Goal: Task Accomplishment & Management: Complete application form

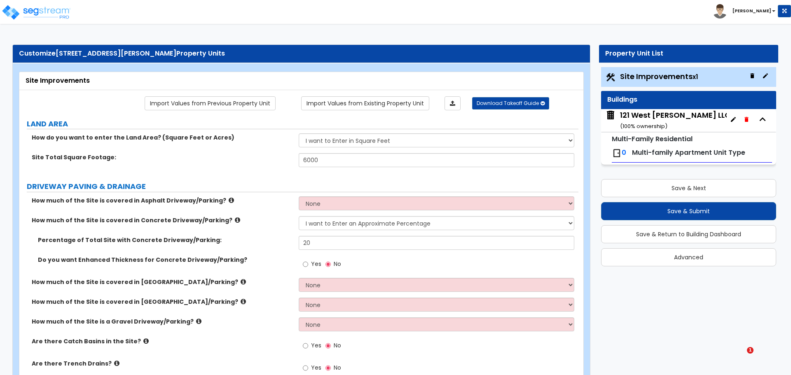
select select "2"
select select "1"
select select "2"
select select "1"
select select "2"
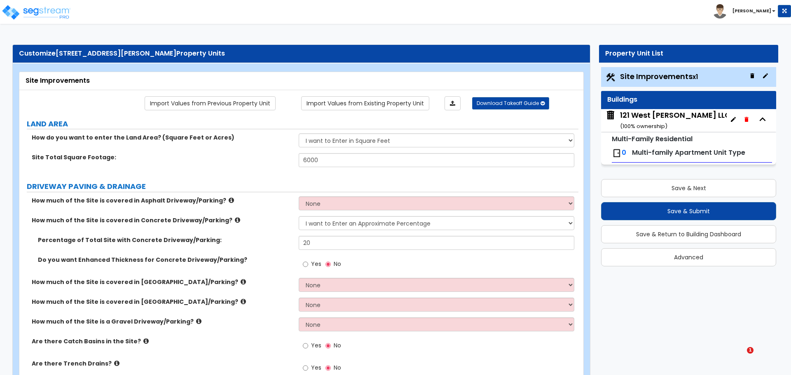
select select "1"
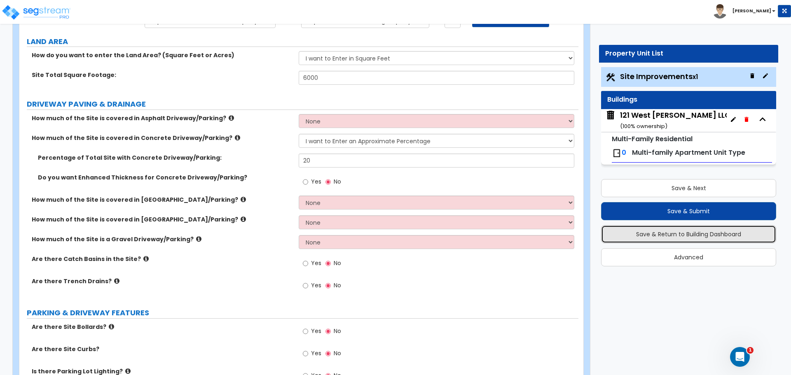
click at [687, 232] on button "Save & Return to Building Dashboard" at bounding box center [688, 234] width 175 height 18
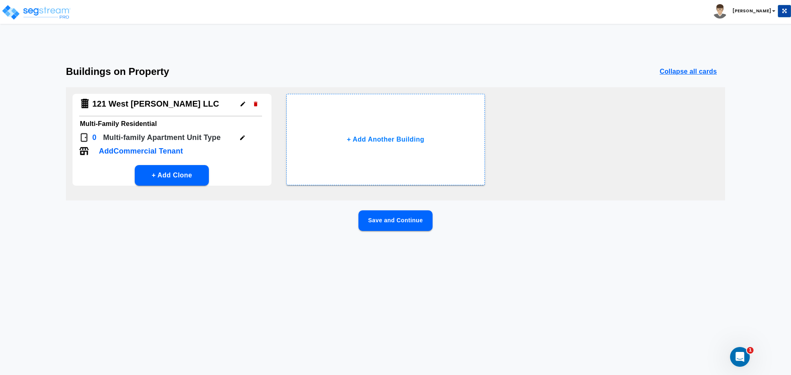
click at [242, 137] on icon "button" at bounding box center [242, 137] width 5 height 5
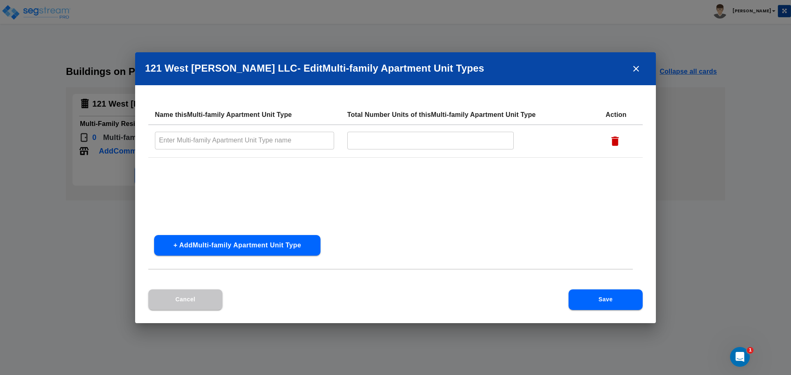
click at [241, 137] on input "text" at bounding box center [244, 141] width 179 height 18
type input "2"
click at [168, 142] on input "text" at bounding box center [244, 141] width 179 height 18
type input "3BD/2BA"
click at [384, 142] on input "text" at bounding box center [430, 141] width 167 height 18
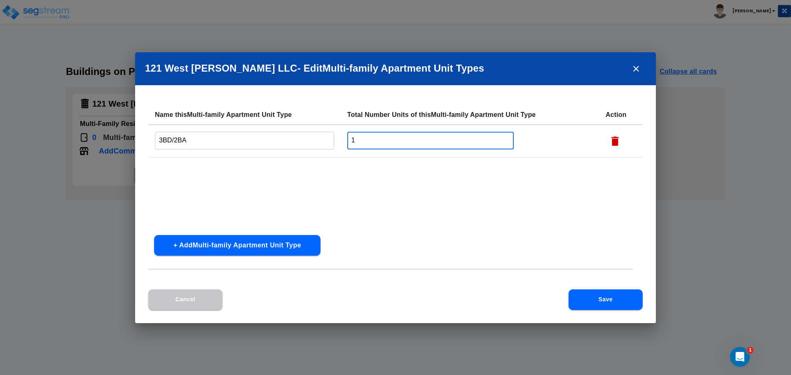
type input "1"
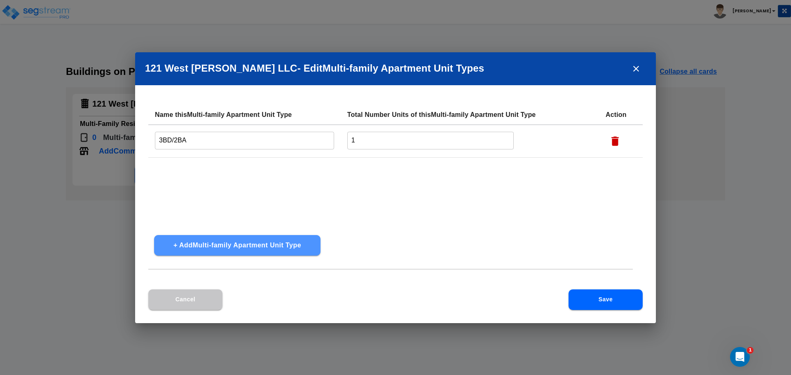
click at [248, 245] on button "+ Add Multi-family Apartment Unit Type" at bounding box center [237, 245] width 166 height 21
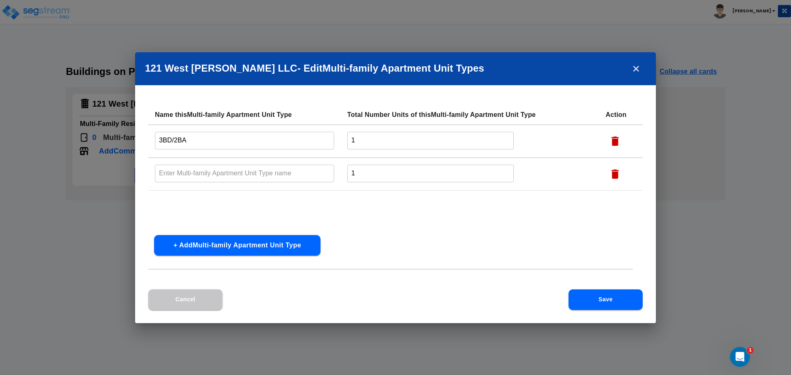
click at [198, 163] on td "​" at bounding box center [244, 174] width 192 height 33
click at [193, 169] on input "text" at bounding box center [244, 174] width 179 height 18
type input "4BD/2BA"
click at [530, 240] on div "Name this Multi-family Apartment Unit Type Total Number Units of this Multi-fam…" at bounding box center [395, 197] width 520 height 184
click at [598, 298] on button "Save" at bounding box center [605, 299] width 74 height 21
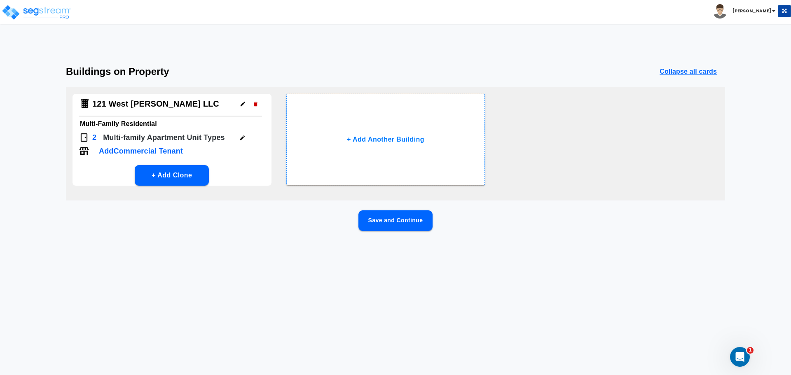
click at [393, 218] on button "Save and Continue" at bounding box center [395, 220] width 74 height 21
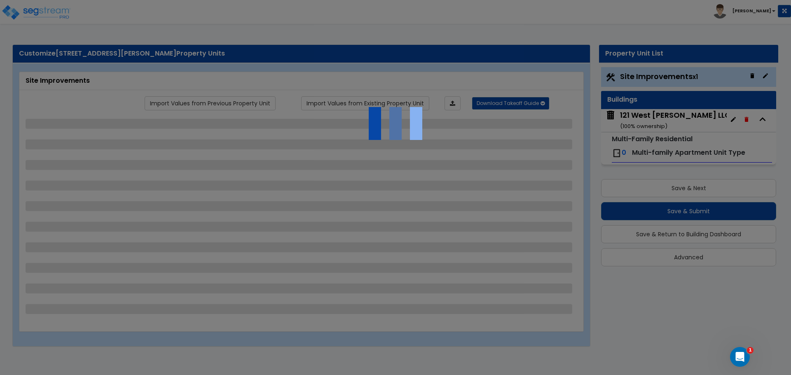
select select "2"
select select "1"
select select "2"
select select "1"
select select "2"
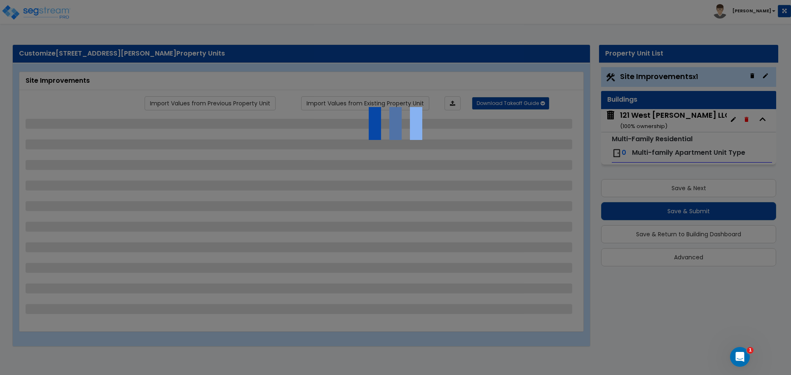
select select "1"
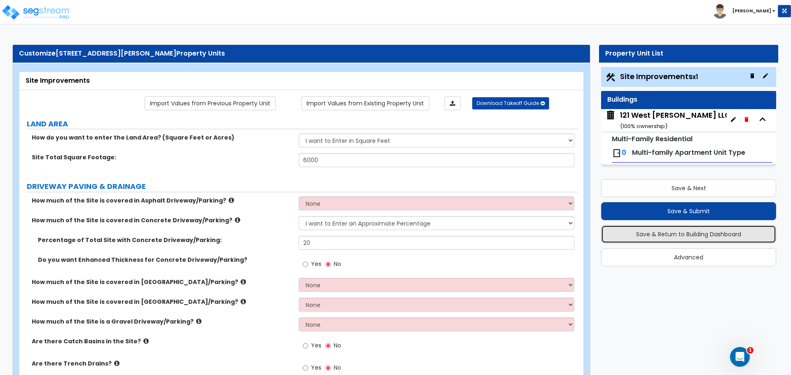
click at [679, 231] on button "Save & Return to Building Dashboard" at bounding box center [688, 234] width 175 height 18
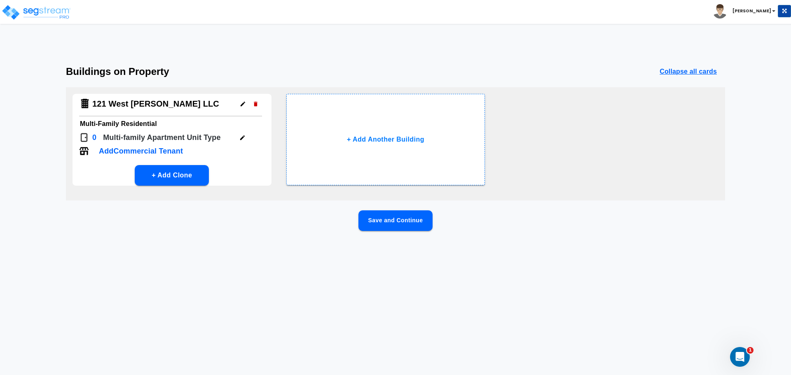
click at [242, 140] on icon "button" at bounding box center [242, 138] width 6 height 6
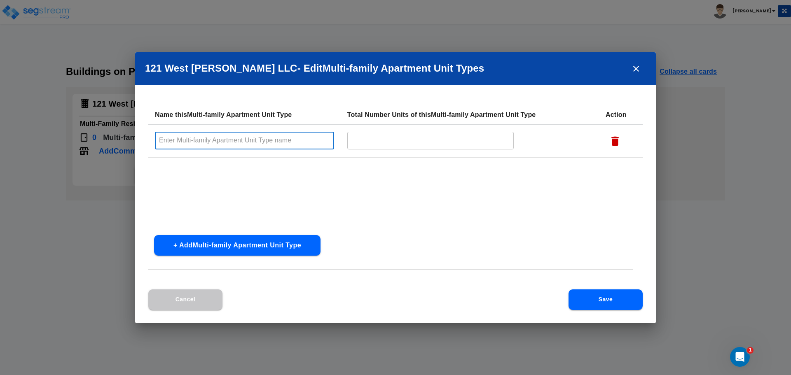
click at [217, 141] on input "text" at bounding box center [244, 141] width 179 height 18
type input "3BD/2BA"
click at [443, 144] on input "text" at bounding box center [430, 141] width 167 height 18
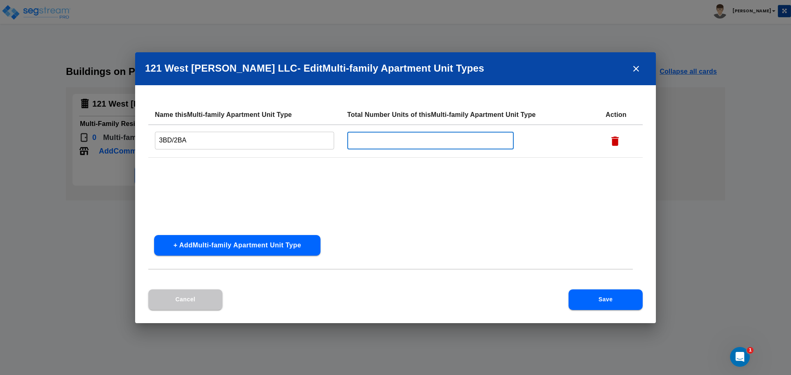
type input "1"
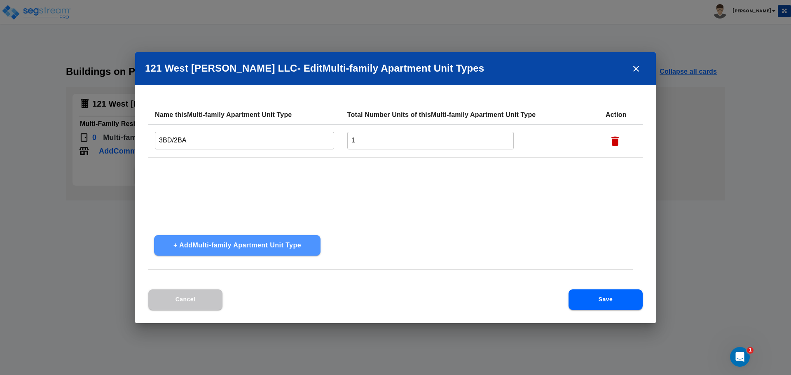
click at [250, 245] on button "+ Add Multi-family Apartment Unit Type" at bounding box center [237, 245] width 166 height 21
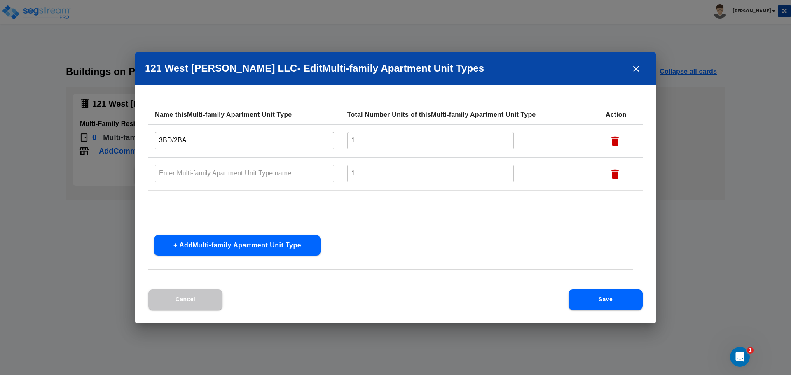
click at [195, 168] on input "text" at bounding box center [244, 174] width 179 height 18
type input "4BD/2BA"
click at [595, 294] on button "Save" at bounding box center [605, 299] width 74 height 21
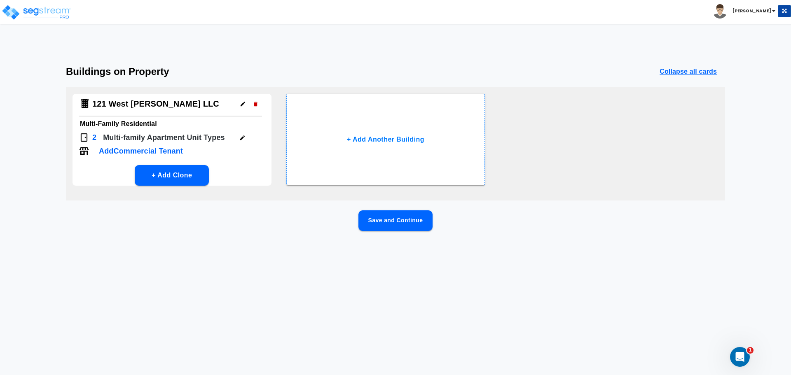
click at [395, 218] on button "Save and Continue" at bounding box center [395, 220] width 74 height 21
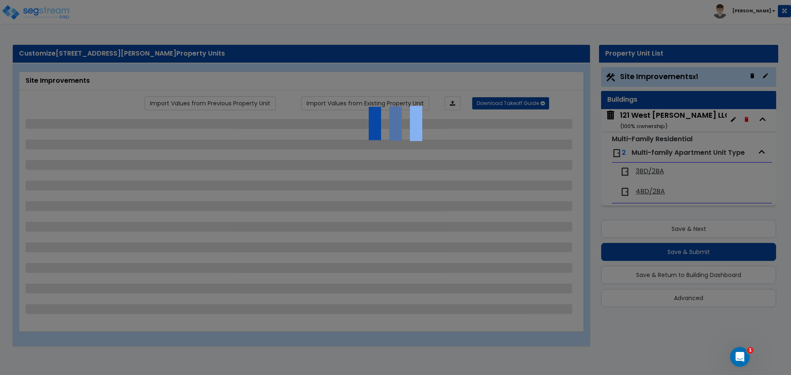
select select "2"
select select "1"
select select "2"
select select "1"
select select "2"
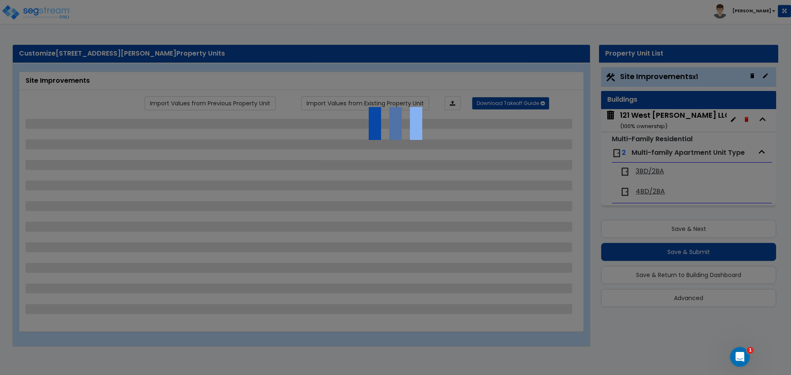
select select "1"
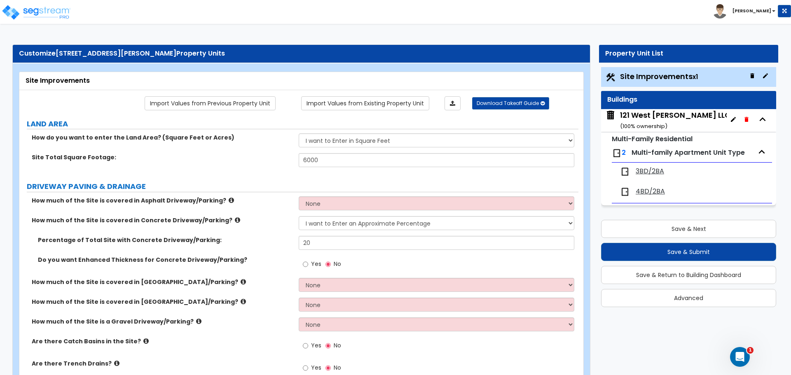
click at [648, 168] on span "3BD/2BA" at bounding box center [649, 171] width 28 height 9
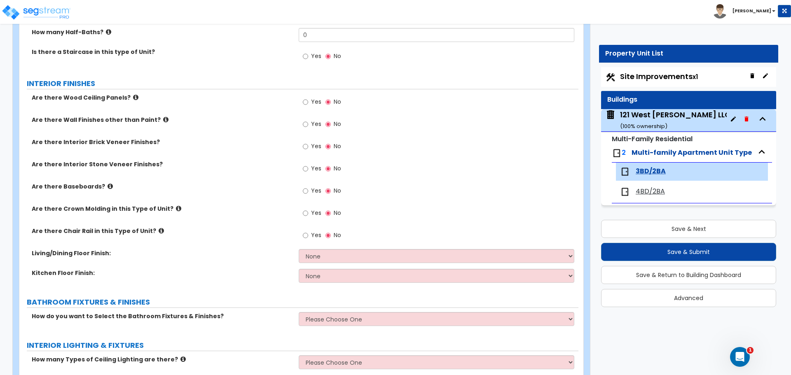
scroll to position [206, 0]
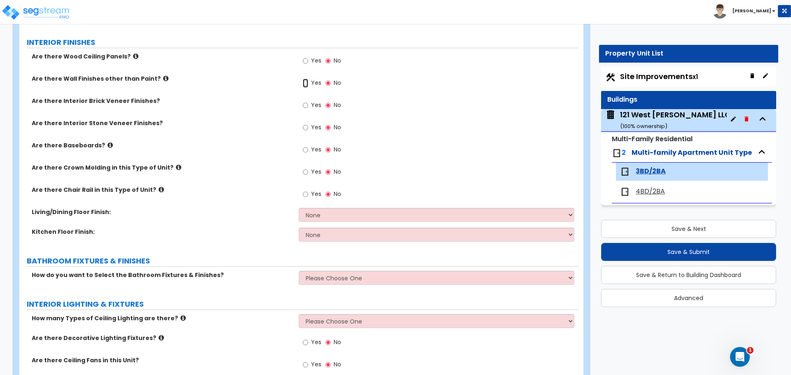
click at [307, 82] on input "Yes" at bounding box center [305, 83] width 5 height 9
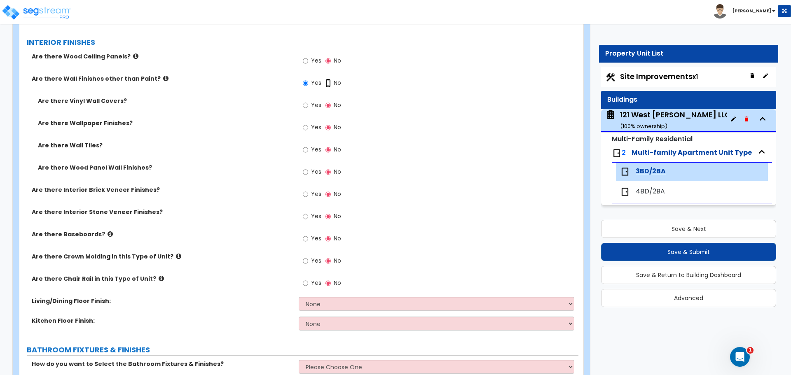
click at [327, 84] on input "No" at bounding box center [327, 83] width 5 height 9
radio input "false"
radio input "true"
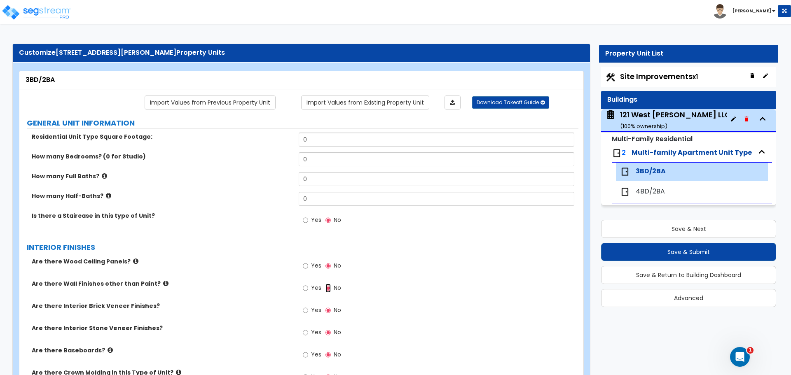
scroll to position [0, 0]
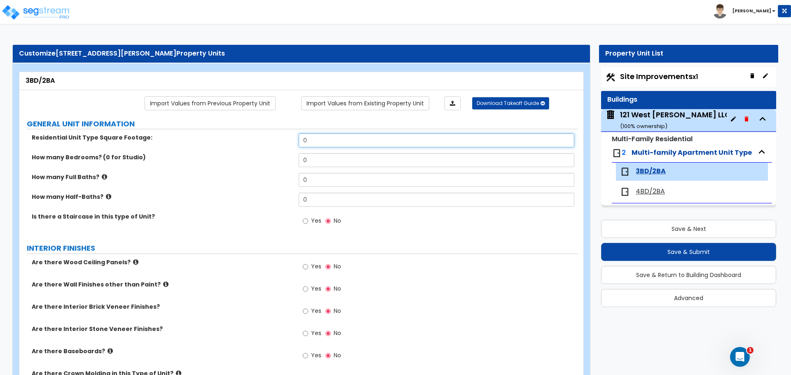
click at [315, 140] on input "0" at bounding box center [436, 140] width 275 height 14
click at [327, 138] on input "0" at bounding box center [436, 140] width 275 height 14
type input "974"
click at [191, 165] on div "How many Bedrooms? (0 for Studio) 0" at bounding box center [298, 163] width 559 height 20
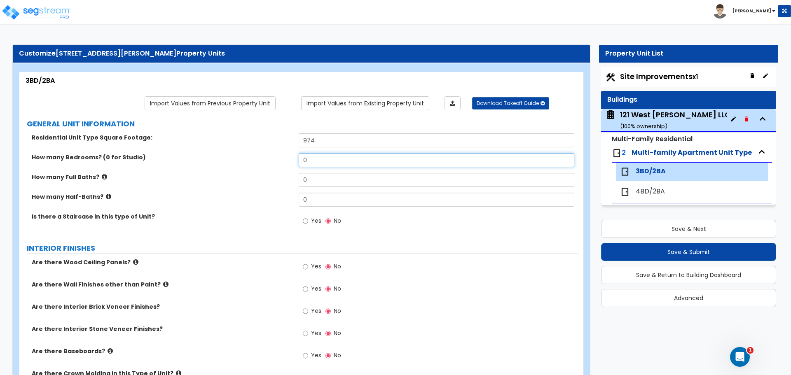
click at [331, 155] on input "0" at bounding box center [436, 160] width 275 height 14
type input "3"
click at [330, 179] on input "0" at bounding box center [436, 180] width 275 height 14
type input "2"
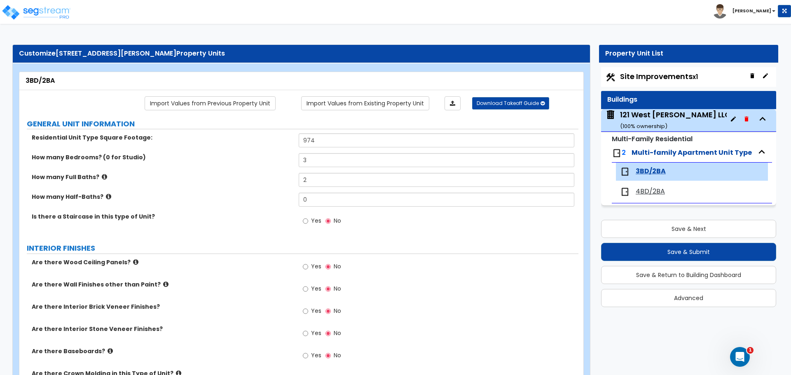
click at [401, 226] on div "Yes No" at bounding box center [438, 223] width 279 height 22
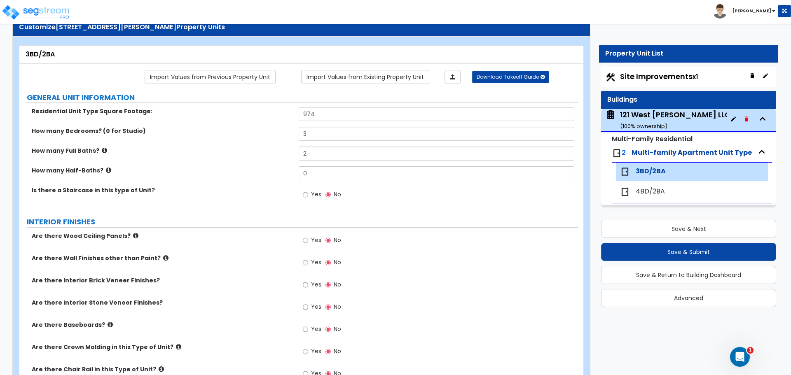
scroll to position [41, 0]
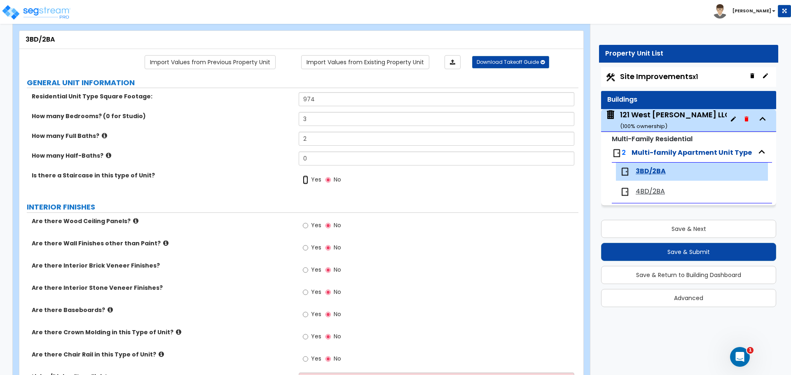
click at [307, 181] on input "Yes" at bounding box center [305, 179] width 5 height 9
radio input "true"
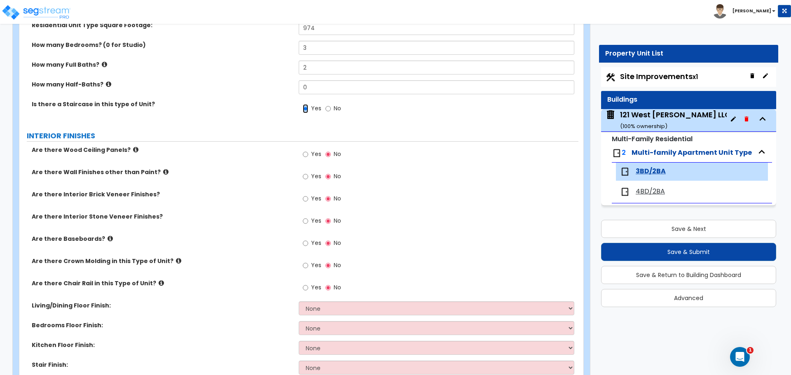
scroll to position [124, 0]
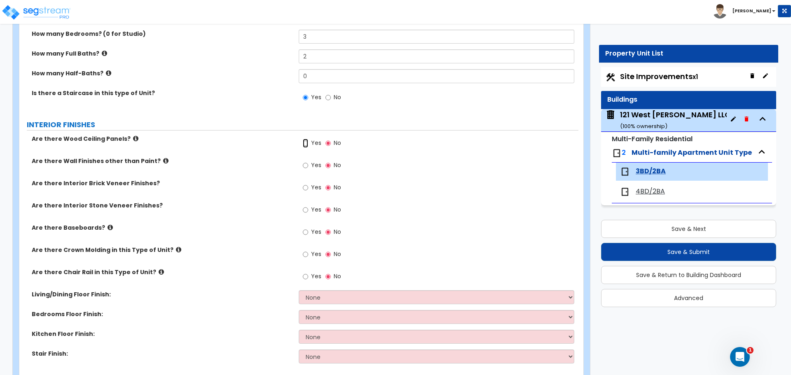
click at [303, 145] on input "Yes" at bounding box center [305, 143] width 5 height 9
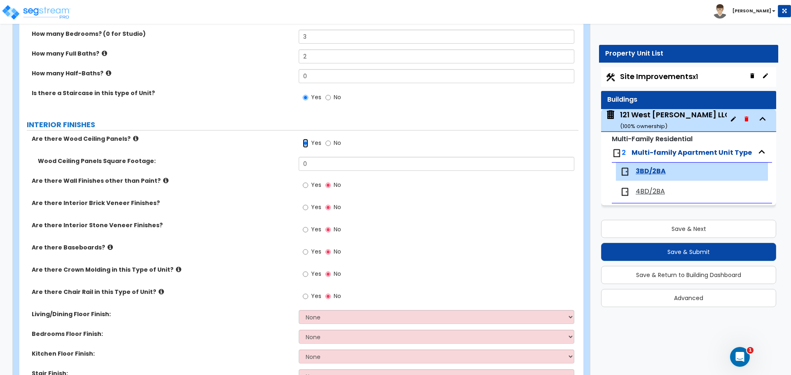
click at [306, 143] on input "Yes" at bounding box center [305, 143] width 5 height 9
click at [327, 145] on input "No" at bounding box center [327, 143] width 5 height 9
radio input "false"
radio input "true"
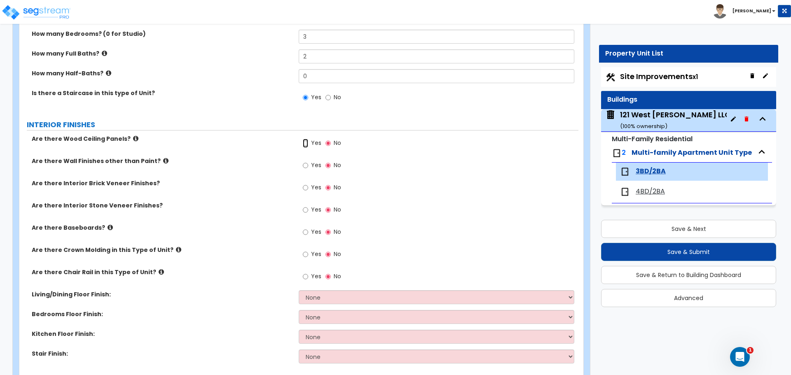
click at [306, 143] on input "Yes" at bounding box center [305, 143] width 5 height 9
radio input "true"
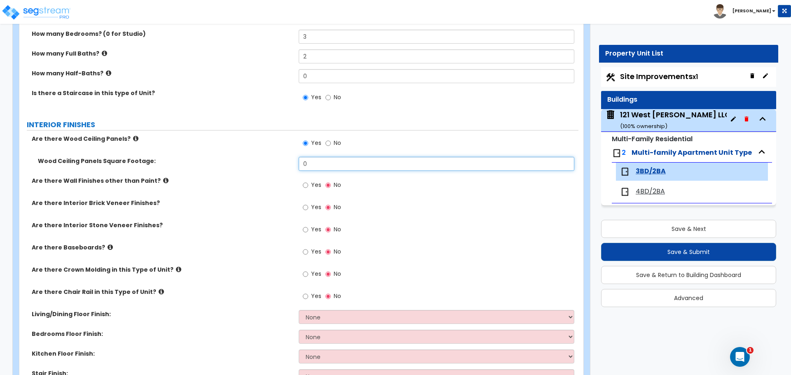
click at [324, 162] on input "0" at bounding box center [436, 164] width 275 height 14
drag, startPoint x: 328, startPoint y: 163, endPoint x: 432, endPoint y: 164, distance: 103.8
click at [328, 163] on input "0" at bounding box center [436, 164] width 275 height 14
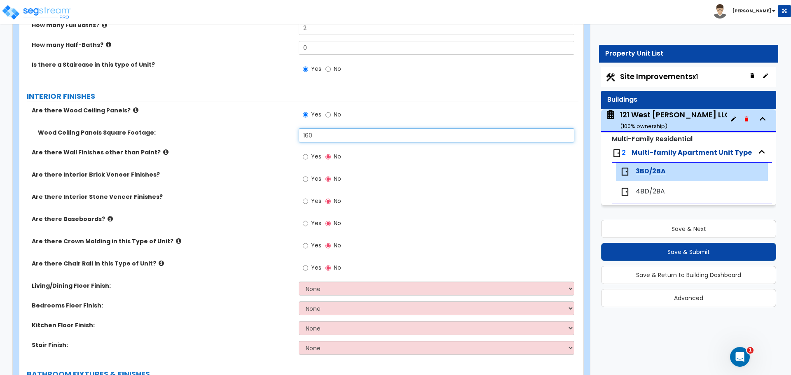
scroll to position [165, 0]
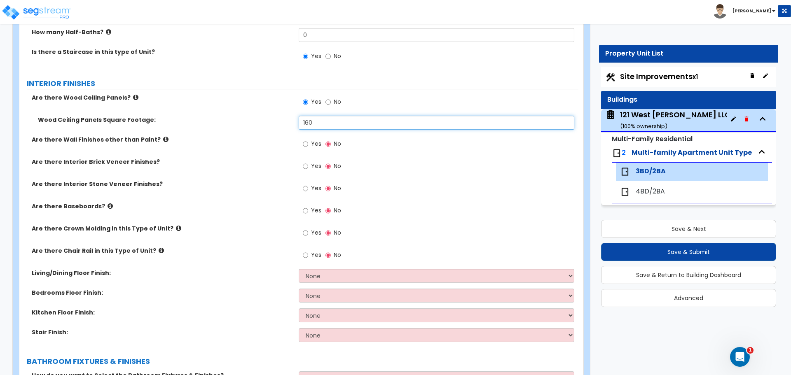
type input "160"
click at [306, 167] on input "Yes" at bounding box center [305, 166] width 5 height 9
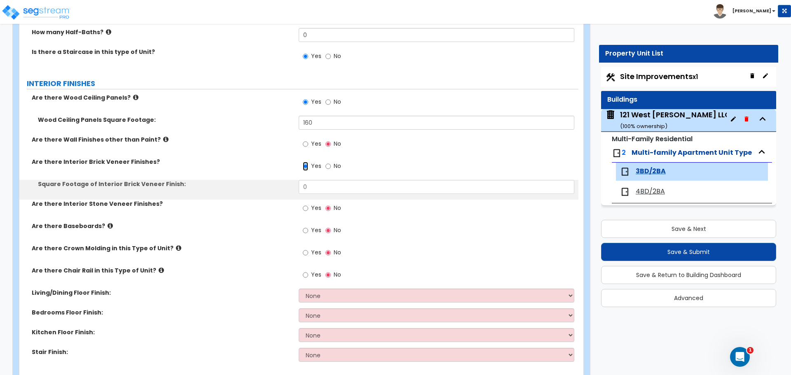
click at [306, 167] on input "Yes" at bounding box center [305, 166] width 5 height 9
click at [329, 166] on input "No" at bounding box center [327, 166] width 5 height 9
radio input "false"
radio input "true"
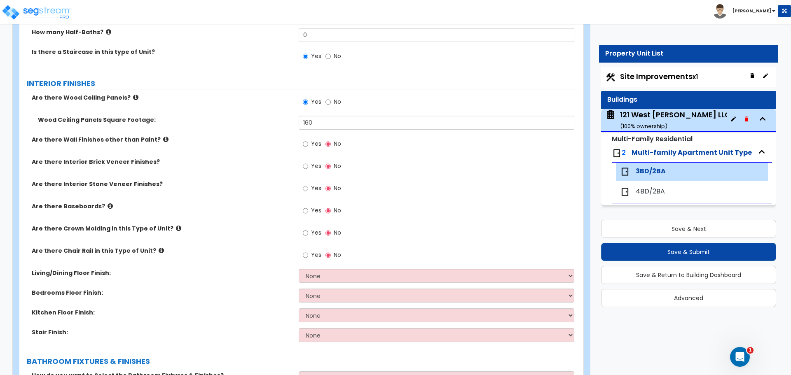
click at [107, 205] on icon at bounding box center [109, 206] width 5 height 6
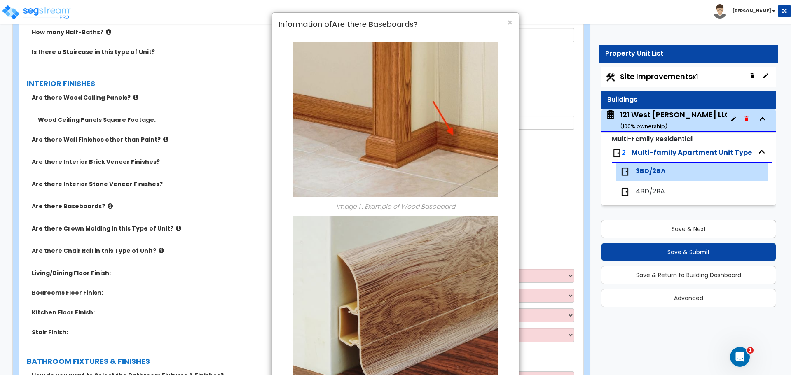
click at [177, 187] on div "× Information of Are there Baseboards? Image 1 : Example of Wood Baseboard Imag…" at bounding box center [395, 187] width 791 height 375
click at [513, 25] on div "× Information of Are there Baseboards?" at bounding box center [395, 24] width 246 height 23
click at [510, 23] on span "×" at bounding box center [509, 22] width 5 height 12
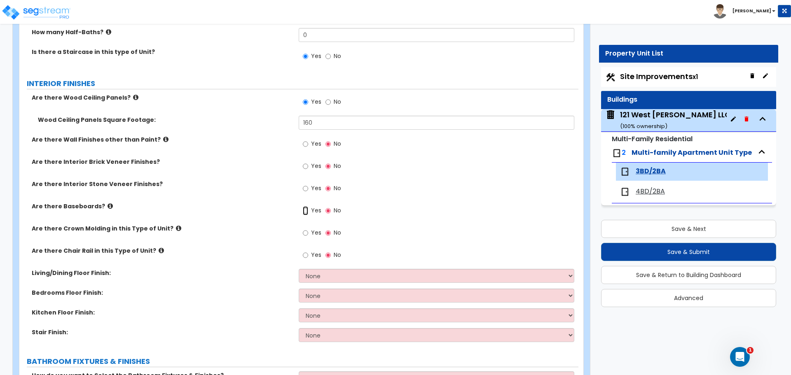
click at [307, 211] on input "Yes" at bounding box center [305, 210] width 5 height 9
radio input "true"
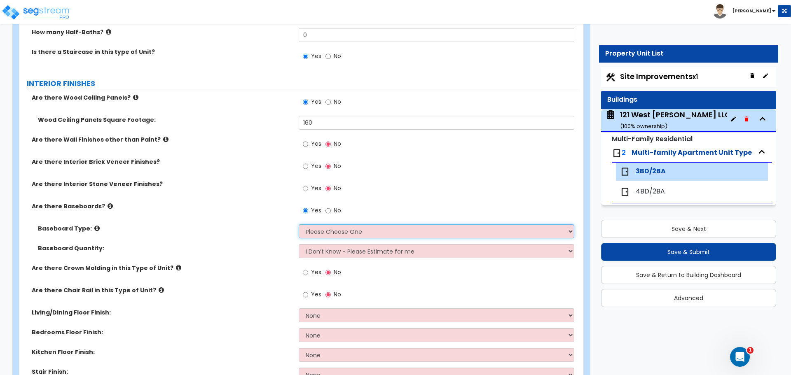
click at [350, 229] on select "Please Choose One Wood Vinyl Carpet Tile" at bounding box center [436, 231] width 275 height 14
select select "1"
click at [299, 224] on select "Please Choose One Wood Vinyl Carpet Tile" at bounding box center [436, 231] width 275 height 14
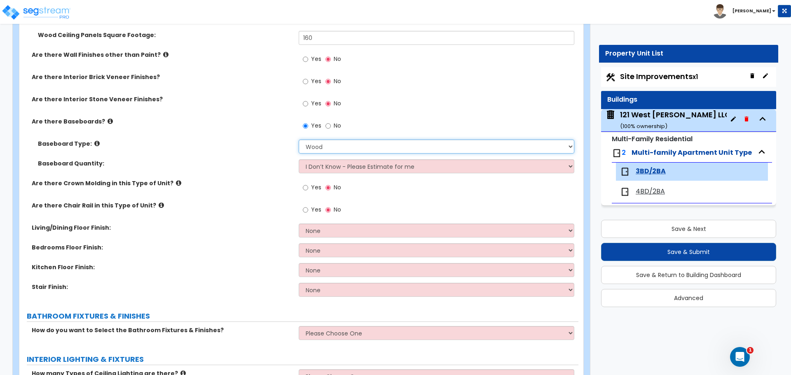
scroll to position [329, 0]
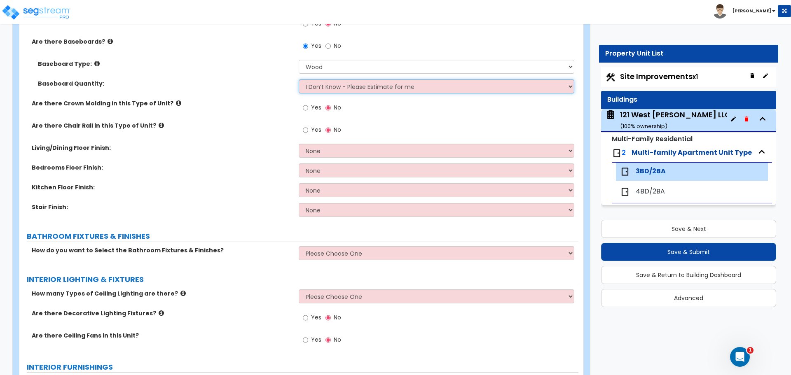
click at [485, 90] on select "I Don’t Know - Please Estimate for me I want to Enter the Linear Footage" at bounding box center [436, 86] width 275 height 14
click at [485, 89] on select "I Don’t Know - Please Estimate for me I want to Enter the Linear Footage" at bounding box center [436, 86] width 275 height 14
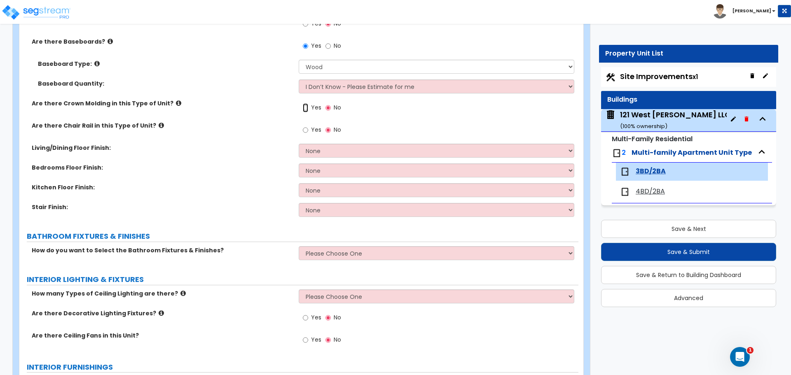
click at [306, 110] on input "Yes" at bounding box center [305, 107] width 5 height 9
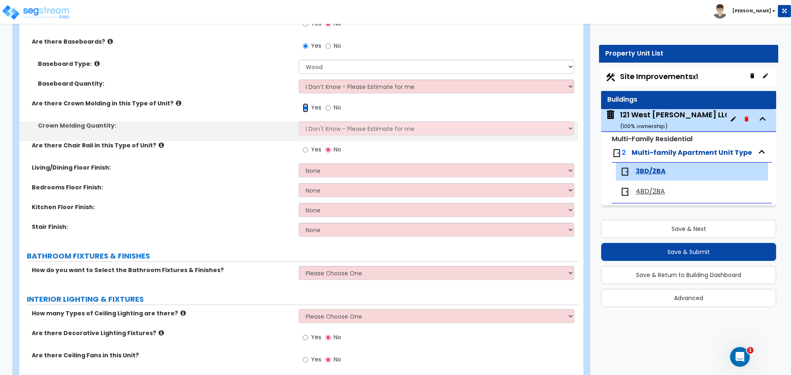
click at [307, 108] on input "Yes" at bounding box center [305, 107] width 5 height 9
click at [331, 106] on label "No" at bounding box center [333, 109] width 16 height 14
click at [331, 106] on input "No" at bounding box center [327, 107] width 5 height 9
radio input "false"
radio input "true"
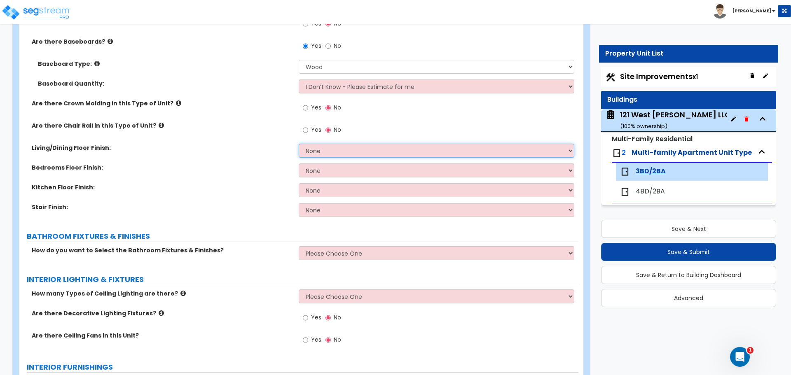
click at [324, 152] on select "None Tile Flooring Hardwood Flooring Resilient Laminate Flooring VCT Flooring S…" at bounding box center [436, 151] width 275 height 14
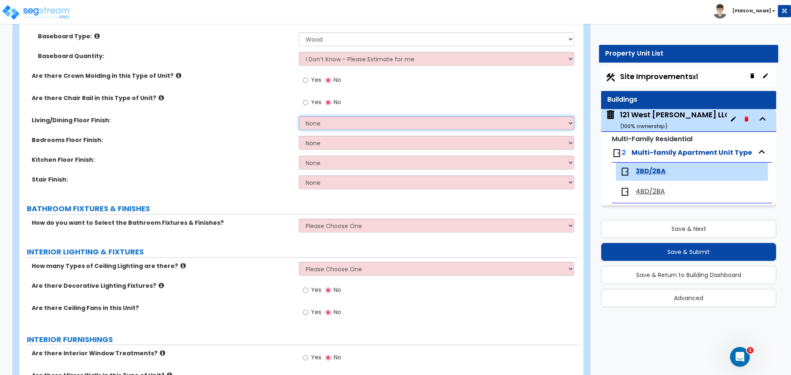
scroll to position [371, 0]
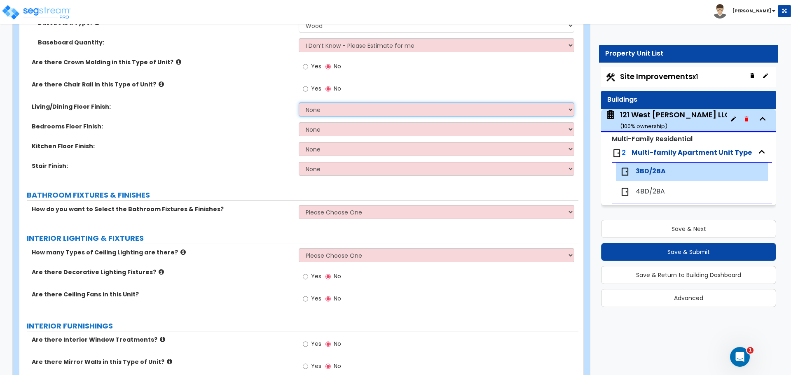
click at [312, 114] on select "None Tile Flooring Hardwood Flooring Resilient Laminate Flooring VCT Flooring S…" at bounding box center [436, 110] width 275 height 14
select select "4"
click at [299, 103] on select "None Tile Flooring Hardwood Flooring Resilient Laminate Flooring VCT Flooring S…" at bounding box center [436, 110] width 275 height 14
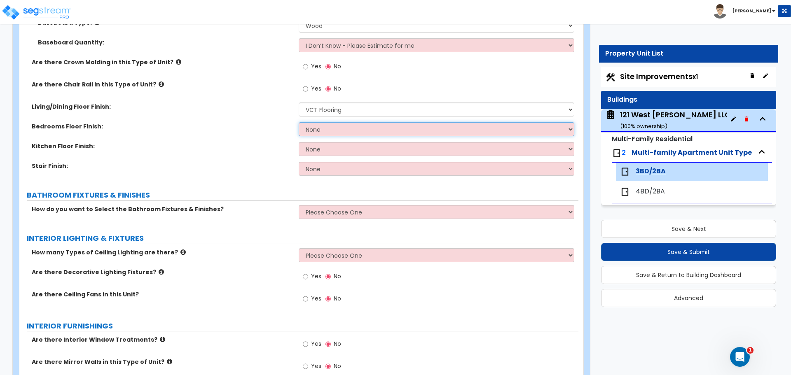
click at [322, 125] on select "None Tile Flooring Hardwood Flooring Resilient Laminate Flooring VCT Flooring S…" at bounding box center [436, 129] width 275 height 14
select select "4"
click at [299, 122] on select "None Tile Flooring Hardwood Flooring Resilient Laminate Flooring VCT Flooring S…" at bounding box center [436, 129] width 275 height 14
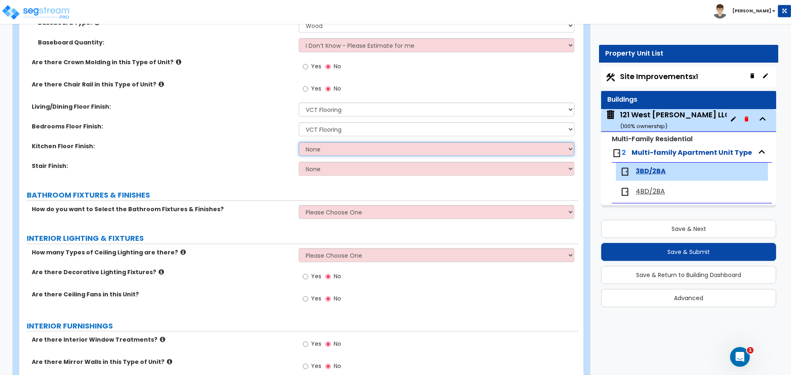
click at [321, 149] on select "None Tile Flooring Hardwood Flooring Resilient Laminate Flooring VCT Flooring S…" at bounding box center [436, 149] width 275 height 14
select select "4"
click at [299, 142] on select "None Tile Flooring Hardwood Flooring Resilient Laminate Flooring VCT Flooring S…" at bounding box center [436, 149] width 275 height 14
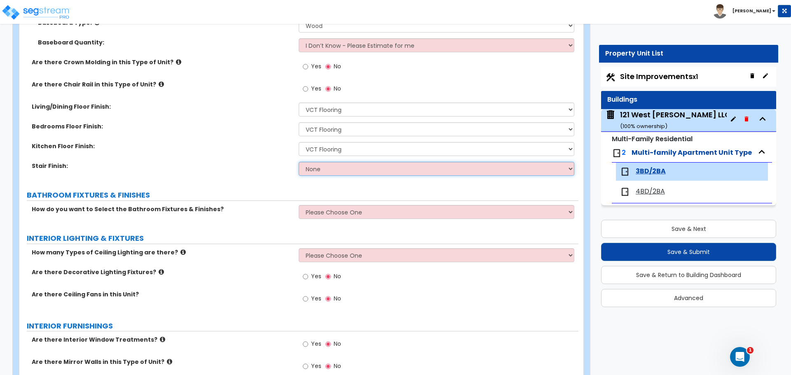
click at [318, 168] on select "None Tile Wood Laminate VCT Sheet Carpet Sheet Vinyl Carpet Tile" at bounding box center [436, 169] width 275 height 14
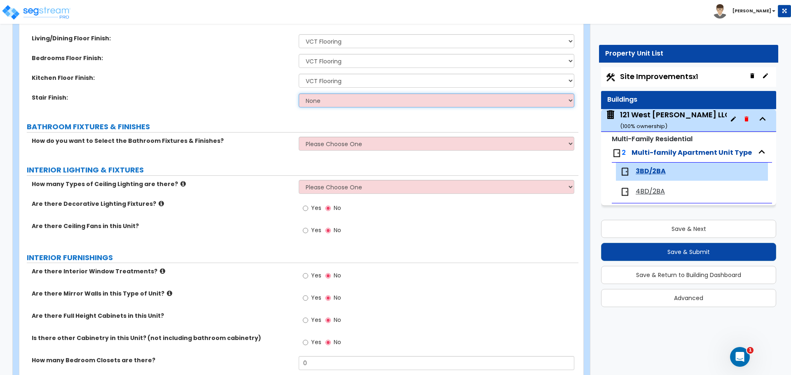
scroll to position [453, 0]
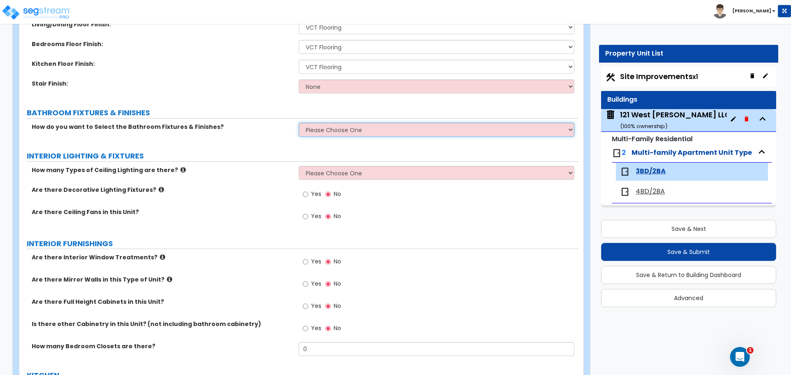
click at [324, 134] on select "Please Choose One Select the type of Fixtures and Finishes only for one Bath an…" at bounding box center [436, 130] width 275 height 14
click at [299, 123] on select "Please Choose One Select the type of Fixtures and Finishes only for one Bath an…" at bounding box center [436, 130] width 275 height 14
click at [336, 132] on select "Please Choose One Select the type of Fixtures and Finishes only for one Bath an…" at bounding box center [436, 130] width 275 height 14
select select "1"
click at [299, 123] on select "Please Choose One Select the type of Fixtures and Finishes only for one Bath an…" at bounding box center [436, 130] width 275 height 14
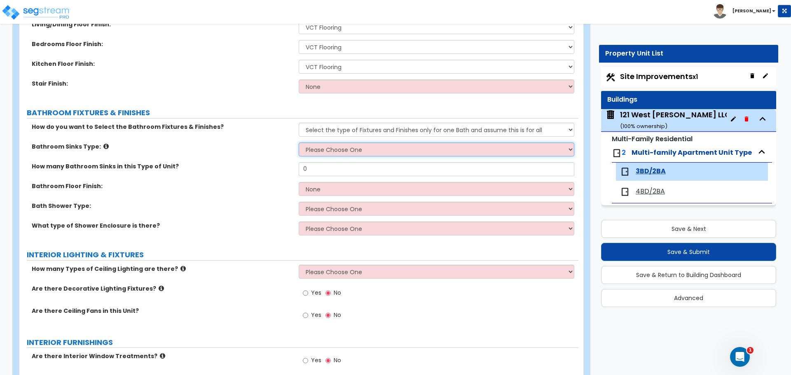
click at [322, 149] on select "Please Choose One Wall-mounted Pedestal-mounted Vanity-mounted" at bounding box center [436, 149] width 275 height 14
click at [344, 147] on select "Please Choose One Wall-mounted Pedestal-mounted Vanity-mounted" at bounding box center [436, 149] width 275 height 14
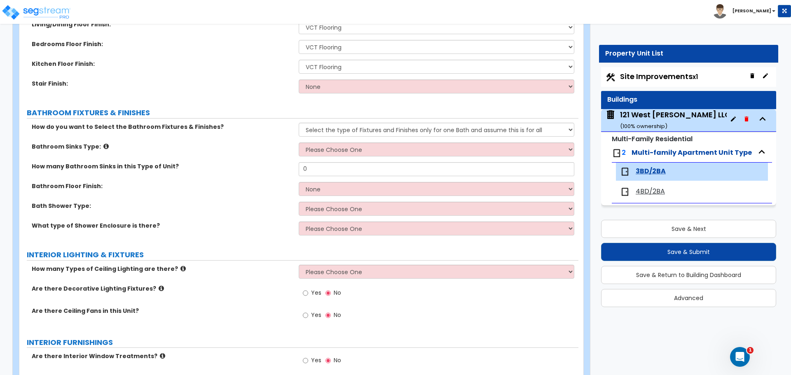
click at [103, 147] on icon at bounding box center [105, 146] width 5 height 6
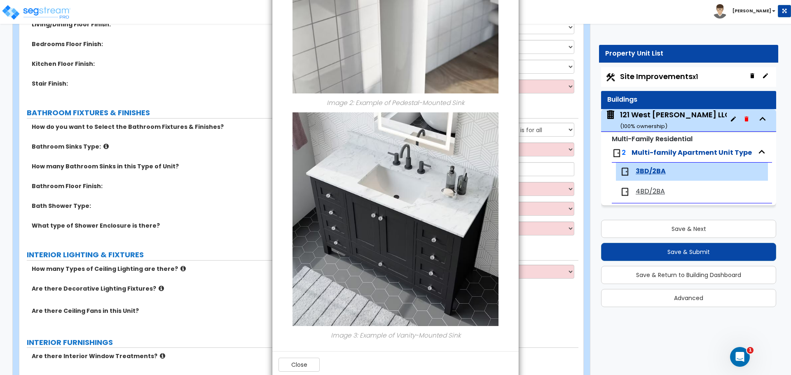
scroll to position [412, 0]
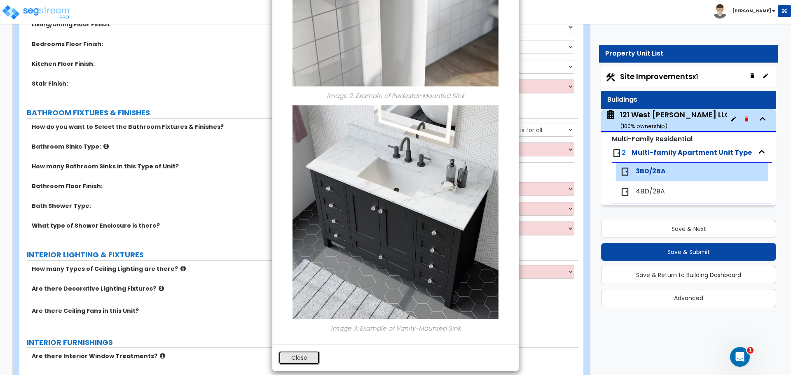
click at [303, 354] on button "Close" at bounding box center [298, 358] width 41 height 14
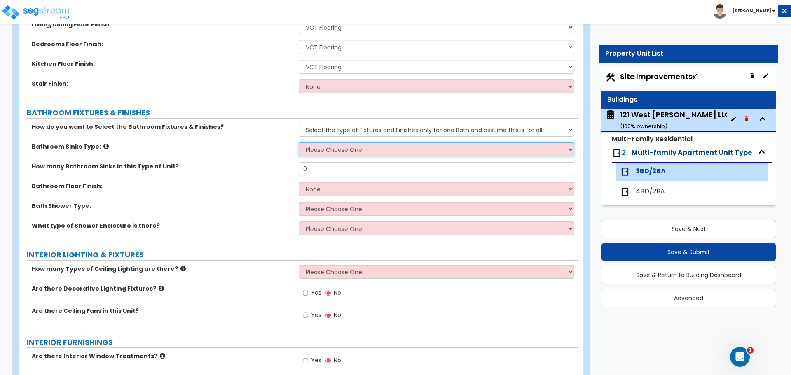
click at [353, 154] on select "Please Choose One Wall-mounted Pedestal-mounted Vanity-mounted" at bounding box center [436, 149] width 275 height 14
select select "3"
click at [299, 142] on select "Please Choose One Wall-mounted Pedestal-mounted Vanity-mounted" at bounding box center [436, 149] width 275 height 14
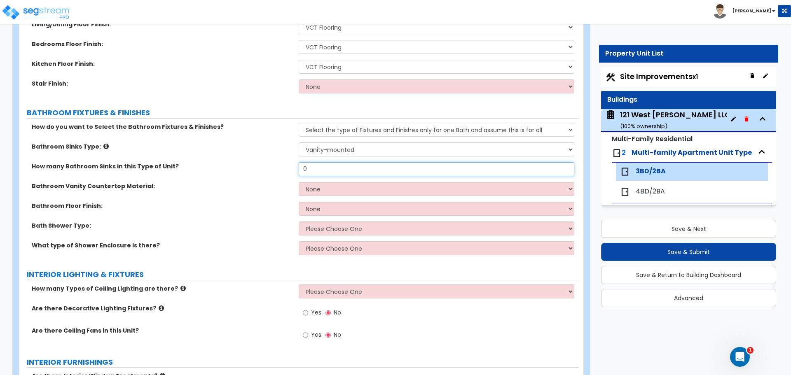
click at [330, 173] on input "0" at bounding box center [436, 169] width 275 height 14
type input "2"
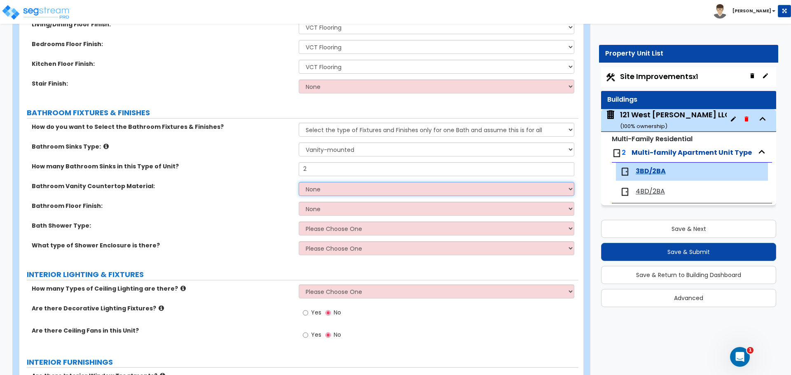
click at [338, 189] on select "None Plastic Laminate Solid Surface Stone Quartz Marble Tile Wood" at bounding box center [436, 189] width 275 height 14
select select "1"
click at [299, 182] on select "None Plastic Laminate Solid Surface Stone Quartz Marble Tile Wood" at bounding box center [436, 189] width 275 height 14
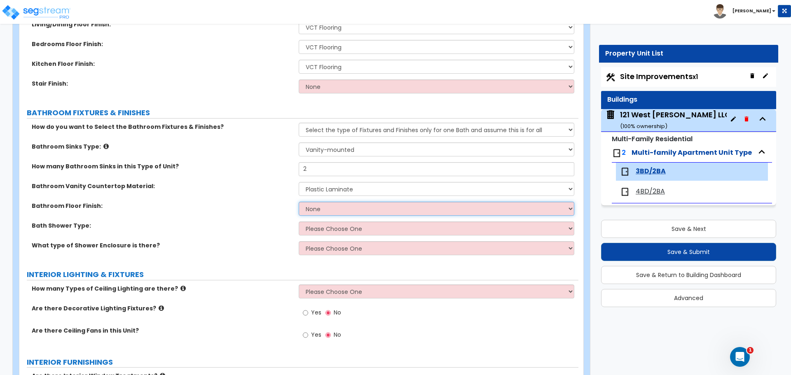
click at [324, 214] on select "None Tile Flooring Hardwood Flooring Resilient Laminate Flooring VCT Flooring S…" at bounding box center [436, 209] width 275 height 14
select select "1"
click at [299, 202] on select "None Tile Flooring Hardwood Flooring Resilient Laminate Flooring VCT Flooring S…" at bounding box center [436, 209] width 275 height 14
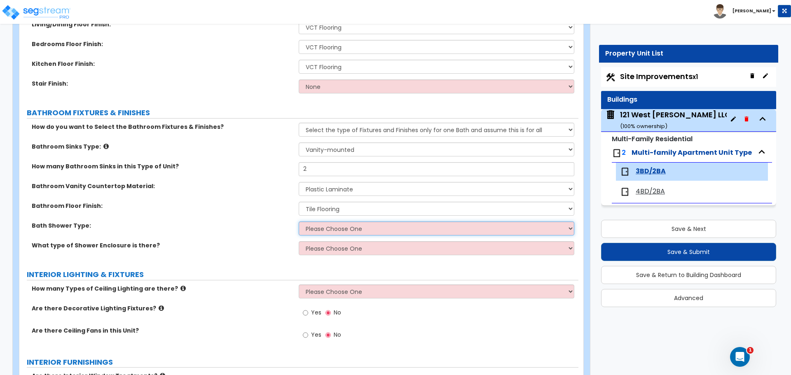
click at [322, 232] on select "Please Choose One Standalone Shower Bathtub - Shower Combination" at bounding box center [436, 229] width 275 height 14
select select "2"
click at [299, 222] on select "Please Choose One Standalone Shower Bathtub - Shower Combination" at bounding box center [436, 229] width 275 height 14
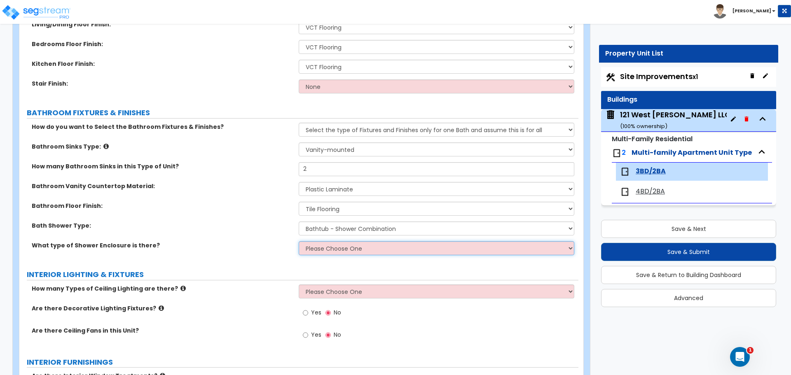
click at [319, 247] on select "Please Choose One Curtain & [PERSON_NAME] Sliding Doors Glass Hinged Doors" at bounding box center [436, 248] width 275 height 14
select select "1"
click at [299, 241] on select "Please Choose One Curtain & [PERSON_NAME] Sliding Doors Glass Hinged Doors" at bounding box center [436, 248] width 275 height 14
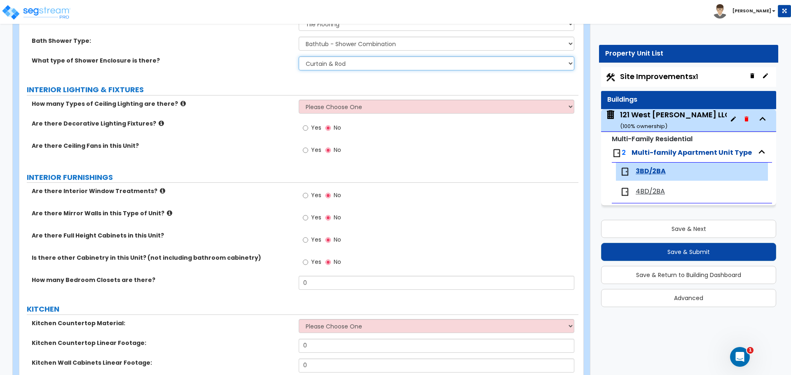
scroll to position [659, 0]
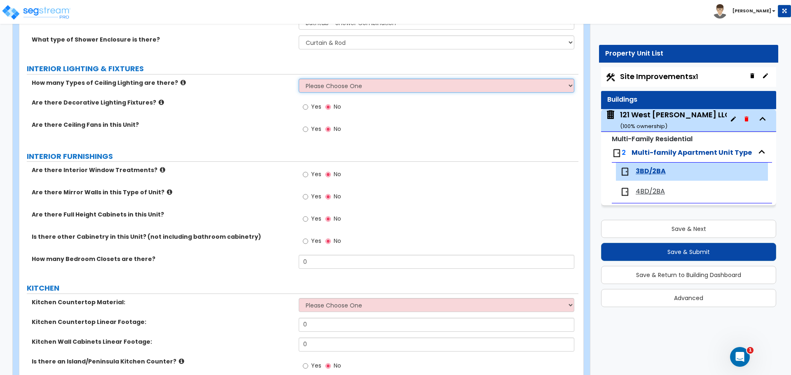
click at [310, 87] on select "Please Choose One 1 2 3" at bounding box center [436, 86] width 275 height 14
click at [331, 86] on select "Please Choose One 1 2 3" at bounding box center [436, 86] width 275 height 14
click at [299, 79] on select "Please Choose One 1 2 3" at bounding box center [436, 86] width 275 height 14
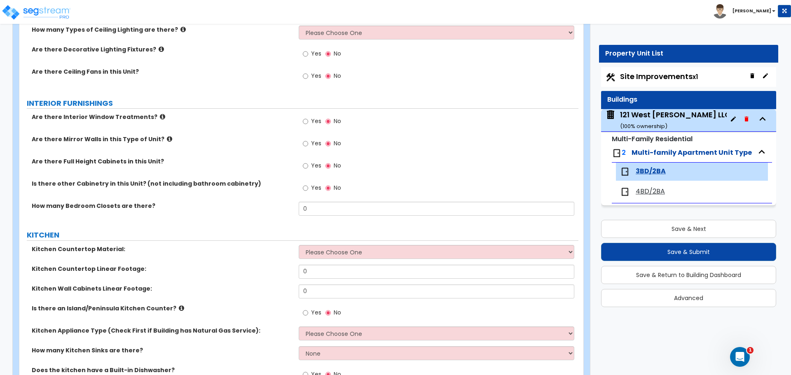
scroll to position [700, 0]
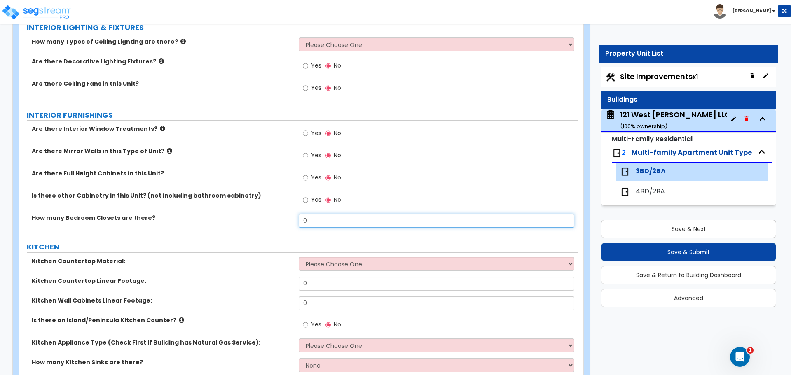
click at [338, 221] on input "0" at bounding box center [436, 221] width 275 height 14
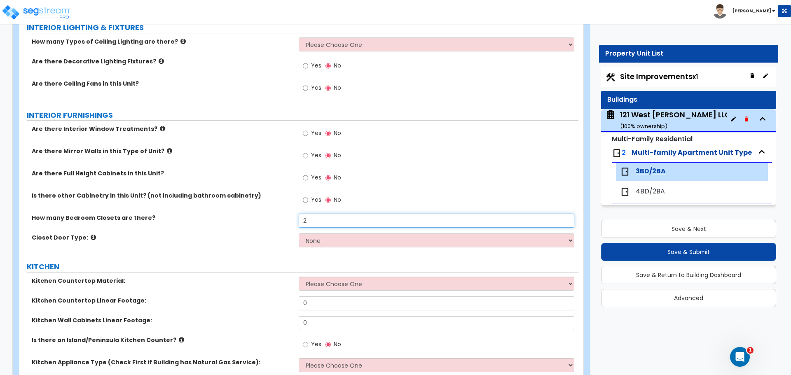
type input "2"
click at [325, 238] on select "None Bi-fold Louvered Doors Bi-fold Panel Doors Sliding Doors Hinged Wood Door" at bounding box center [436, 240] width 275 height 14
click at [91, 238] on icon at bounding box center [93, 237] width 5 height 6
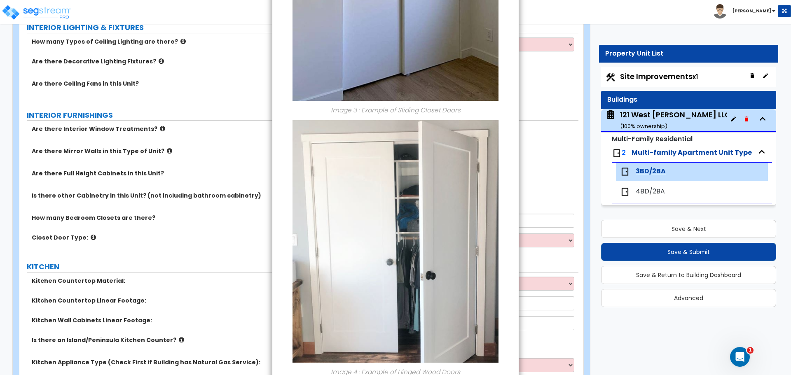
scroll to position [818, 0]
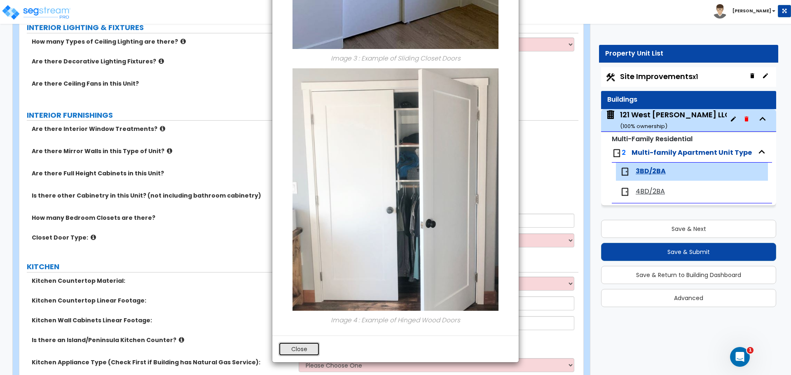
click at [299, 355] on button "Close" at bounding box center [298, 349] width 41 height 14
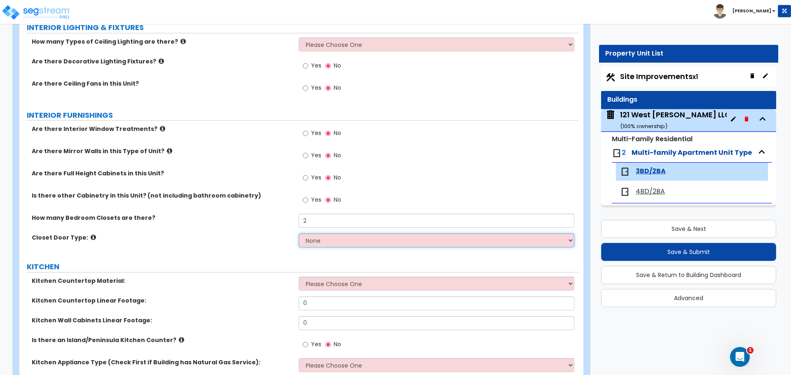
click at [332, 236] on select "None Bi-fold Louvered Doors Bi-fold Panel Doors Sliding Doors Hinged Wood Door" at bounding box center [436, 240] width 275 height 14
select select "3"
click at [299, 233] on select "None Bi-fold Louvered Doors Bi-fold Panel Doors Sliding Doors Hinged Wood Door" at bounding box center [436, 240] width 275 height 14
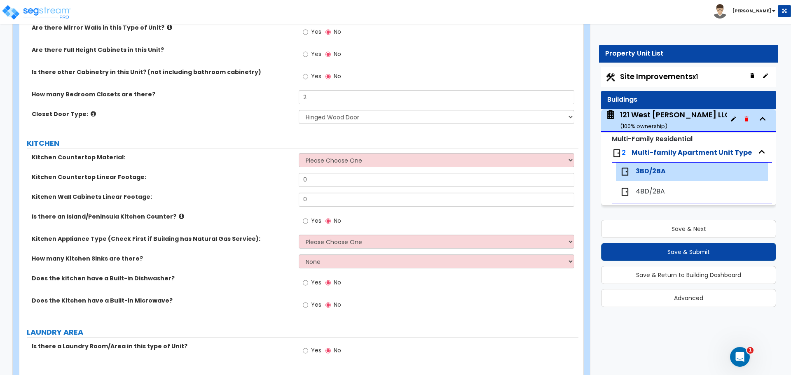
scroll to position [782, 0]
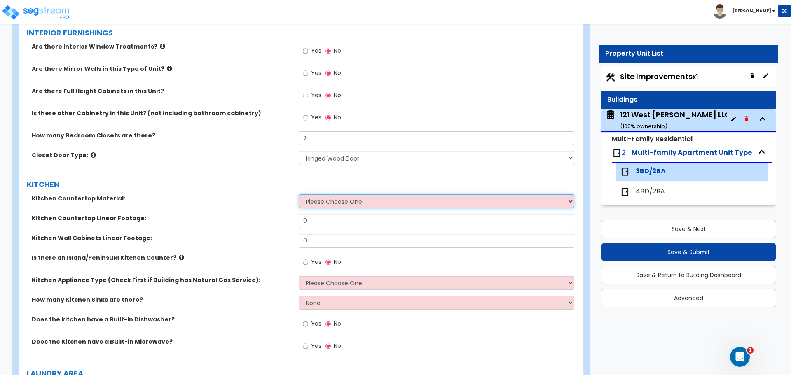
click at [307, 201] on select "Please Choose One Plastic Laminate Solid Surface Stone Quartz Marble Tile Wood …" at bounding box center [436, 201] width 275 height 14
select select "2"
click at [299, 194] on select "Please Choose One Plastic Laminate Solid Surface Stone Quartz Marble Tile Wood …" at bounding box center [436, 201] width 275 height 14
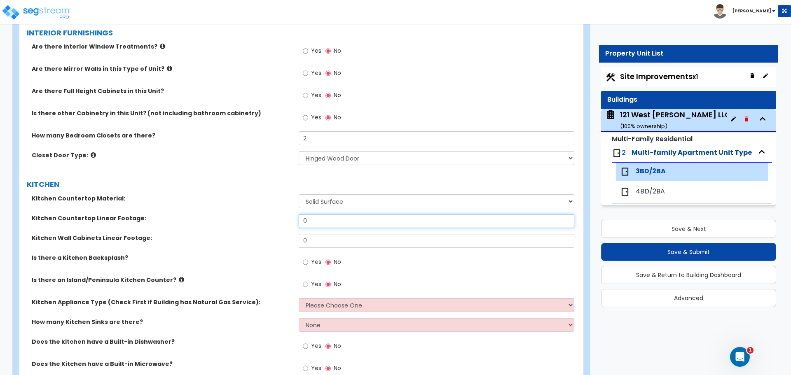
click at [322, 221] on input "0" at bounding box center [436, 221] width 275 height 14
type input "9"
click at [348, 239] on input "0" at bounding box center [436, 241] width 275 height 14
type input "15"
click at [308, 264] on input "Yes" at bounding box center [305, 262] width 5 height 9
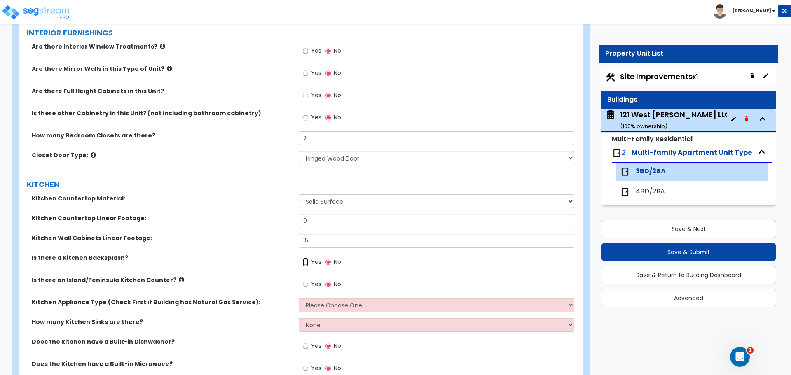
radio input "true"
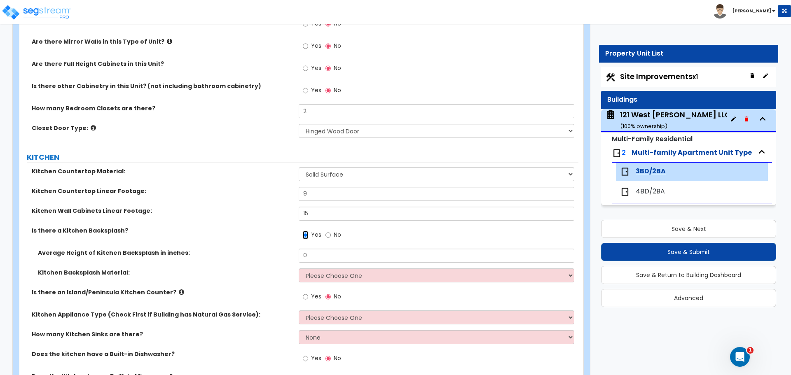
scroll to position [824, 0]
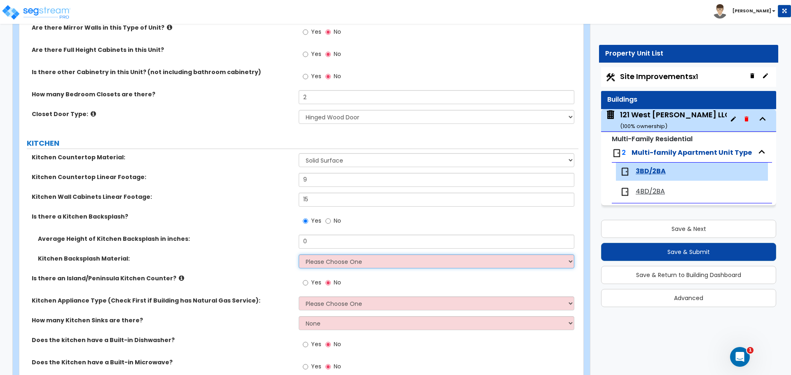
click at [330, 264] on select "Please Choose One Plastic Laminate Solid Surface Stone Quartz Tile Stainless St…" at bounding box center [436, 261] width 275 height 14
select select "6"
click at [299, 254] on select "Please Choose One Plastic Laminate Solid Surface Stone Quartz Tile Stainless St…" at bounding box center [436, 261] width 275 height 14
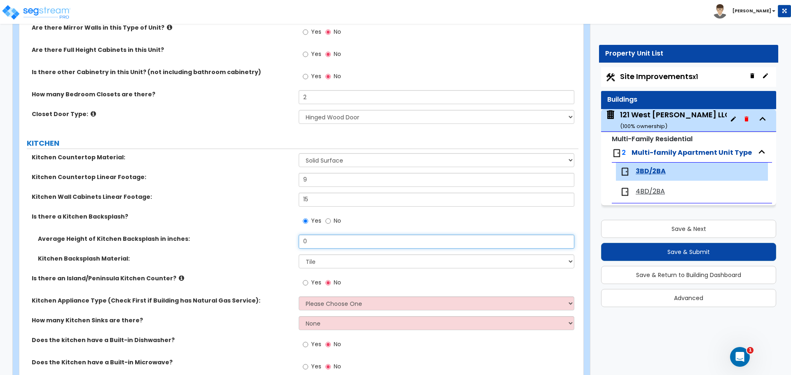
click at [313, 245] on input "0" at bounding box center [436, 242] width 275 height 14
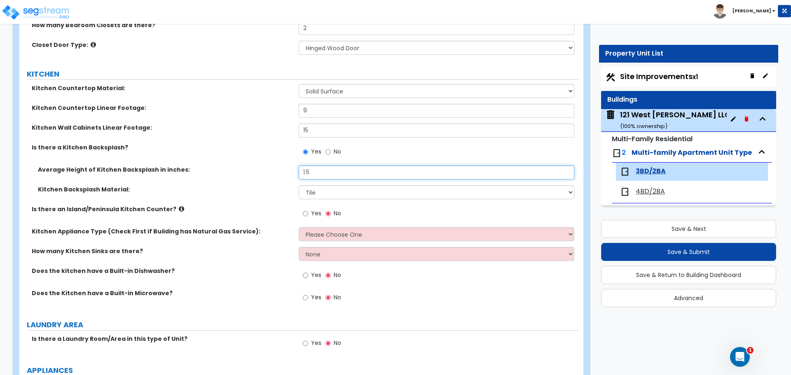
scroll to position [906, 0]
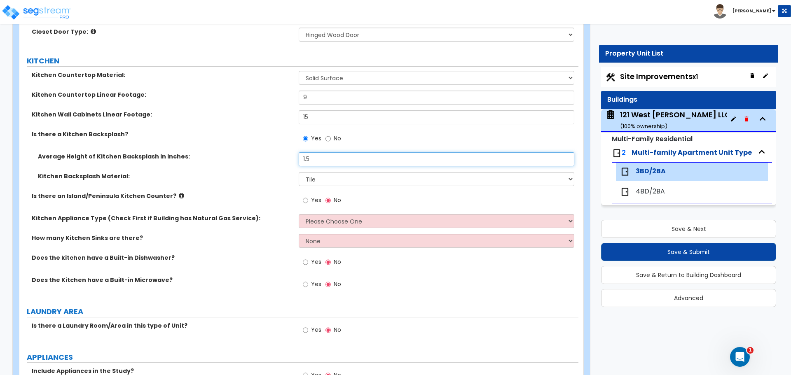
type input "1.5"
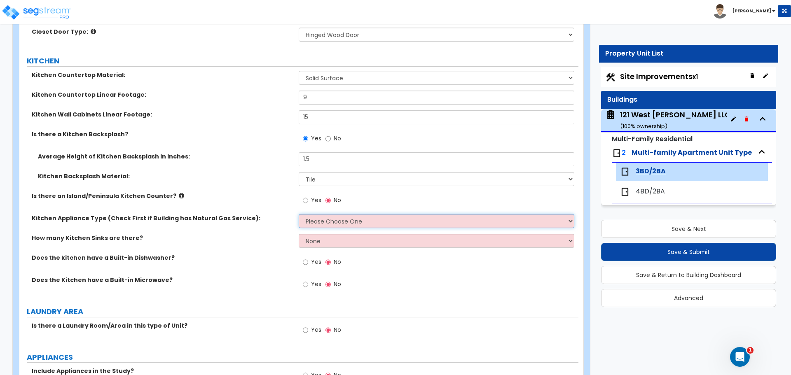
click at [395, 218] on select "Please Choose One Gas Electric" at bounding box center [436, 221] width 275 height 14
select select "2"
click at [299, 214] on select "Please Choose One Gas Electric" at bounding box center [436, 221] width 275 height 14
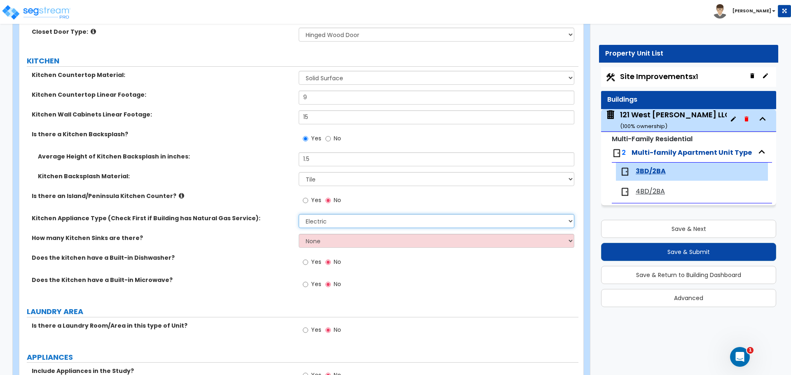
click at [330, 222] on select "Please Choose One Gas Electric" at bounding box center [436, 221] width 275 height 14
click at [299, 214] on select "Please Choose One Gas Electric" at bounding box center [436, 221] width 275 height 14
click at [331, 239] on select "None 1 2 3" at bounding box center [436, 241] width 275 height 14
select select "1"
click at [299, 234] on select "None 1 2 3" at bounding box center [436, 241] width 275 height 14
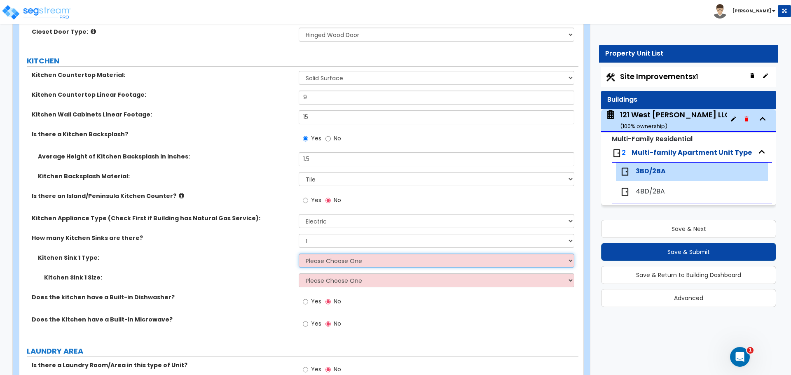
click at [328, 257] on select "Please Choose One Stainless Steel Porcelain Enamel Cast Iron Granite Composite" at bounding box center [436, 261] width 275 height 14
select select "1"
click at [299, 254] on select "Please Choose One Stainless Steel Porcelain Enamel Cast Iron Granite Composite" at bounding box center [436, 261] width 275 height 14
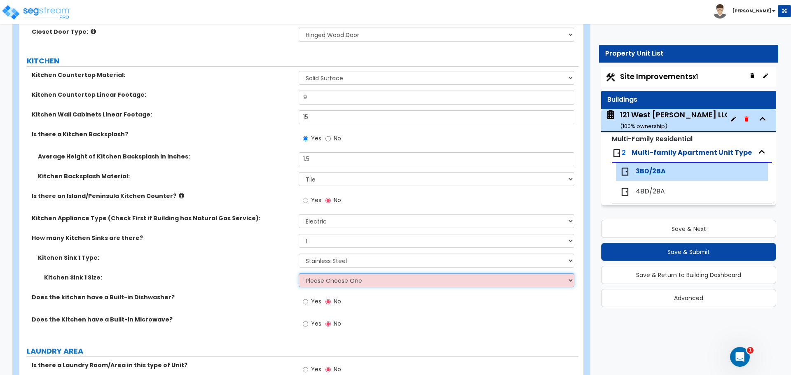
click at [323, 283] on select "Please Choose One Single Sink Double Sink" at bounding box center [436, 280] width 275 height 14
select select "1"
click at [299, 273] on select "Please Choose One Single Sink Double Sink" at bounding box center [436, 280] width 275 height 14
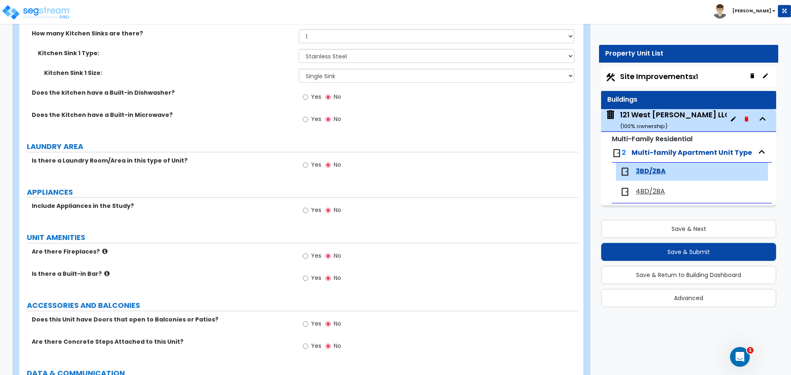
scroll to position [1112, 0]
click at [305, 162] on input "Yes" at bounding box center [305, 163] width 5 height 9
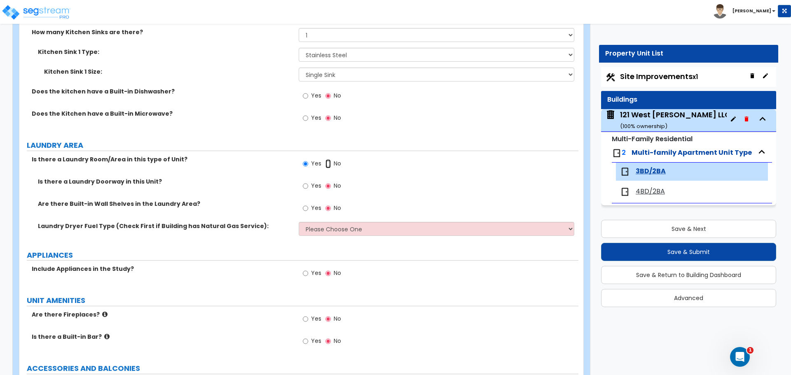
click at [327, 162] on input "No" at bounding box center [327, 163] width 5 height 9
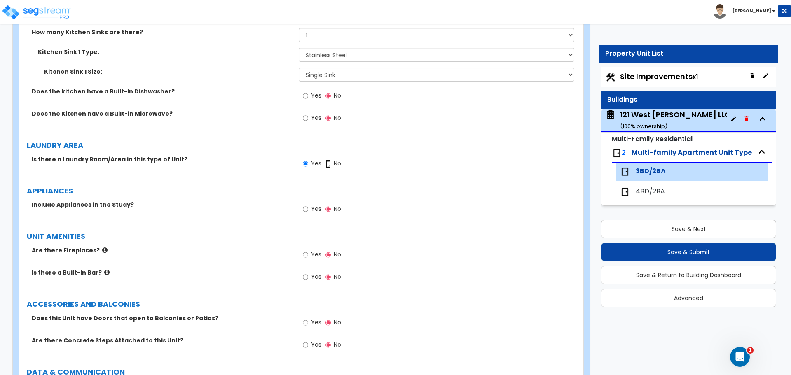
radio input "false"
radio input "true"
click at [306, 208] on input "Yes" at bounding box center [305, 209] width 5 height 9
radio input "true"
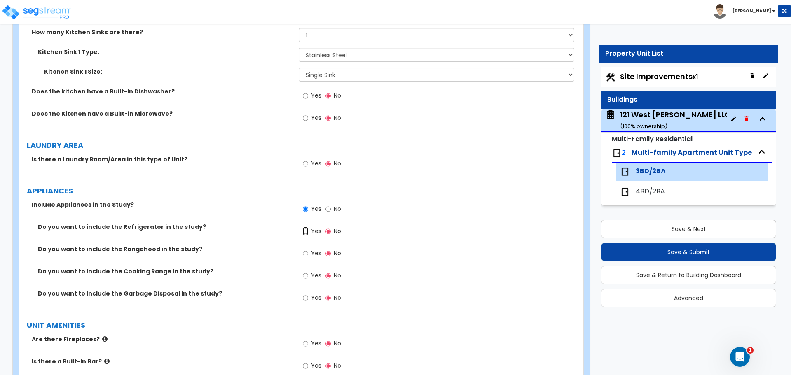
click at [304, 232] on input "Yes" at bounding box center [305, 231] width 5 height 9
radio input "true"
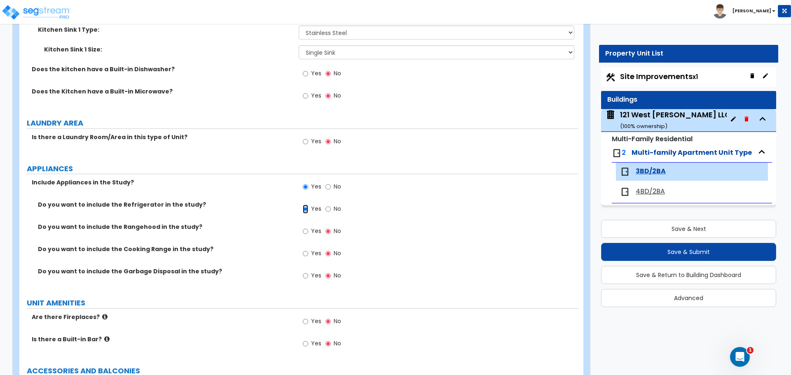
scroll to position [1153, 0]
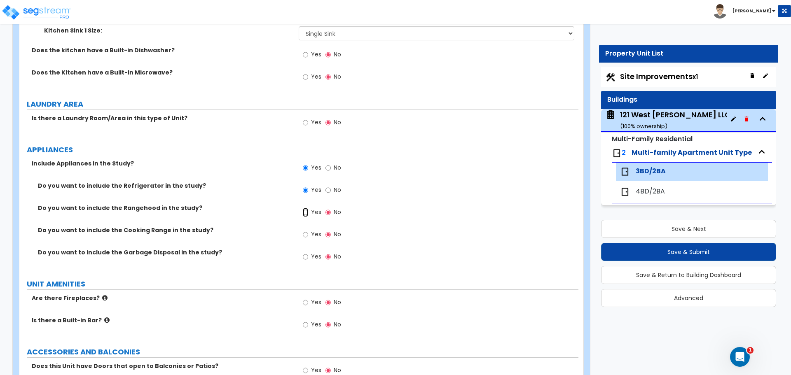
click at [304, 212] on input "Yes" at bounding box center [305, 212] width 5 height 9
radio input "true"
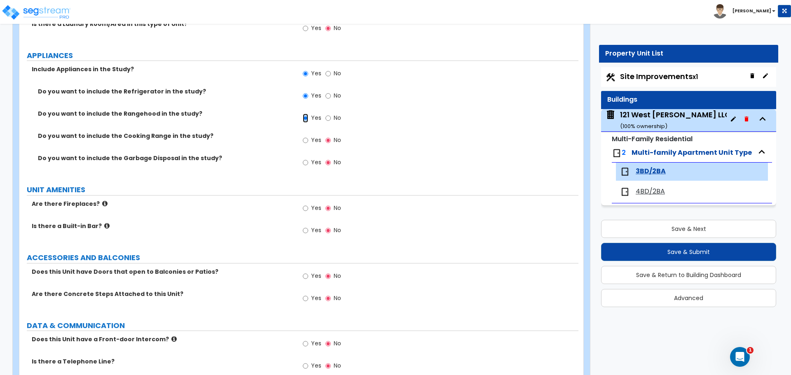
scroll to position [1276, 0]
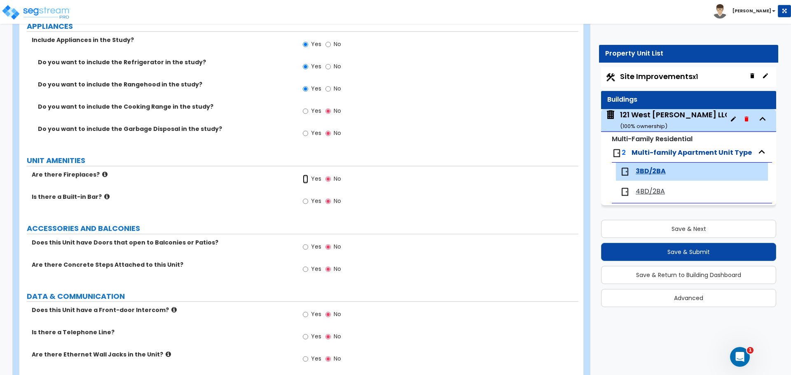
click at [307, 179] on input "Yes" at bounding box center [305, 179] width 5 height 9
radio input "true"
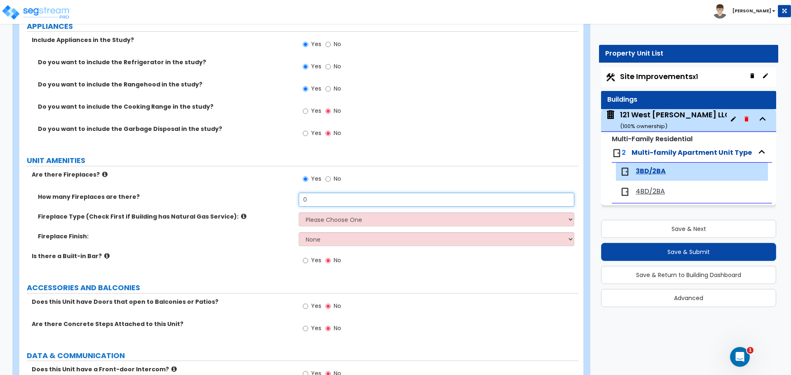
click at [335, 198] on input "0" at bounding box center [436, 200] width 275 height 14
type input "1"
click at [326, 217] on select "Please Choose One Built-in Electric Fireplace Built-in Gas Fireplace Built-in W…" at bounding box center [436, 219] width 275 height 14
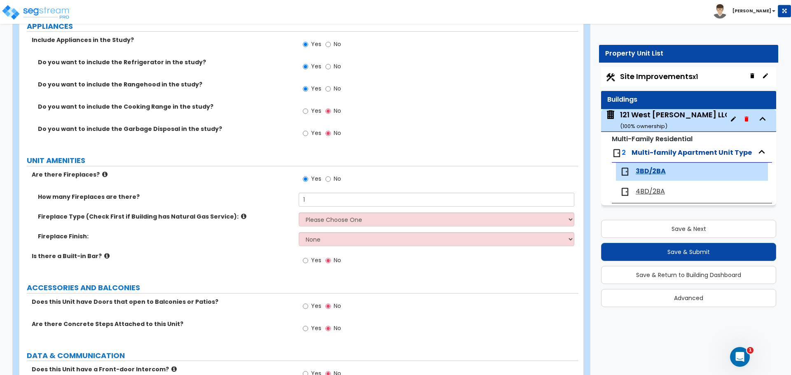
click at [241, 215] on icon at bounding box center [243, 216] width 5 height 6
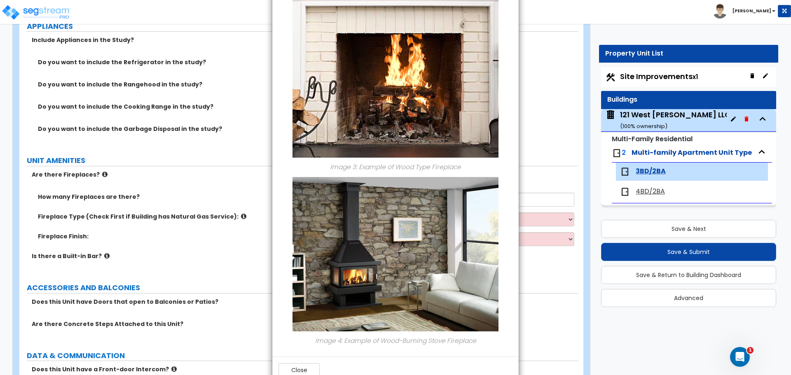
scroll to position [543, 0]
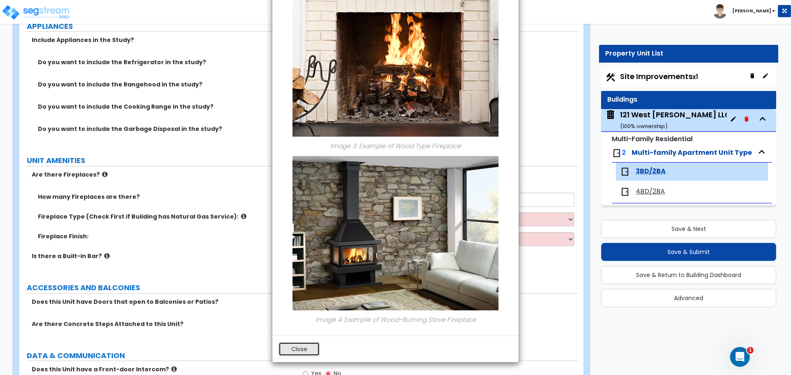
click at [311, 347] on button "Close" at bounding box center [298, 349] width 41 height 14
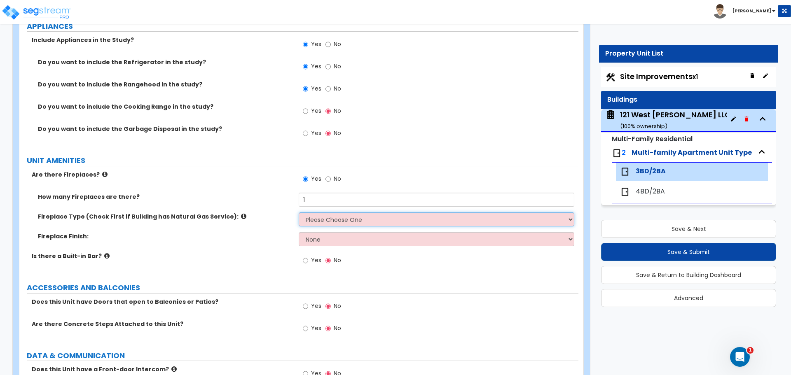
click at [319, 220] on select "Please Choose One Built-in Electric Fireplace Built-in Gas Fireplace Built-in W…" at bounding box center [436, 219] width 275 height 14
select select "3"
click at [299, 212] on select "Please Choose One Built-in Electric Fireplace Built-in Gas Fireplace Built-in W…" at bounding box center [436, 219] width 275 height 14
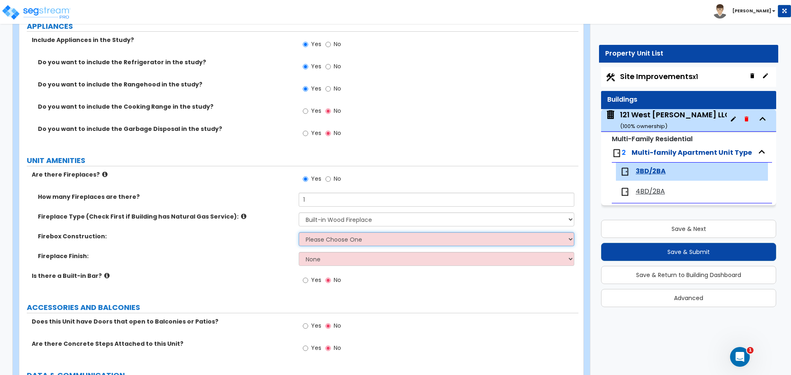
click at [323, 244] on select "Please Choose One Brick Stone I Don't Know, Please Choose for me" at bounding box center [436, 239] width 275 height 14
select select "3"
click at [299, 232] on select "Please Choose One Brick Stone I Don't Know, Please Choose for me" at bounding box center [436, 239] width 275 height 14
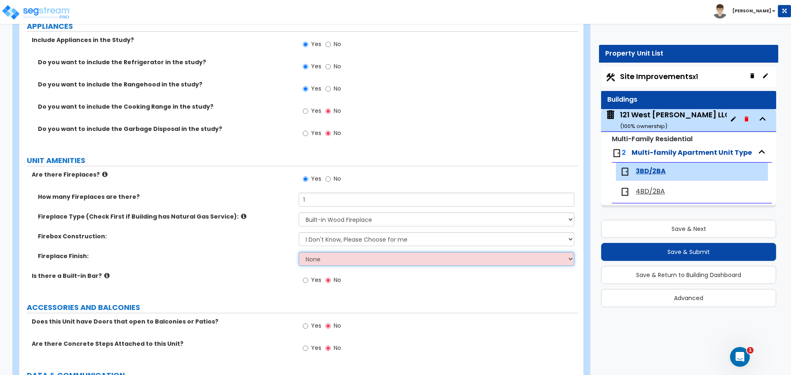
click at [317, 254] on select "None Brick Stone Tile Painted Molding" at bounding box center [436, 259] width 275 height 14
select select "2"
click at [299, 252] on select "None Brick Stone Tile Painted Molding" at bounding box center [436, 259] width 275 height 14
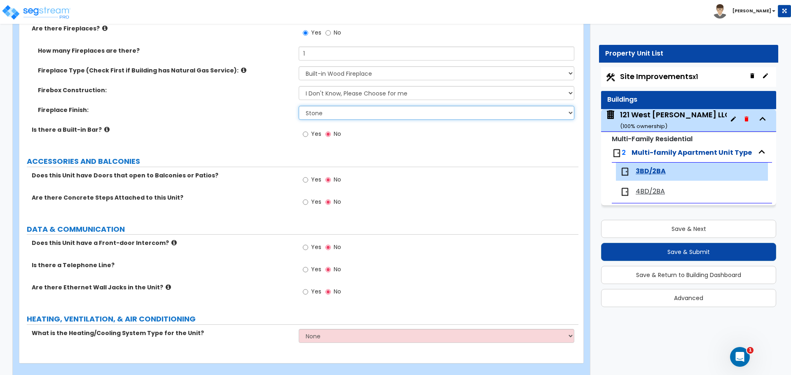
scroll to position [1434, 0]
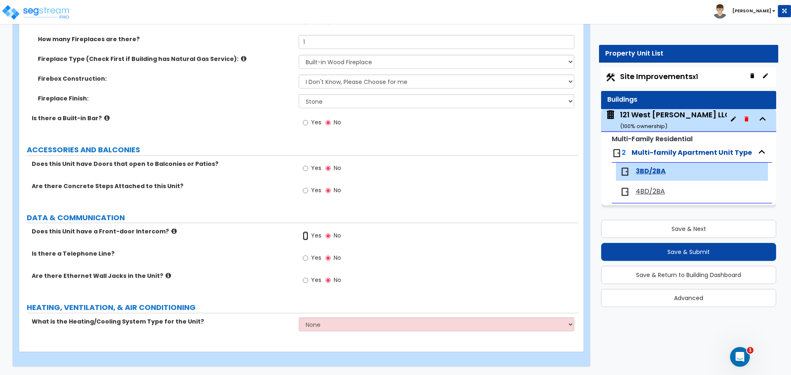
click at [307, 237] on input "Yes" at bounding box center [305, 235] width 5 height 9
click at [329, 233] on input "No" at bounding box center [327, 235] width 5 height 9
radio input "false"
radio input "true"
click at [309, 256] on label "Yes" at bounding box center [312, 259] width 19 height 14
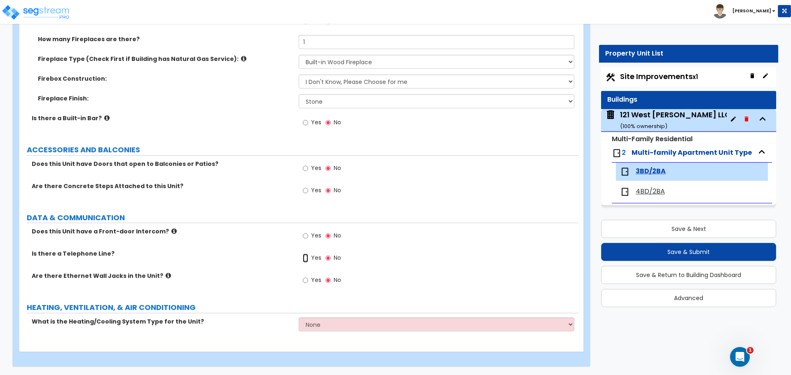
click at [308, 256] on input "Yes" at bounding box center [305, 258] width 5 height 9
radio input "true"
click at [307, 280] on input "Yes" at bounding box center [305, 280] width 5 height 9
radio input "true"
click at [335, 323] on select "None Heat Only Centralized Heating & Cooling Thru Wall Air Conditioners Mini Sp…" at bounding box center [436, 324] width 275 height 14
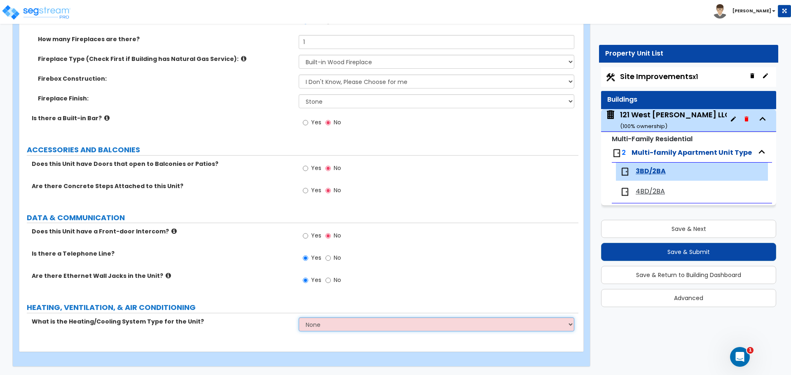
select select "1"
click at [299, 317] on select "None Heat Only Centralized Heating & Cooling Thru Wall Air Conditioners Mini Sp…" at bounding box center [436, 324] width 275 height 14
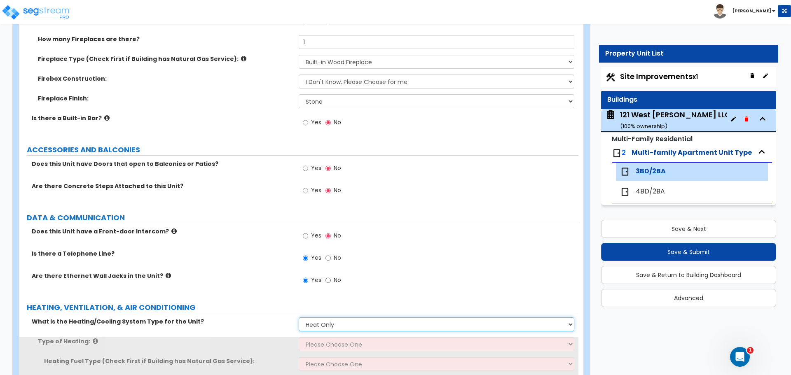
scroll to position [1474, 0]
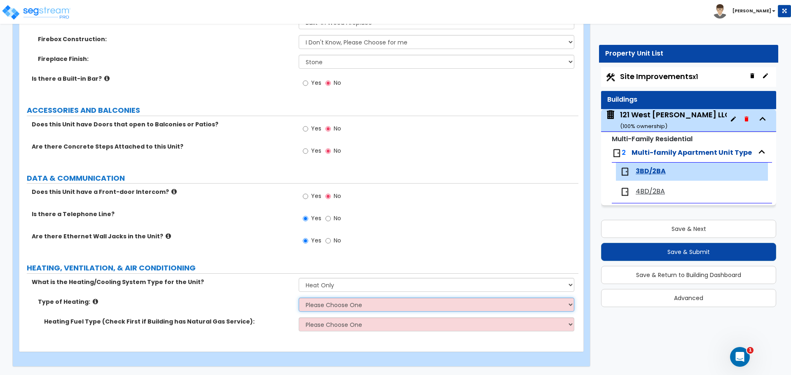
click at [345, 300] on select "Please Choose One Wall Heater Electric Baseboard Heater Hydronic Heating Radian…" at bounding box center [436, 305] width 275 height 14
select select "4"
click at [299, 298] on select "Please Choose One Wall Heater Electric Baseboard Heater Hydronic Heating Radian…" at bounding box center [436, 305] width 275 height 14
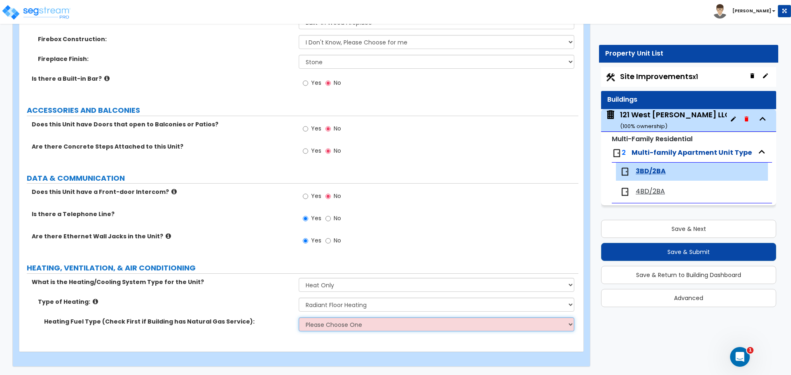
click at [328, 325] on select "Please Choose One Gas Electric" at bounding box center [436, 324] width 275 height 14
select select "1"
click at [299, 317] on select "Please Choose One Gas Electric" at bounding box center [436, 324] width 275 height 14
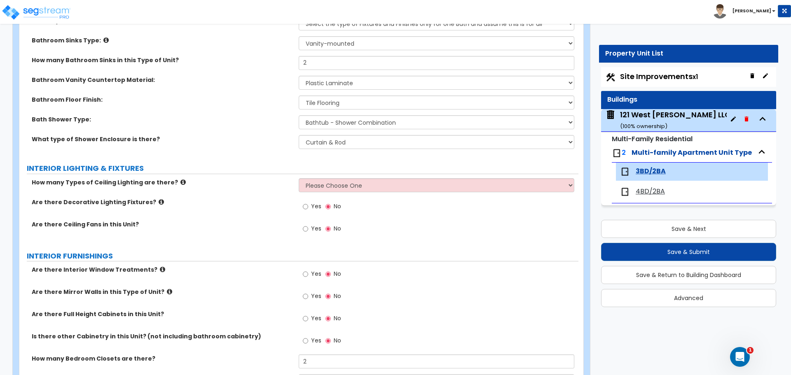
scroll to position [0, 0]
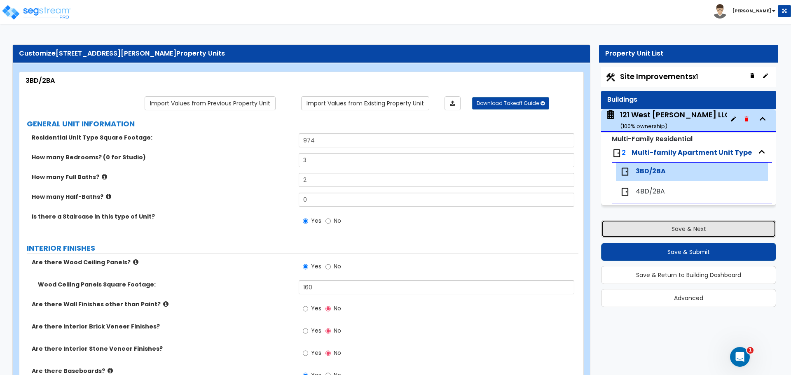
click at [646, 231] on button "Save & Next" at bounding box center [688, 229] width 175 height 18
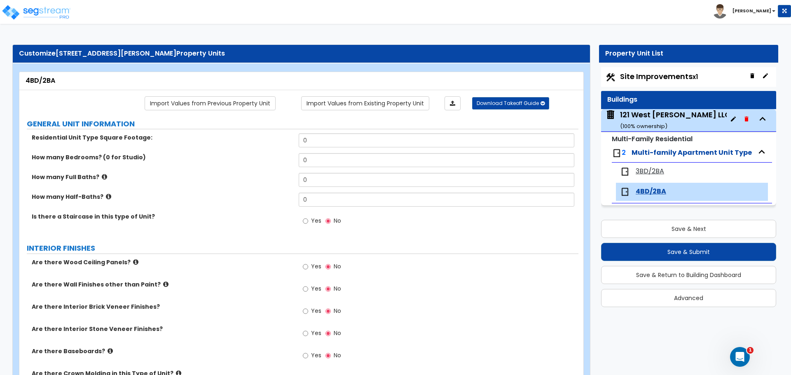
click at [638, 171] on span "3BD/2BA" at bounding box center [649, 171] width 28 height 9
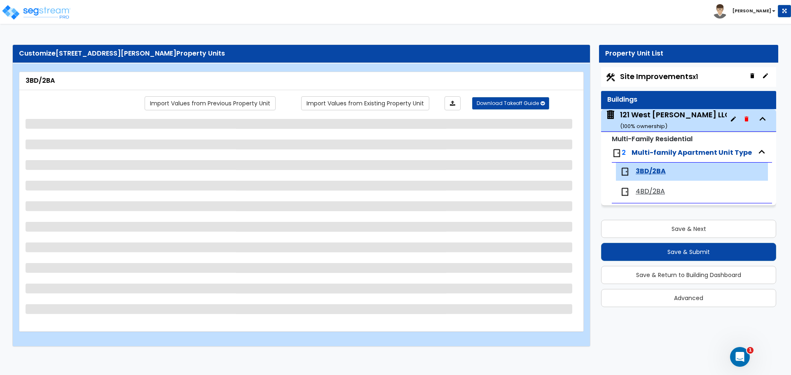
select select "1"
select select "4"
select select "1"
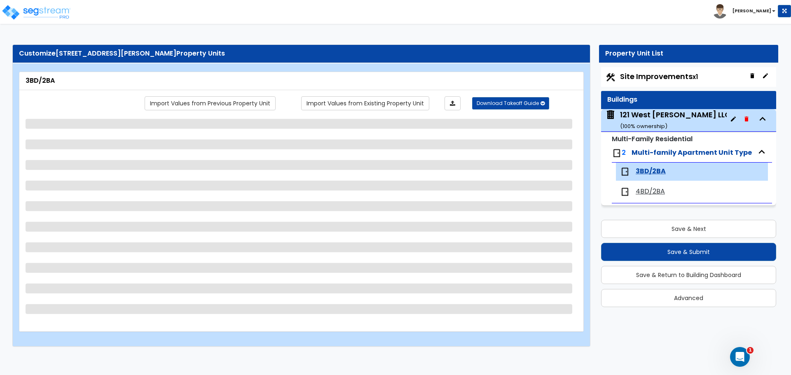
select select "3"
select select "1"
select select "2"
select select "1"
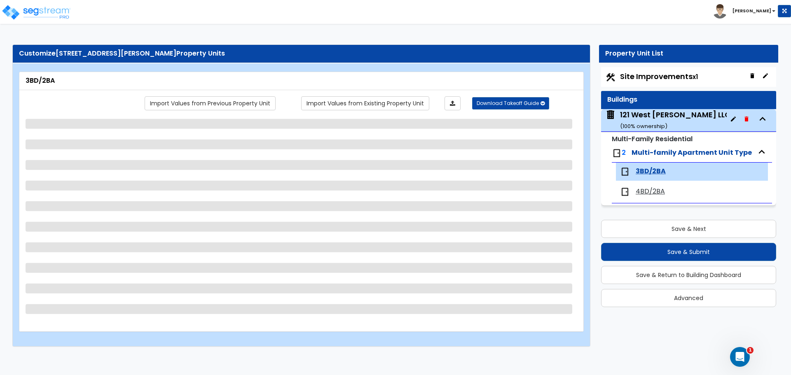
select select "3"
select select "2"
select select "6"
select select "2"
select select "1"
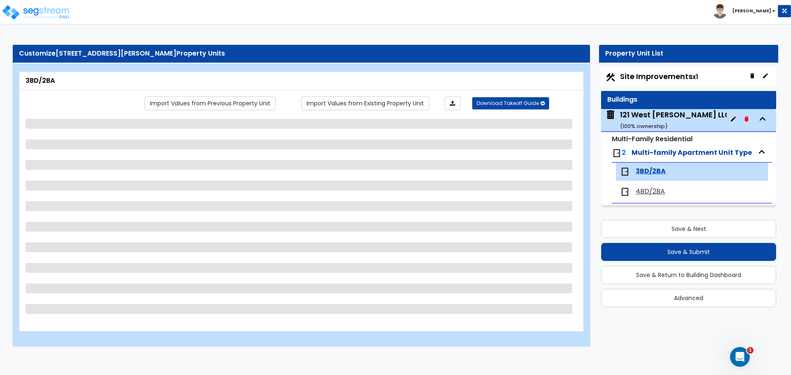
select select "1"
select select "3"
select select "2"
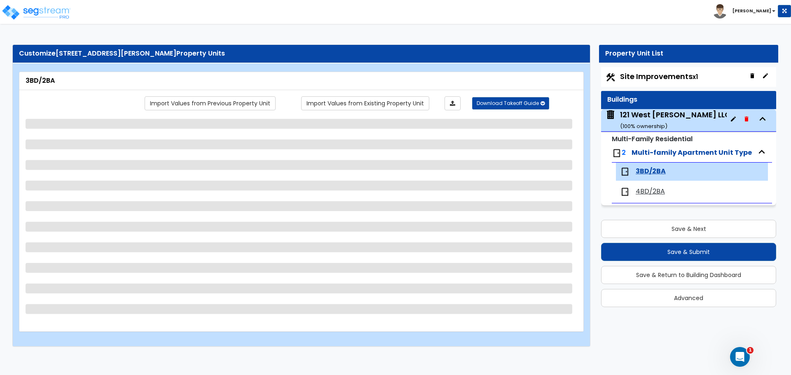
select select "1"
select select "4"
select select "1"
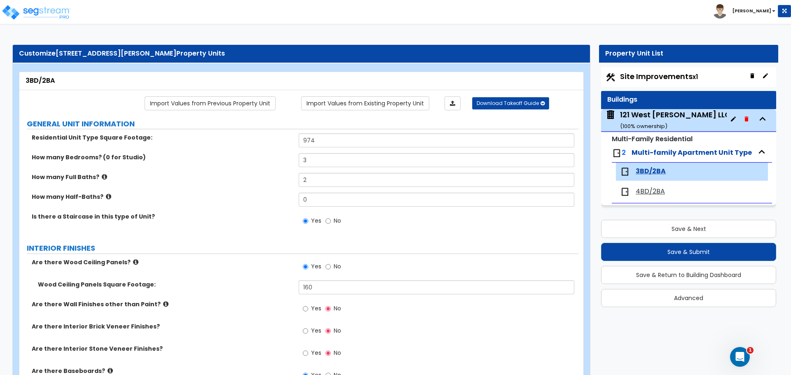
click at [653, 193] on span "4BD/2BA" at bounding box center [649, 191] width 29 height 9
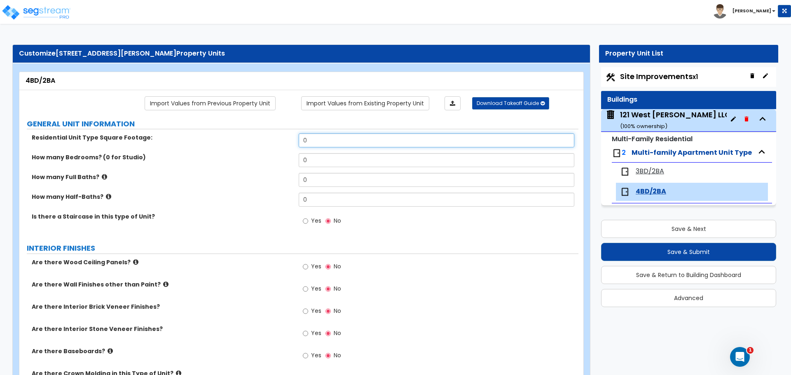
click at [310, 139] on input "0" at bounding box center [436, 140] width 275 height 14
type input "1,599"
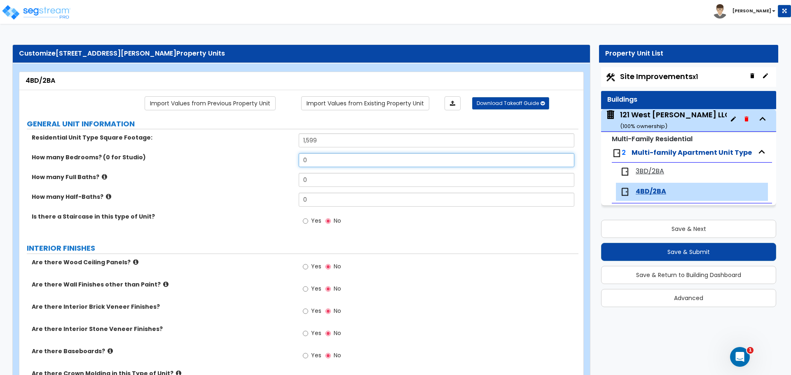
click at [334, 158] on input "0" at bounding box center [436, 160] width 275 height 14
type input "4"
click at [310, 178] on input "0" at bounding box center [436, 180] width 275 height 14
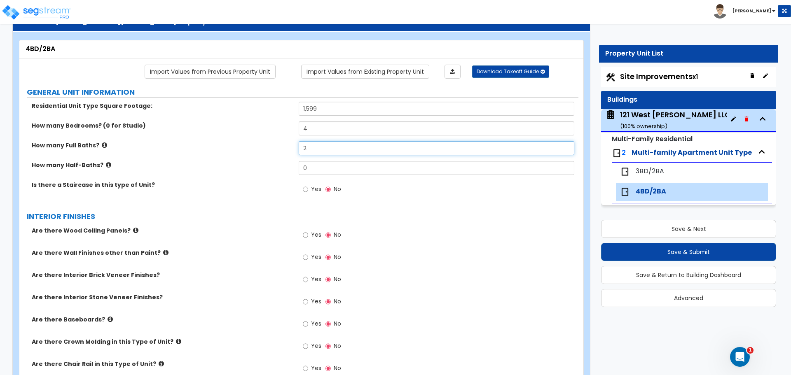
scroll to position [41, 0]
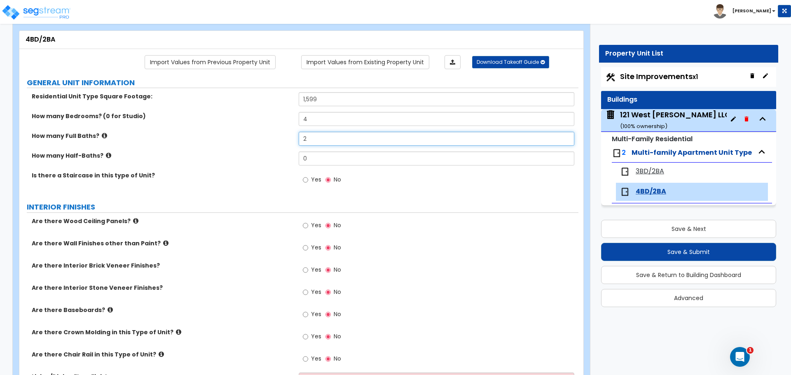
type input "2"
click at [408, 203] on label "INTERIOR FINISHES" at bounding box center [302, 207] width 551 height 11
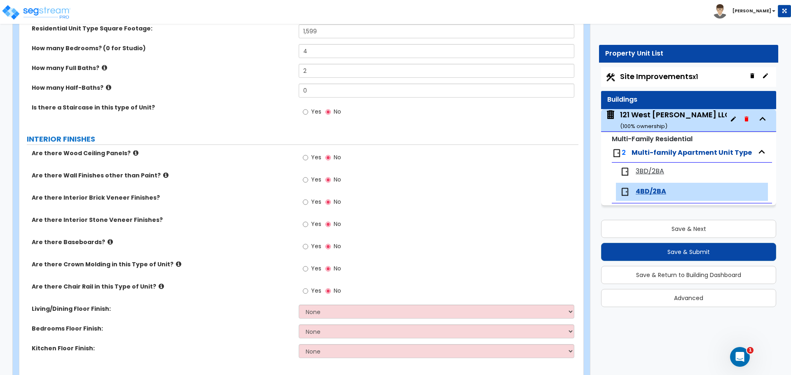
scroll to position [124, 0]
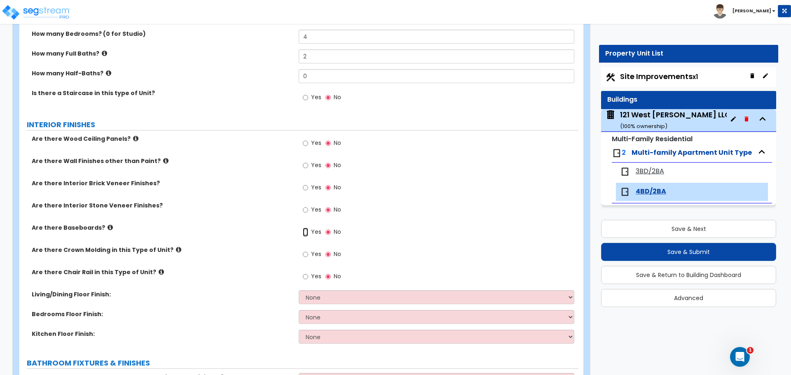
click at [307, 232] on input "Yes" at bounding box center [305, 232] width 5 height 9
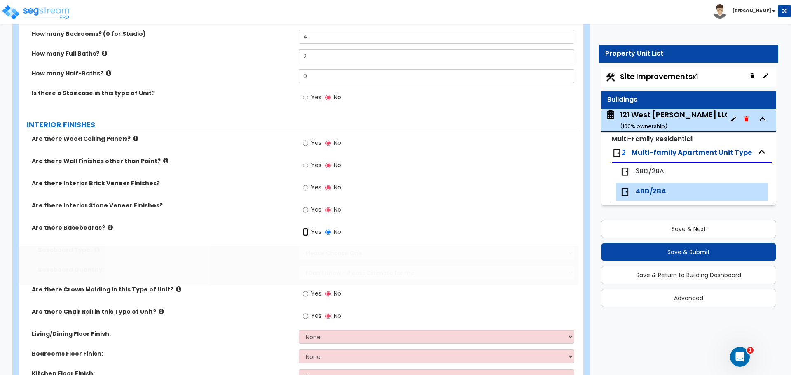
radio input "true"
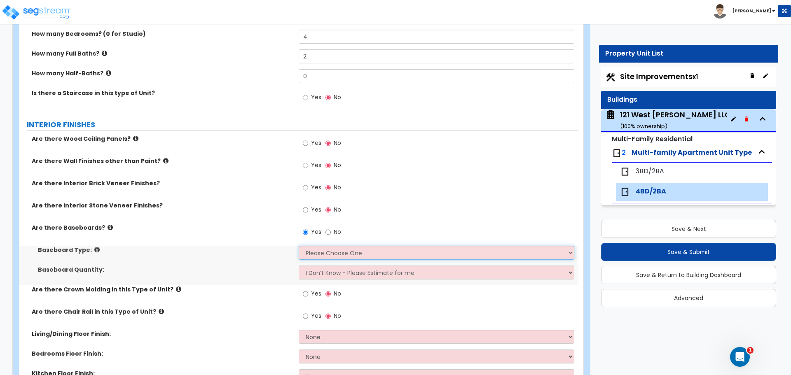
click at [327, 256] on select "Please Choose One Wood Vinyl Carpet Tile" at bounding box center [436, 253] width 275 height 14
select select "1"
click at [299, 246] on select "Please Choose One Wood Vinyl Carpet Tile" at bounding box center [436, 253] width 275 height 14
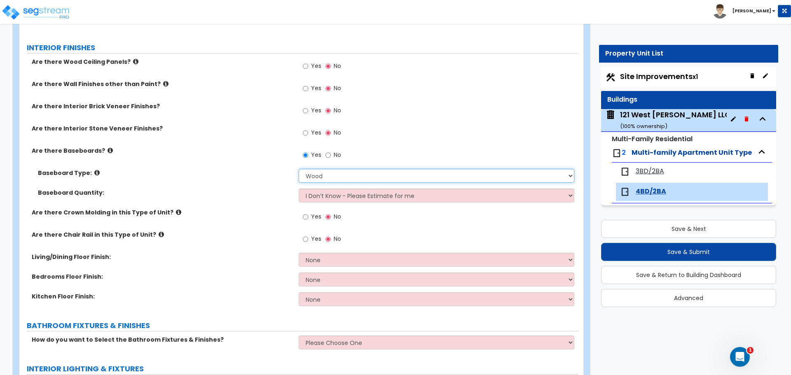
scroll to position [247, 0]
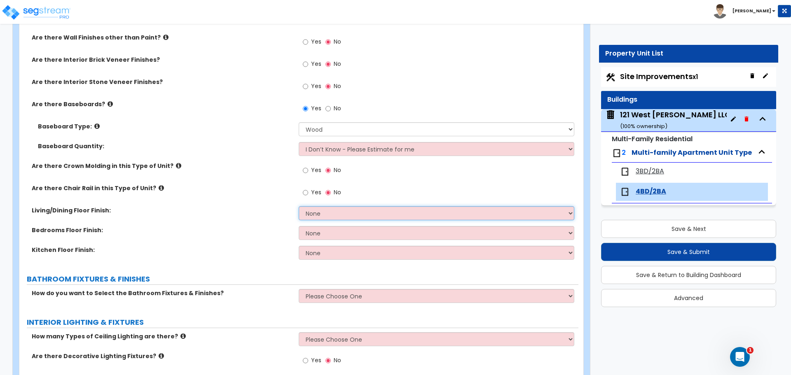
click at [323, 214] on select "None Tile Flooring Hardwood Flooring Resilient Laminate Flooring VCT Flooring S…" at bounding box center [436, 213] width 275 height 14
select select "4"
click at [299, 206] on select "None Tile Flooring Hardwood Flooring Resilient Laminate Flooring VCT Flooring S…" at bounding box center [436, 213] width 275 height 14
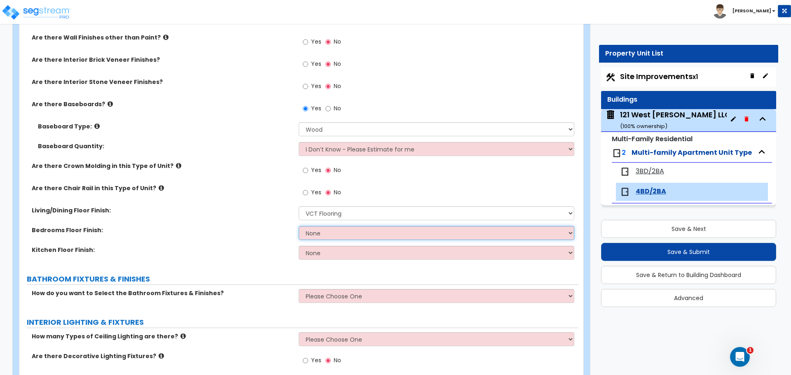
click at [326, 235] on select "None Tile Flooring Hardwood Flooring Resilient Laminate Flooring VCT Flooring S…" at bounding box center [436, 233] width 275 height 14
select select "4"
click at [299, 226] on select "None Tile Flooring Hardwood Flooring Resilient Laminate Flooring VCT Flooring S…" at bounding box center [436, 233] width 275 height 14
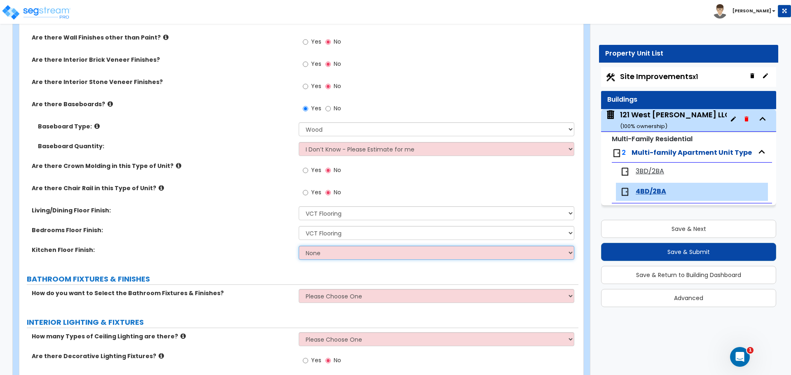
click at [323, 256] on select "None Tile Flooring Hardwood Flooring Resilient Laminate Flooring VCT Flooring S…" at bounding box center [436, 253] width 275 height 14
select select "4"
click at [299, 246] on select "None Tile Flooring Hardwood Flooring Resilient Laminate Flooring VCT Flooring S…" at bounding box center [436, 253] width 275 height 14
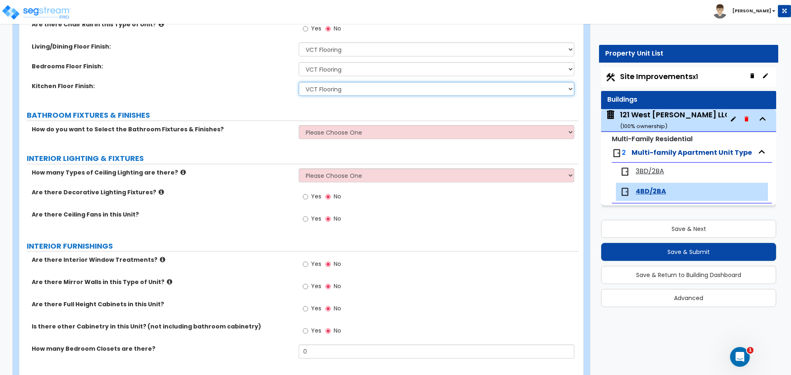
scroll to position [412, 0]
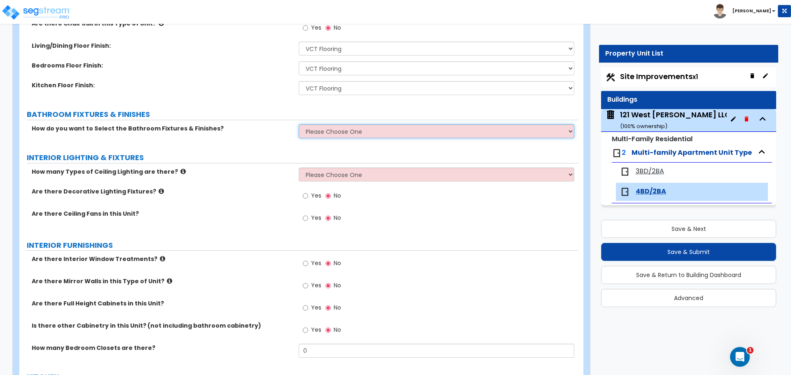
click at [369, 130] on select "Please Choose One Select the type of Fixtures and Finishes only for one Bath an…" at bounding box center [436, 131] width 275 height 14
select select "1"
click at [299, 124] on select "Please Choose One Select the type of Fixtures and Finishes only for one Bath an…" at bounding box center [436, 131] width 275 height 14
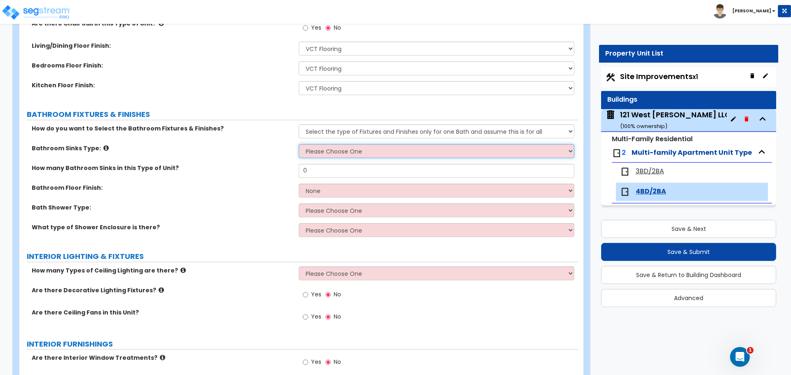
click at [336, 148] on select "Please Choose One Wall-mounted Pedestal-mounted Vanity-mounted" at bounding box center [436, 151] width 275 height 14
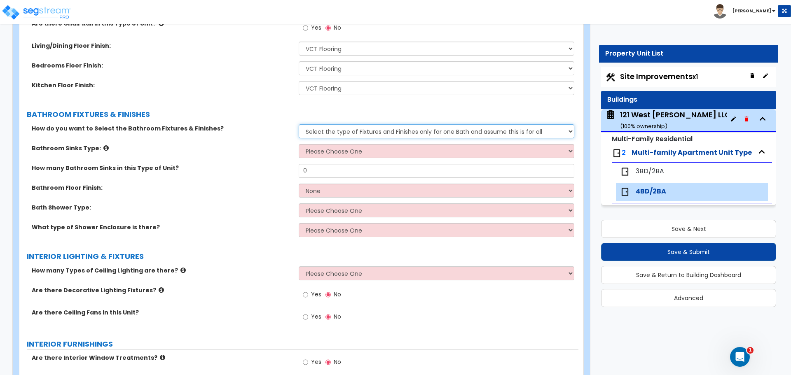
click at [360, 132] on select "Please Choose One Select the type of Fixtures and Finishes only for one Bath an…" at bounding box center [436, 131] width 275 height 14
click at [299, 124] on select "Please Choose One Select the type of Fixtures and Finishes only for one Bath an…" at bounding box center [436, 131] width 275 height 14
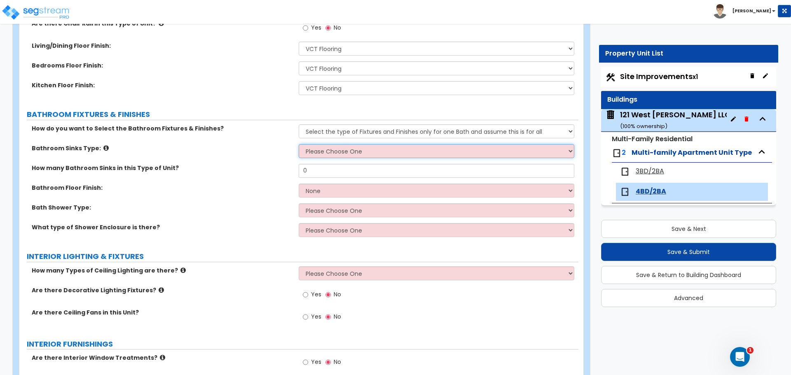
click at [332, 153] on select "Please Choose One Wall-mounted Pedestal-mounted Vanity-mounted" at bounding box center [436, 151] width 275 height 14
select select "3"
click at [299, 144] on select "Please Choose One Wall-mounted Pedestal-mounted Vanity-mounted" at bounding box center [436, 151] width 275 height 14
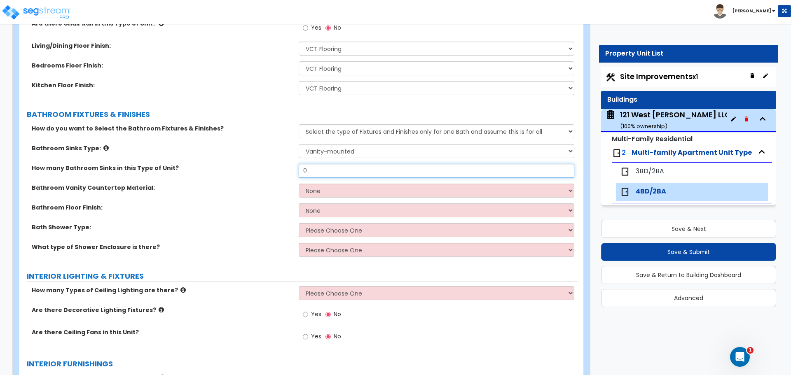
click at [329, 175] on input "0" at bounding box center [436, 171] width 275 height 14
type input "1"
click at [306, 191] on select "None Plastic Laminate Solid Surface Stone Quartz Marble Tile Wood" at bounding box center [436, 191] width 275 height 14
select select "1"
click at [299, 184] on select "None Plastic Laminate Solid Surface Stone Quartz Marble Tile Wood" at bounding box center [436, 191] width 275 height 14
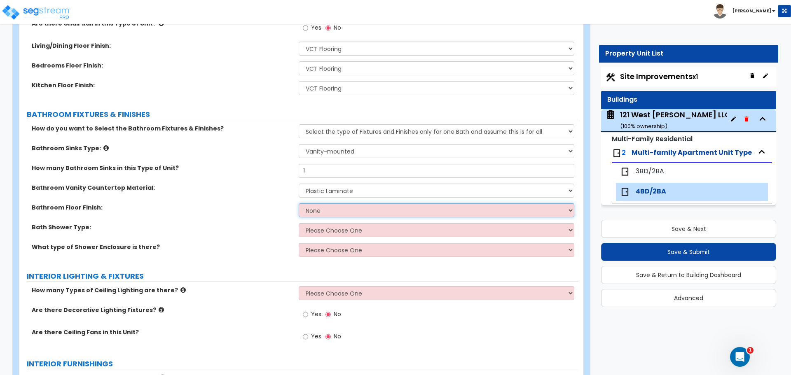
click at [322, 208] on select "None Tile Flooring Hardwood Flooring Resilient Laminate Flooring VCT Flooring S…" at bounding box center [436, 210] width 275 height 14
select select "1"
click at [299, 203] on select "None Tile Flooring Hardwood Flooring Resilient Laminate Flooring VCT Flooring S…" at bounding box center [436, 210] width 275 height 14
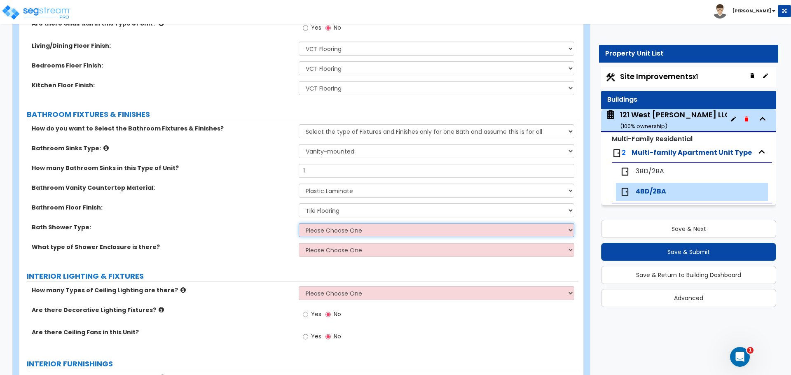
click at [319, 228] on select "Please Choose One Standalone Shower Bathtub - Shower Combination" at bounding box center [436, 230] width 275 height 14
select select "2"
click at [299, 223] on select "Please Choose One Standalone Shower Bathtub - Shower Combination" at bounding box center [436, 230] width 275 height 14
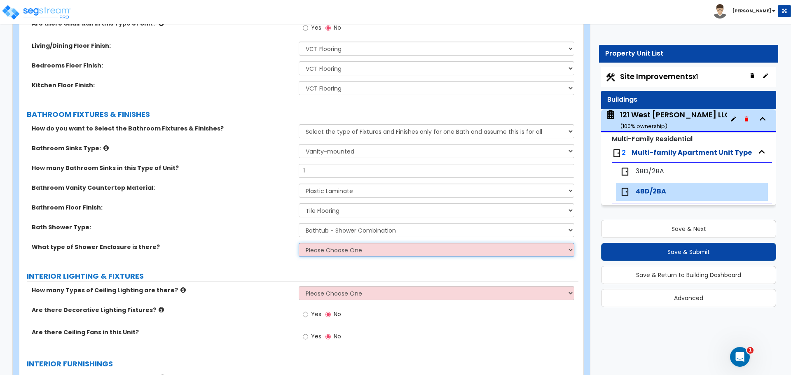
click at [338, 252] on select "Please Choose One Curtain & [PERSON_NAME] Sliding Doors Glass Hinged Doors" at bounding box center [436, 250] width 275 height 14
select select "1"
click at [299, 243] on select "Please Choose One Curtain & [PERSON_NAME] Sliding Doors Glass Hinged Doors" at bounding box center [436, 250] width 275 height 14
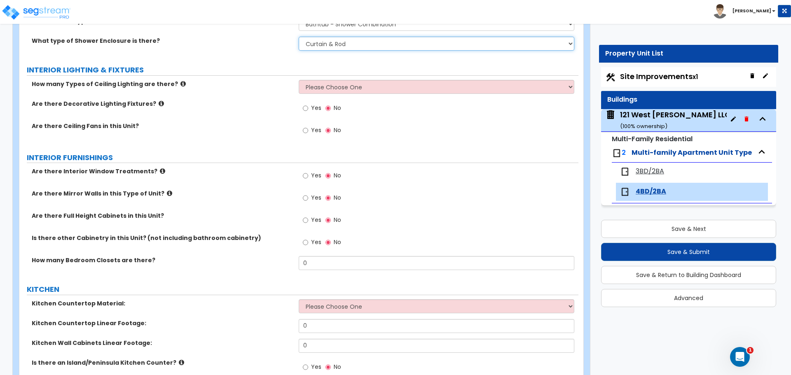
scroll to position [659, 0]
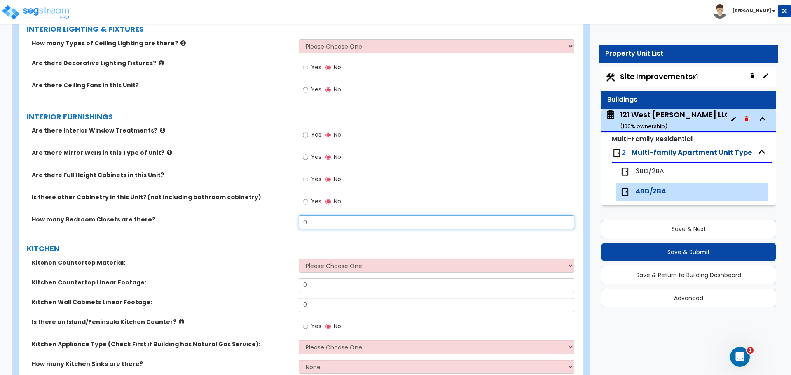
click at [316, 222] on input "0" at bounding box center [436, 222] width 275 height 14
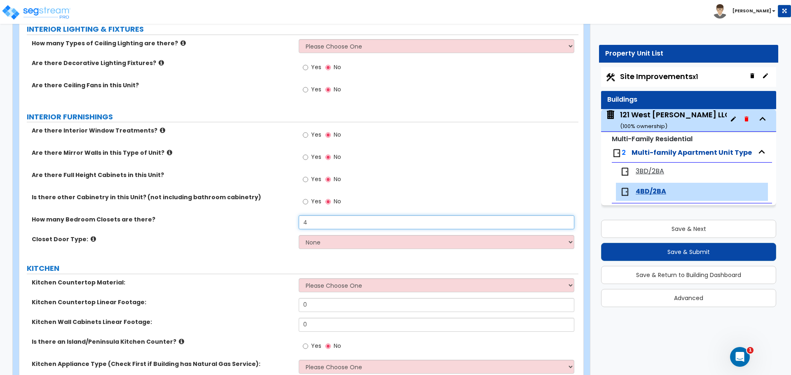
type input "4"
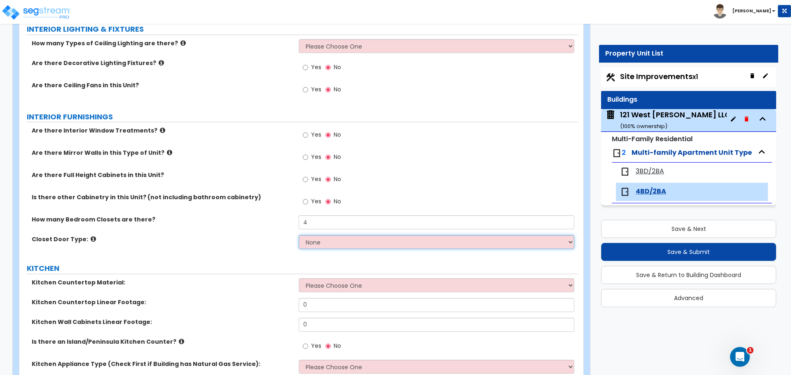
click at [391, 245] on select "None Bi-fold Louvered Doors Bi-fold Panel Doors Sliding Doors Hinged Wood Door" at bounding box center [436, 242] width 275 height 14
select select "3"
click at [299, 235] on select "None Bi-fold Louvered Doors Bi-fold Panel Doors Sliding Doors Hinged Wood Door" at bounding box center [436, 242] width 275 height 14
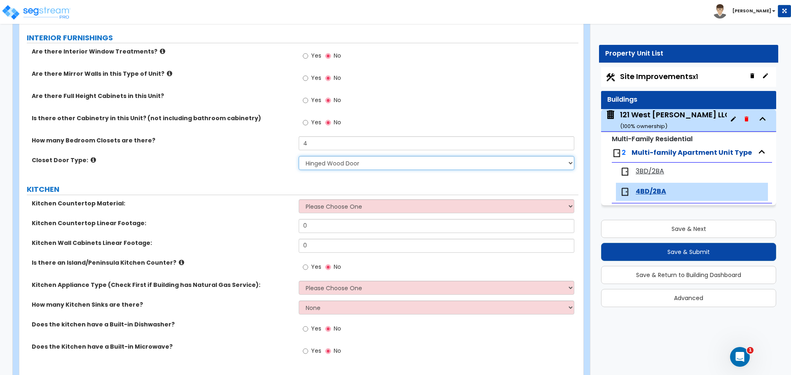
scroll to position [782, 0]
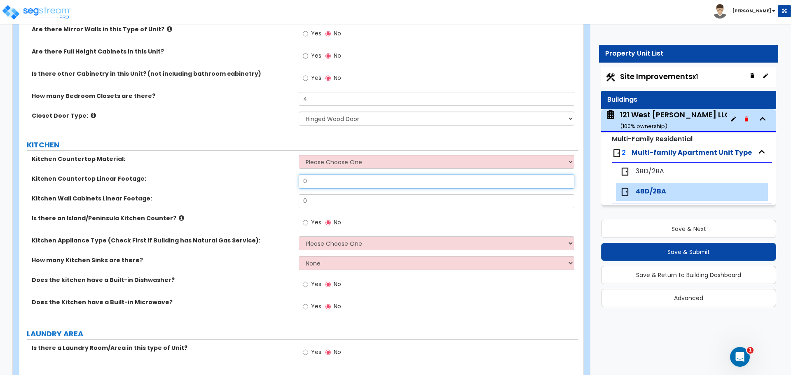
click at [313, 180] on input "0" at bounding box center [436, 182] width 275 height 14
type input "9"
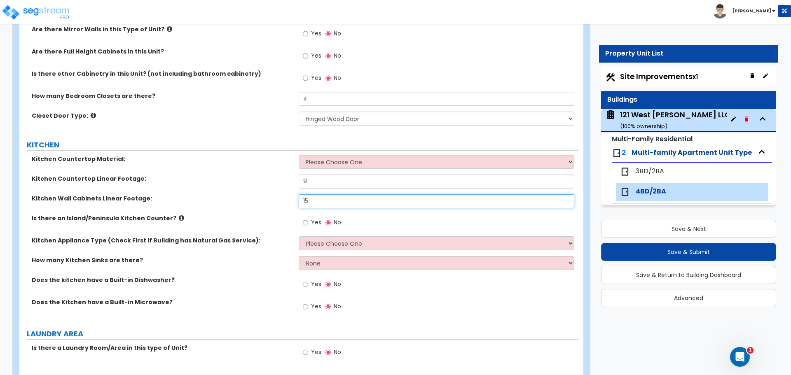
type input "15"
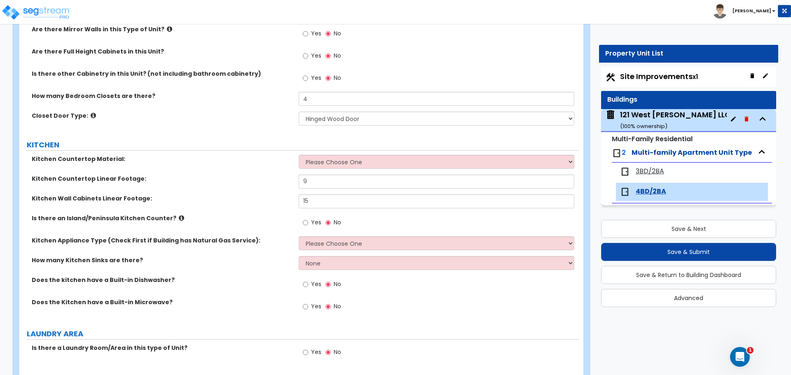
click at [366, 216] on div "Yes No" at bounding box center [438, 225] width 279 height 22
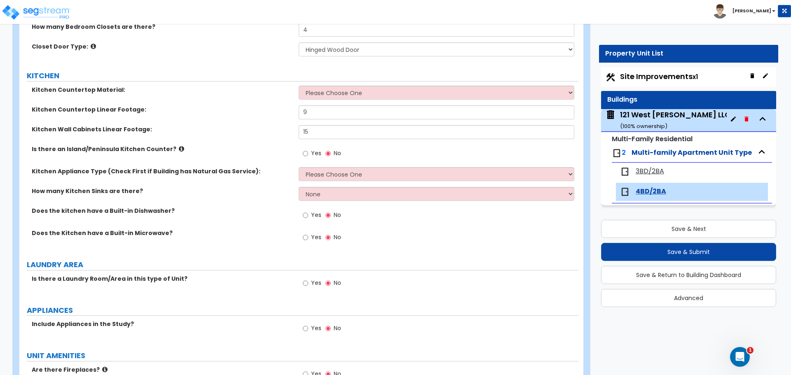
scroll to position [865, 0]
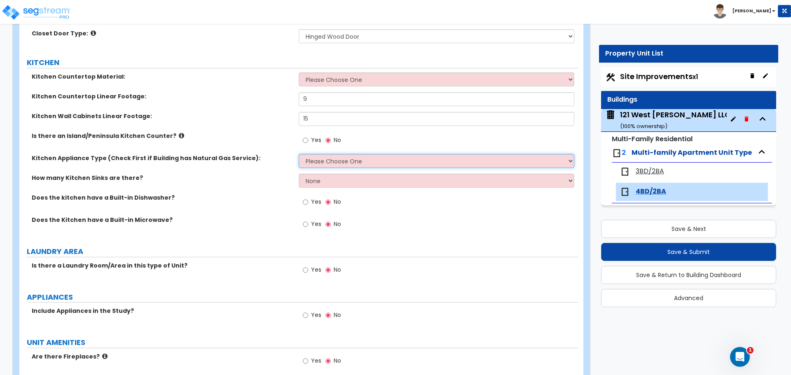
click at [321, 164] on select "Please Choose One Gas Electric" at bounding box center [436, 161] width 275 height 14
select select "2"
click at [299, 154] on select "Please Choose One Gas Electric" at bounding box center [436, 161] width 275 height 14
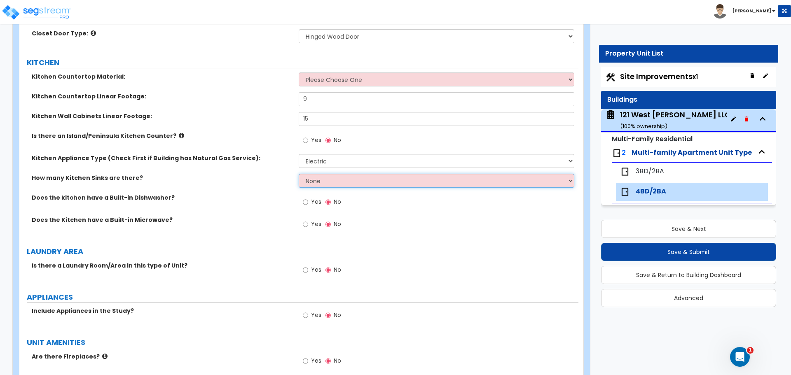
click at [315, 181] on select "None 1 2 3" at bounding box center [436, 181] width 275 height 14
select select "1"
click at [299, 174] on select "None 1 2 3" at bounding box center [436, 181] width 275 height 14
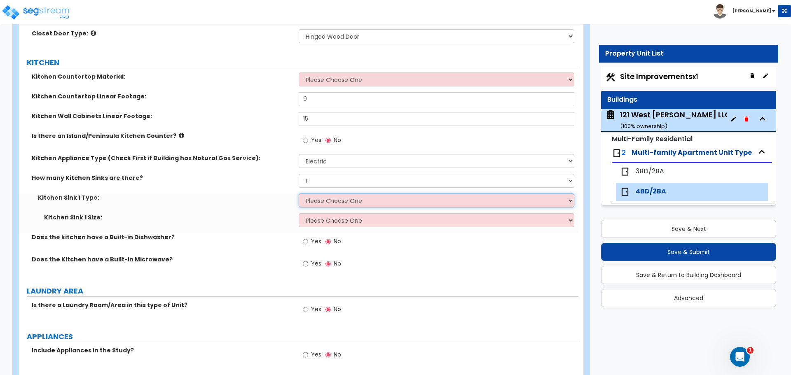
click at [328, 204] on select "Please Choose One Stainless Steel Porcelain Enamel Cast Iron Granite Composite" at bounding box center [436, 201] width 275 height 14
select select "1"
click at [299, 194] on select "Please Choose One Stainless Steel Porcelain Enamel Cast Iron Granite Composite" at bounding box center [436, 201] width 275 height 14
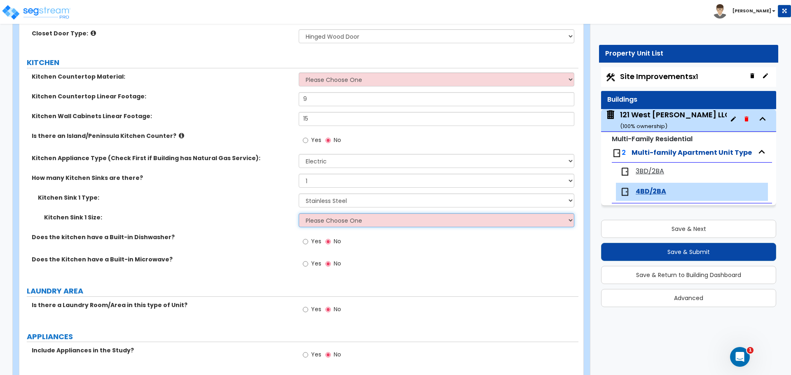
click at [317, 222] on select "Please Choose One Single Sink Double Sink" at bounding box center [436, 220] width 275 height 14
select select "1"
click at [299, 213] on select "Please Choose One Single Sink Double Sink" at bounding box center [436, 220] width 275 height 14
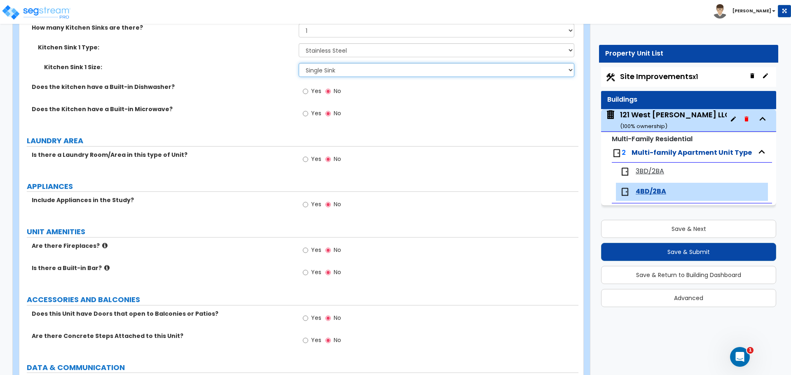
scroll to position [1029, 0]
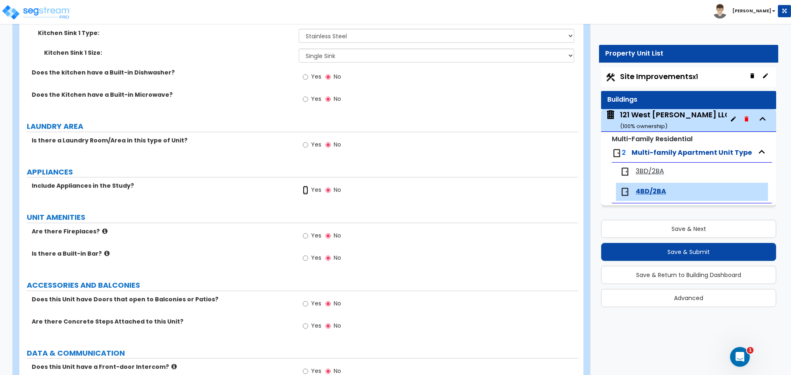
click at [308, 189] on input "Yes" at bounding box center [305, 190] width 5 height 9
radio input "true"
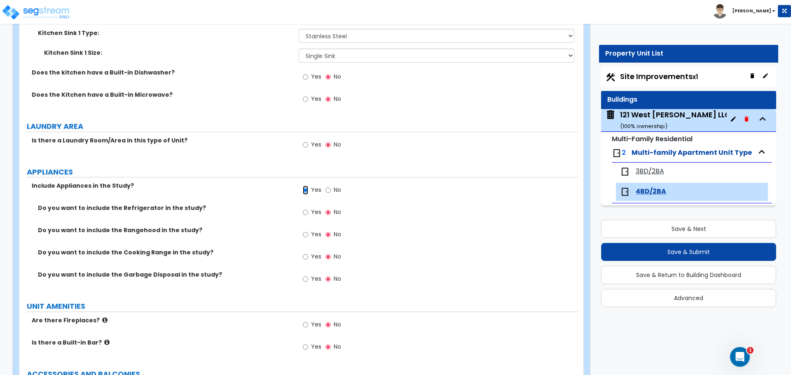
scroll to position [1071, 0]
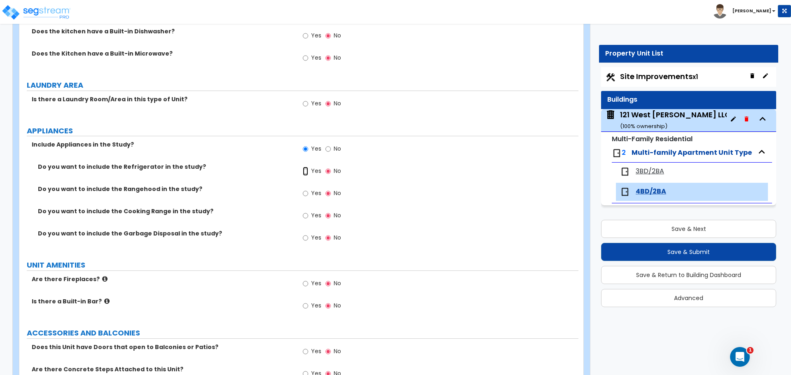
click at [308, 173] on input "Yes" at bounding box center [305, 171] width 5 height 9
radio input "true"
click at [309, 194] on label "Yes" at bounding box center [312, 194] width 19 height 14
click at [308, 194] on input "Yes" at bounding box center [305, 193] width 5 height 9
radio input "true"
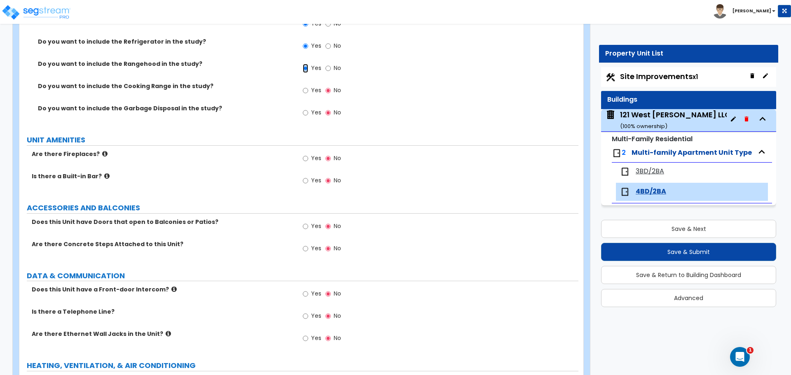
scroll to position [1235, 0]
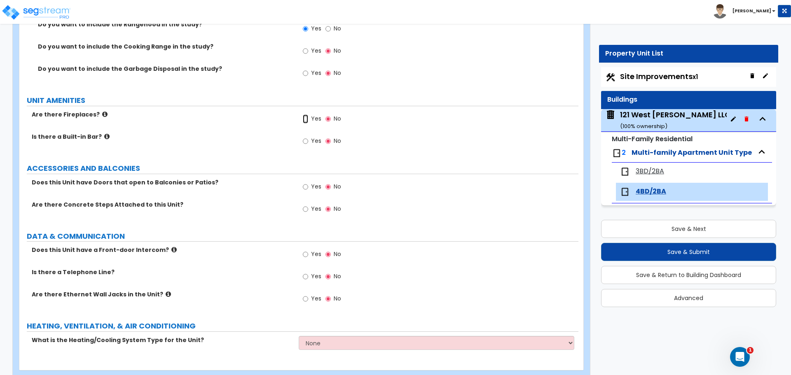
click at [307, 119] on input "Yes" at bounding box center [305, 118] width 5 height 9
radio input "true"
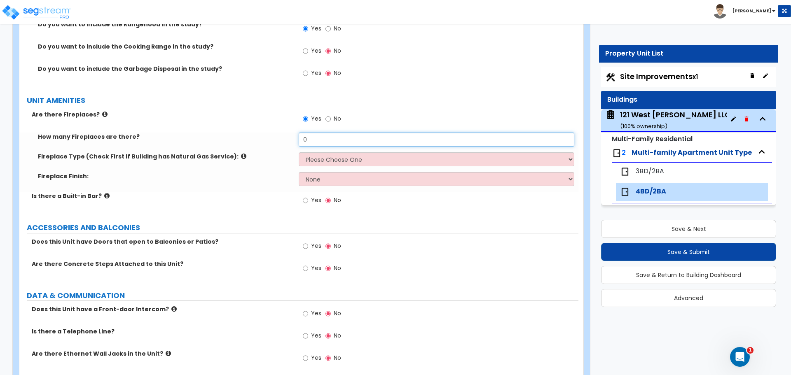
click at [313, 143] on input "0" at bounding box center [436, 140] width 275 height 14
type input "1"
click at [343, 158] on select "Please Choose One Built-in Electric Fireplace Built-in Gas Fireplace Built-in W…" at bounding box center [436, 159] width 275 height 14
select select "3"
click at [299, 152] on select "Please Choose One Built-in Electric Fireplace Built-in Gas Fireplace Built-in W…" at bounding box center [436, 159] width 275 height 14
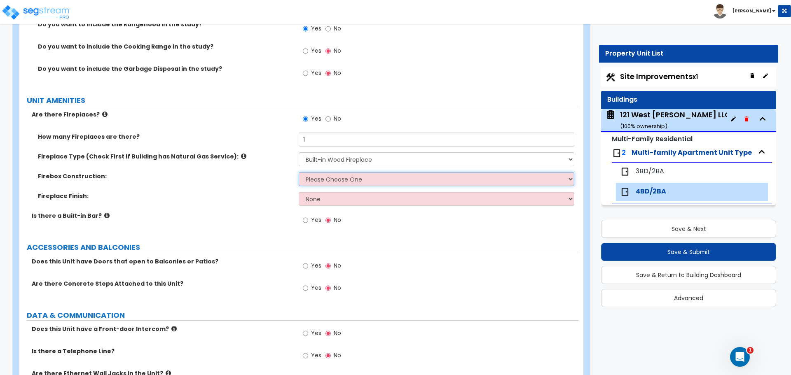
click at [329, 181] on select "Please Choose One Brick Stone I Don't Know, Please Choose for me" at bounding box center [436, 179] width 275 height 14
select select "3"
click at [299, 172] on select "Please Choose One Brick Stone I Don't Know, Please Choose for me" at bounding box center [436, 179] width 275 height 14
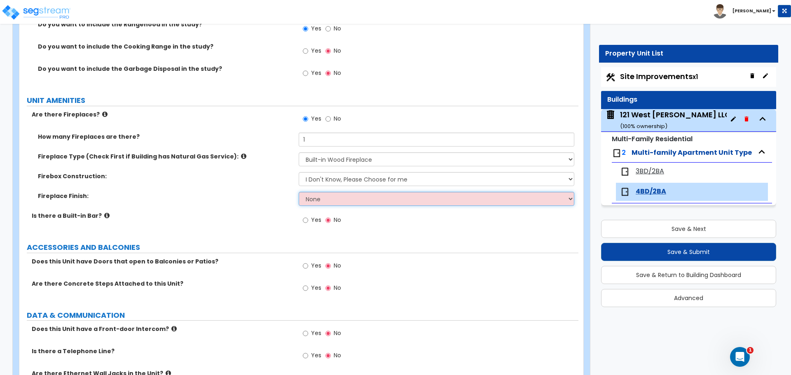
click at [331, 203] on select "None Brick Stone Tile Painted Molding" at bounding box center [436, 199] width 275 height 14
select select "2"
click at [299, 192] on select "None Brick Stone Tile Painted Molding" at bounding box center [436, 199] width 275 height 14
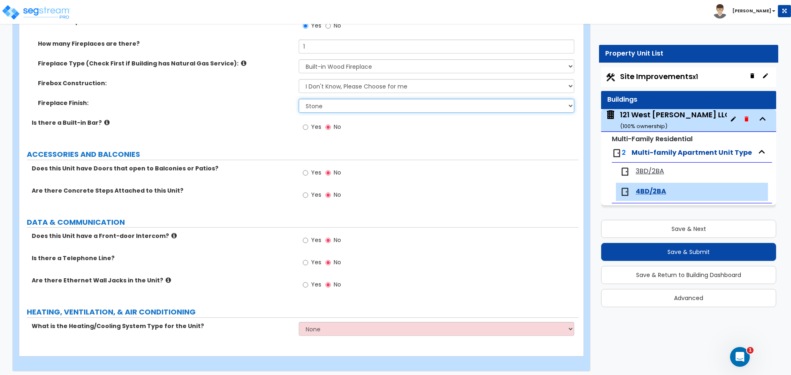
scroll to position [1333, 0]
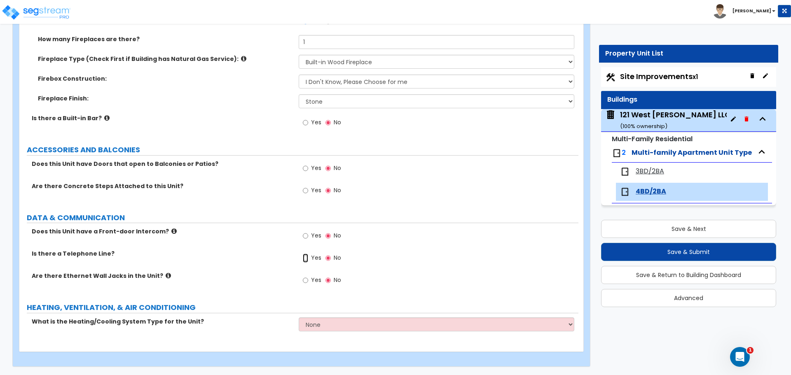
click at [306, 258] on input "Yes" at bounding box center [305, 258] width 5 height 9
radio input "true"
click at [305, 277] on input "Yes" at bounding box center [305, 280] width 5 height 9
radio input "true"
click at [338, 333] on div "What is the Heating/Cooling System Type for the Unit? None Heat Only Centralize…" at bounding box center [298, 327] width 559 height 20
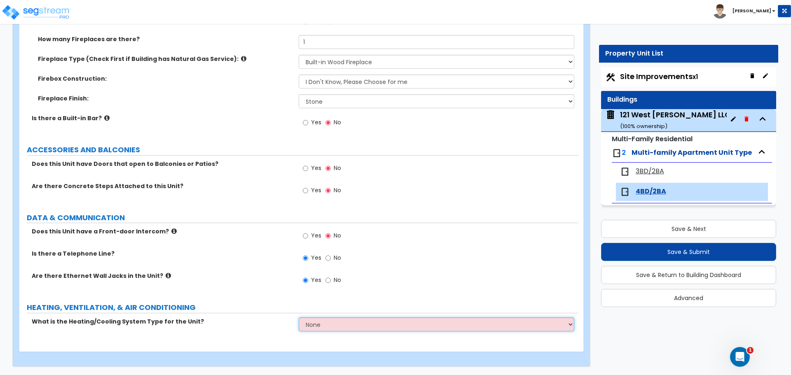
click at [339, 327] on select "None Heat Only Centralized Heating & Cooling Thru Wall Air Conditioners Mini Sp…" at bounding box center [436, 324] width 275 height 14
select select "1"
click at [299, 317] on select "None Heat Only Centralized Heating & Cooling Thru Wall Air Conditioners Mini Sp…" at bounding box center [436, 324] width 275 height 14
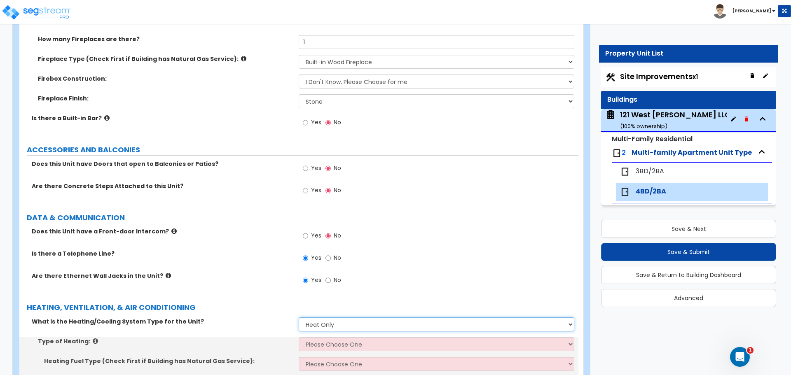
scroll to position [1372, 0]
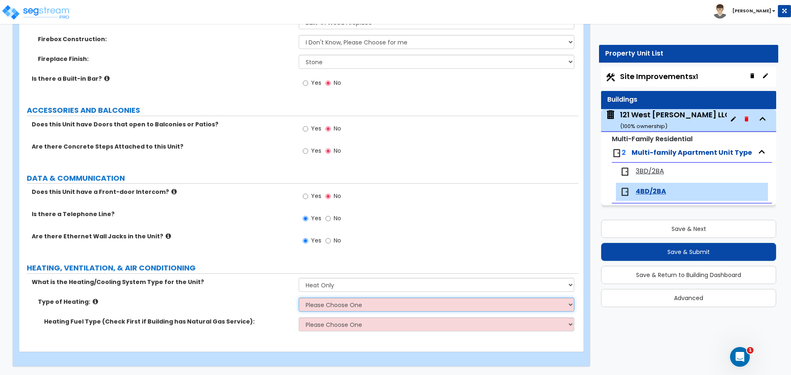
click at [324, 302] on select "Please Choose One Wall Heater Electric Baseboard Heater Hydronic Heating Radian…" at bounding box center [436, 305] width 275 height 14
select select "4"
click at [299, 298] on select "Please Choose One Wall Heater Electric Baseboard Heater Hydronic Heating Radian…" at bounding box center [436, 305] width 275 height 14
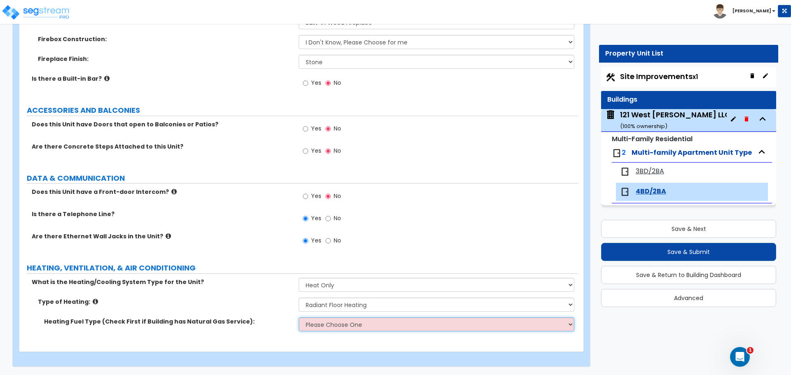
click at [328, 328] on select "Please Choose One Gas Electric" at bounding box center [436, 324] width 275 height 14
select select "1"
click at [299, 317] on select "Please Choose One Gas Electric" at bounding box center [436, 324] width 275 height 14
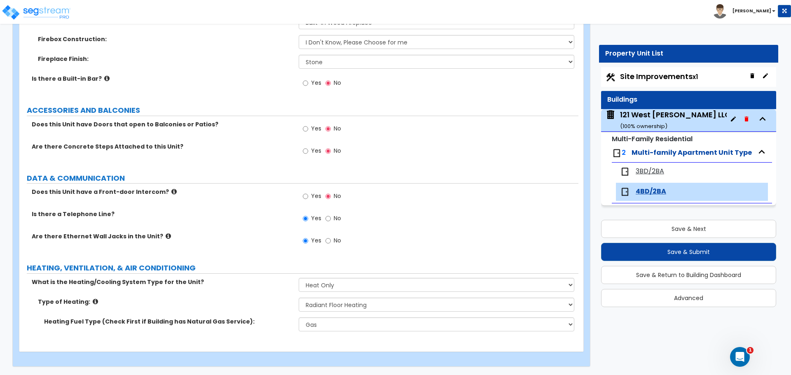
click at [394, 253] on div "Yes No" at bounding box center [438, 243] width 279 height 22
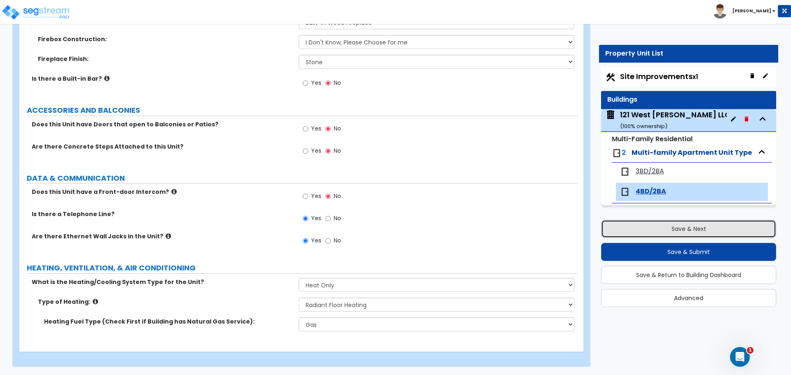
click at [670, 229] on button "Save & Next" at bounding box center [688, 229] width 175 height 18
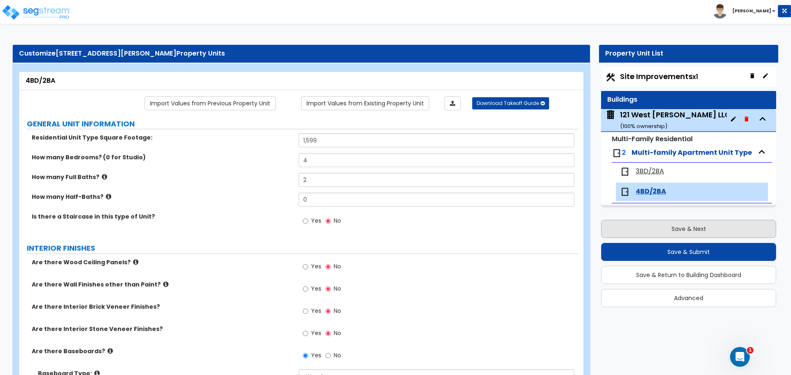
select select "2"
select select "1"
select select "2"
select select "1"
select select "2"
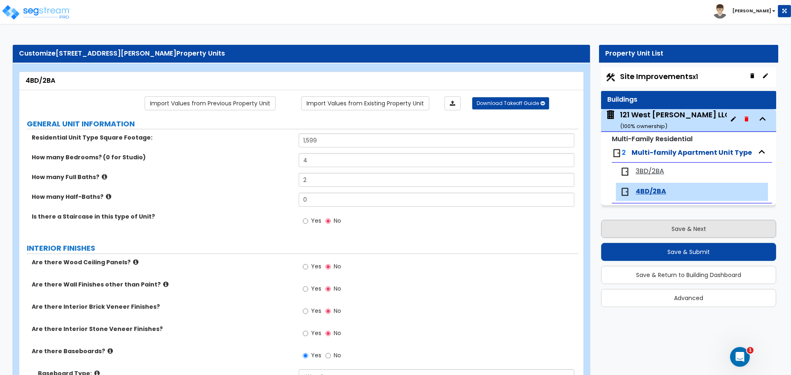
select select "1"
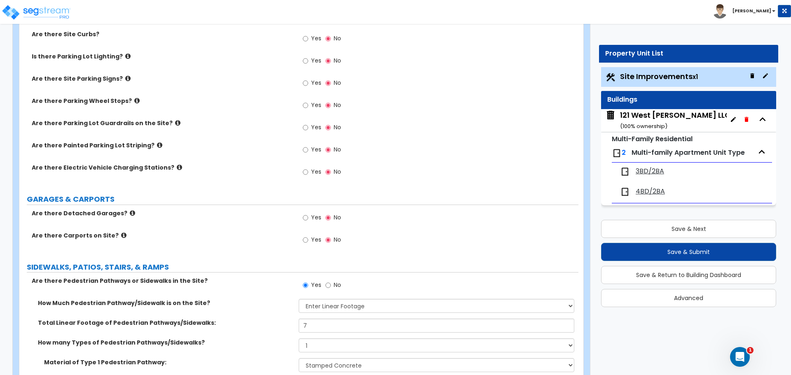
scroll to position [412, 0]
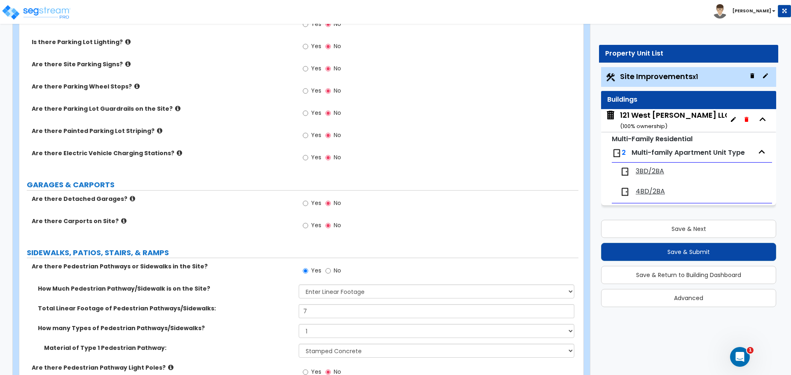
click at [130, 199] on icon at bounding box center [132, 199] width 5 height 6
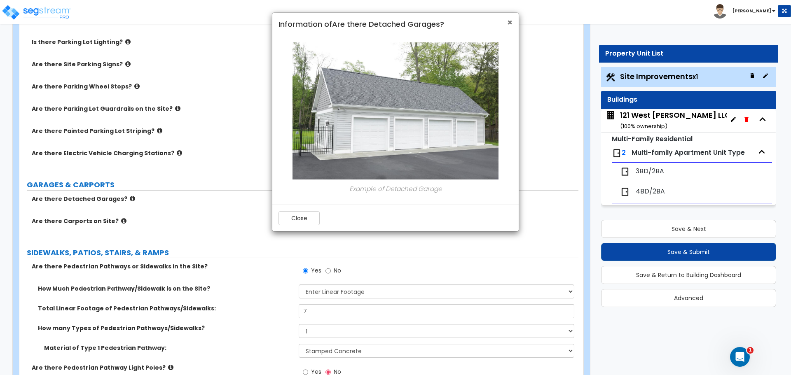
click at [509, 21] on span "×" at bounding box center [509, 22] width 5 height 12
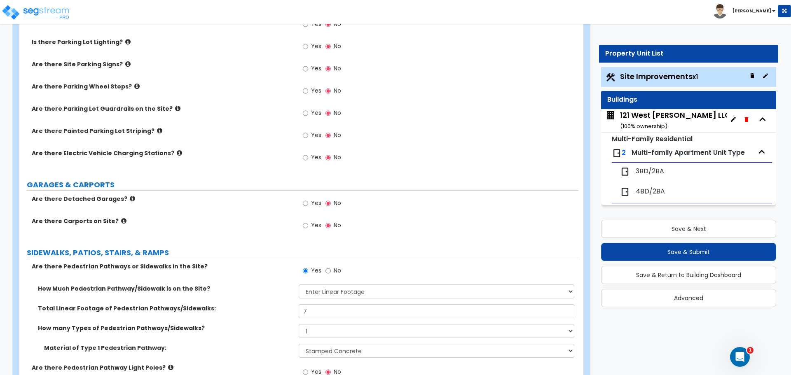
click at [302, 204] on div "Yes No" at bounding box center [322, 204] width 47 height 19
click at [305, 203] on input "Yes" at bounding box center [305, 203] width 5 height 9
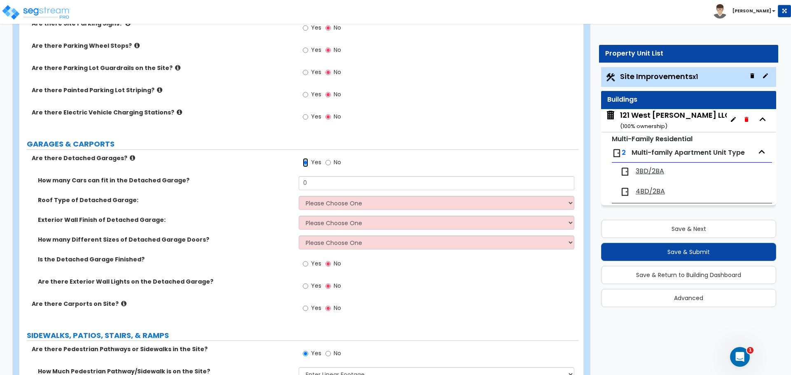
scroll to position [453, 0]
click at [331, 163] on label "No" at bounding box center [333, 163] width 16 height 14
click at [331, 163] on input "No" at bounding box center [327, 162] width 5 height 9
radio input "false"
radio input "true"
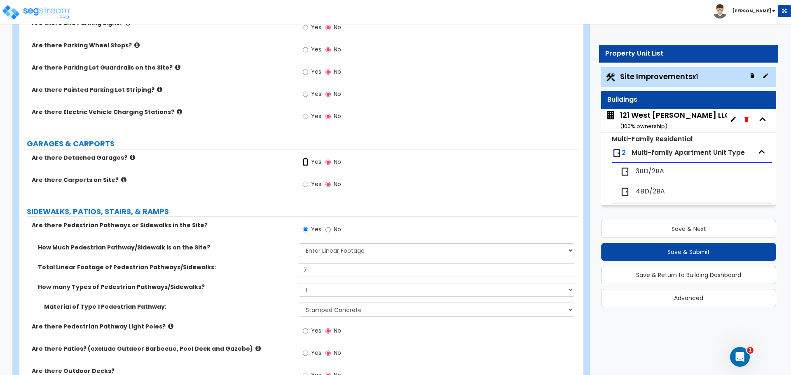
click at [307, 162] on input "Yes" at bounding box center [305, 162] width 5 height 9
radio input "true"
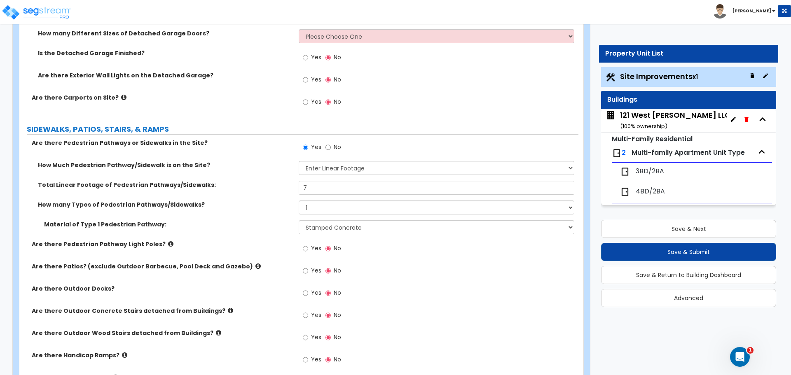
scroll to position [700, 0]
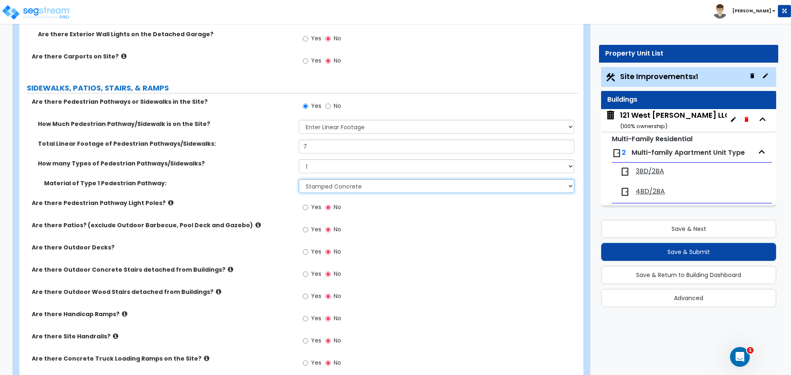
click at [322, 184] on select "Please Choose One Bare Concrete Stamped Concrete Brick Pavers Stone Pavers Wood…" at bounding box center [436, 186] width 275 height 14
click at [299, 179] on select "Please Choose One Bare Concrete Stamped Concrete Brick Pavers Stone Pavers Wood…" at bounding box center [436, 186] width 275 height 14
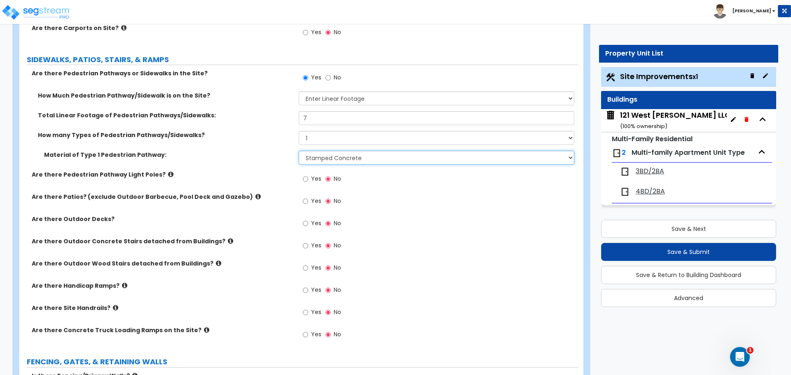
scroll to position [741, 0]
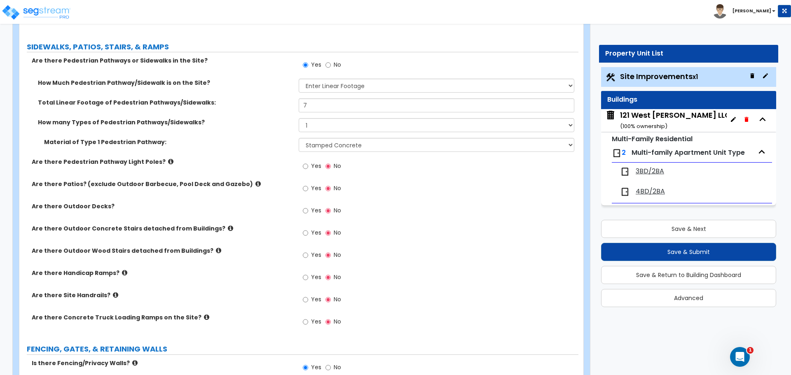
click at [255, 183] on icon at bounding box center [257, 184] width 5 height 6
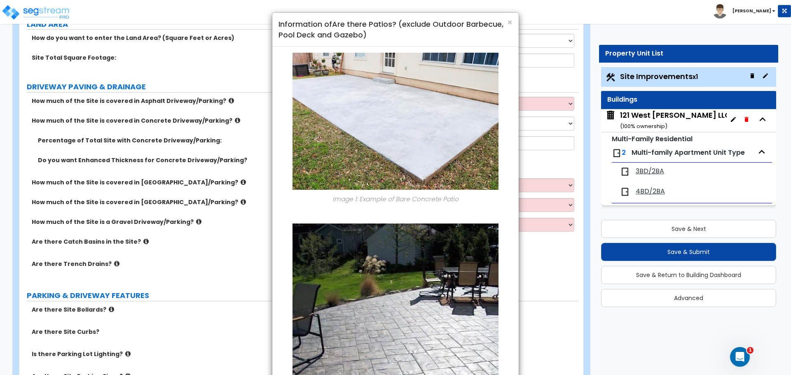
scroll to position [0, 0]
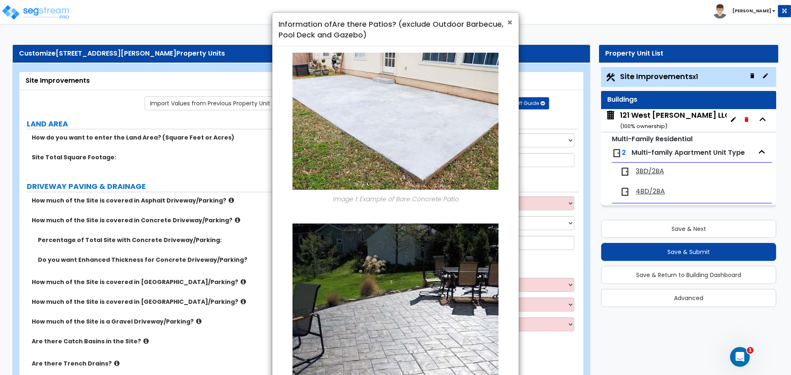
click at [511, 21] on span "×" at bounding box center [509, 22] width 5 height 12
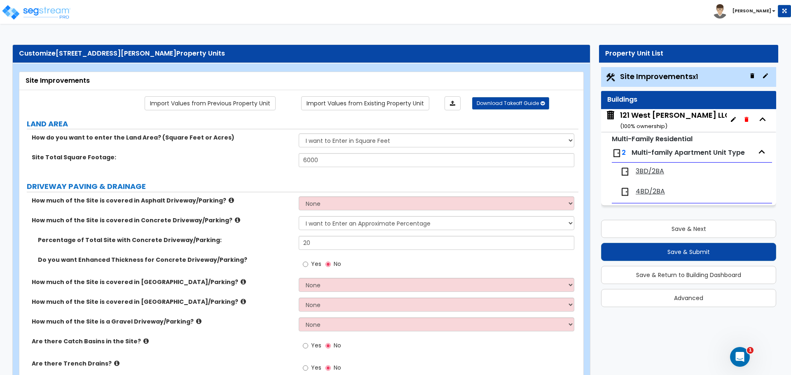
drag, startPoint x: 632, startPoint y: 112, endPoint x: 636, endPoint y: 113, distance: 4.3
click at [632, 112] on div "121 West [PERSON_NAME] LLC ( 100 % ownership)" at bounding box center [675, 120] width 110 height 21
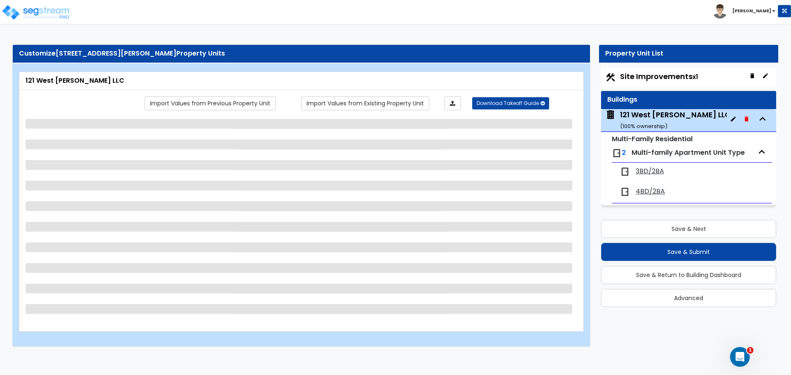
select select "1"
select select "3"
select select "1"
select select "2"
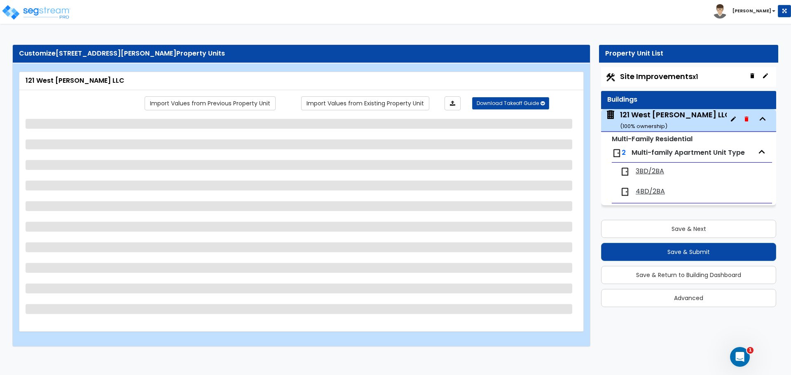
select select "1"
select select "5"
select select "1"
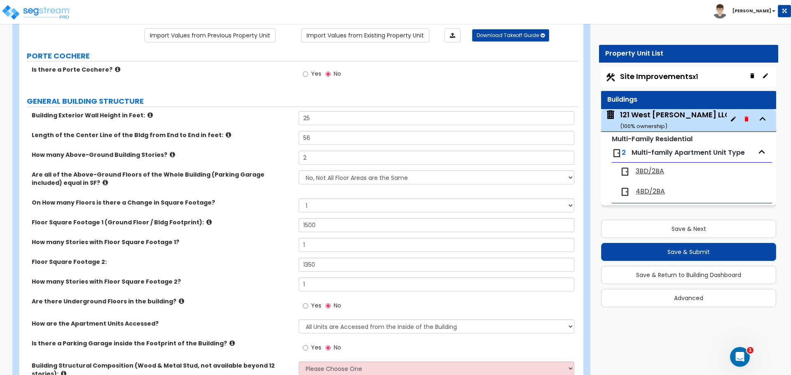
scroll to position [82, 0]
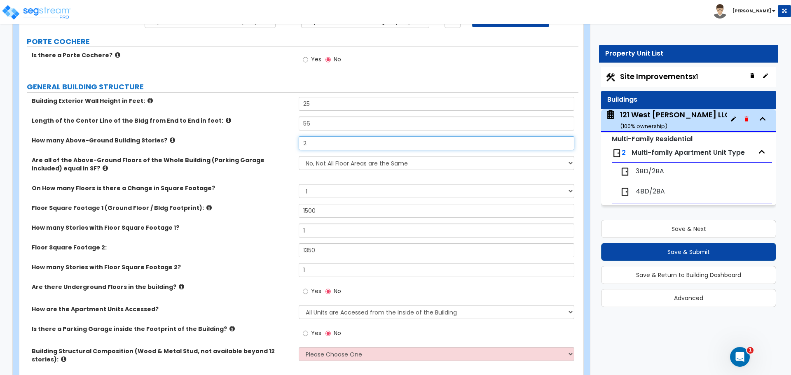
click at [312, 140] on input "2" at bounding box center [436, 143] width 275 height 14
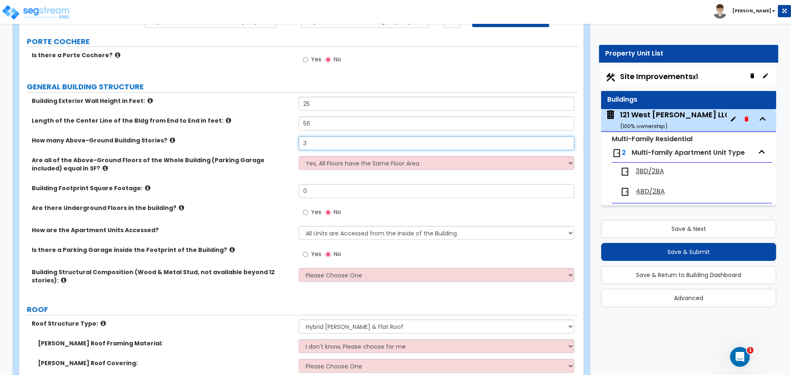
type input "3"
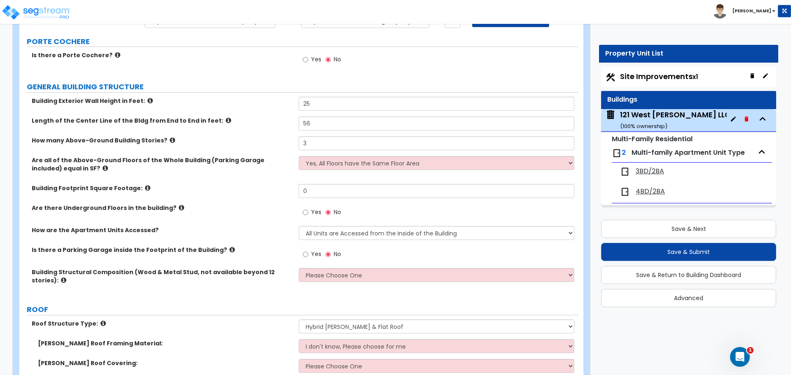
click at [389, 212] on div "Yes No" at bounding box center [438, 215] width 279 height 22
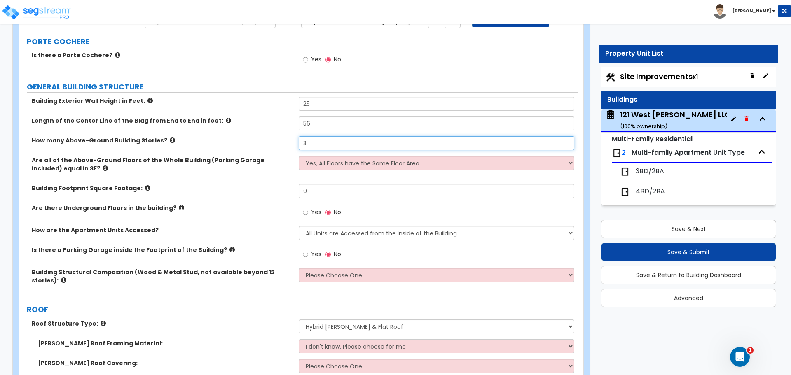
click at [313, 147] on input "3" at bounding box center [436, 143] width 275 height 14
click at [313, 163] on select "Yes, All Floors have the Same Floor Area No, Not All Floor Areas are the Same" at bounding box center [436, 163] width 275 height 14
select select "1"
click at [299, 156] on select "Yes, All Floors have the Same Floor Area No, Not All Floor Areas are the Same" at bounding box center [436, 163] width 275 height 14
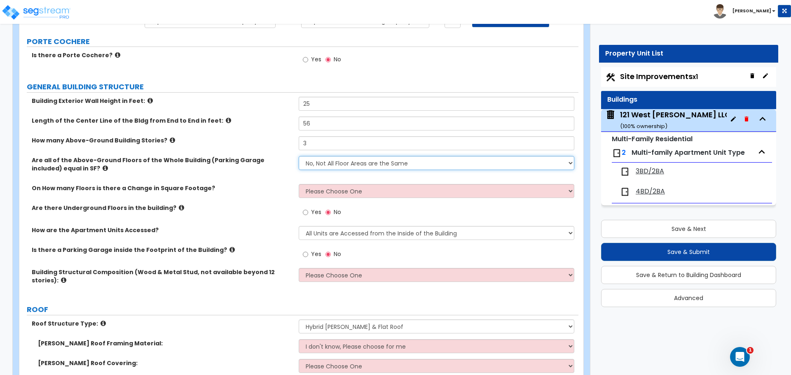
scroll to position [124, 0]
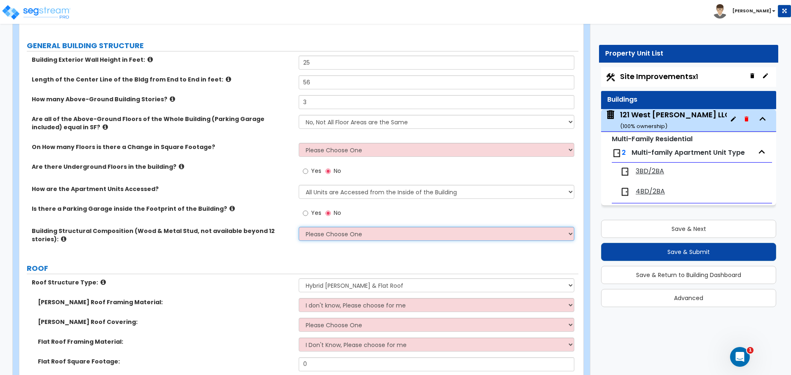
click at [356, 234] on select "Please Choose One Reinforced Concrete Structural Steel Brick Masonry CMU Masonr…" at bounding box center [436, 234] width 275 height 14
select select "7"
click at [299, 227] on select "Please Choose One Reinforced Concrete Structural Steel Brick Masonry CMU Masonr…" at bounding box center [436, 234] width 275 height 14
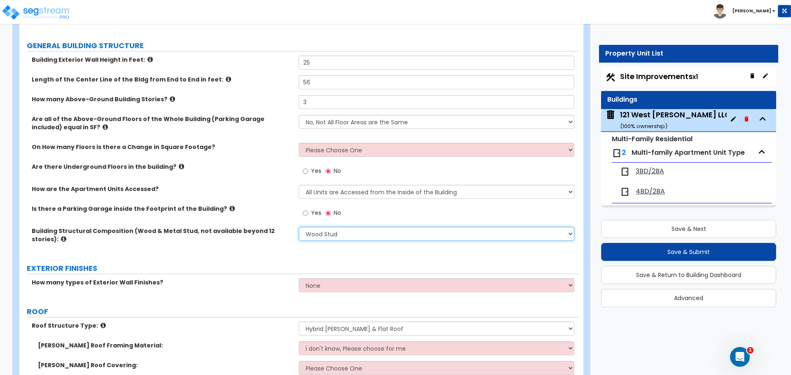
scroll to position [165, 0]
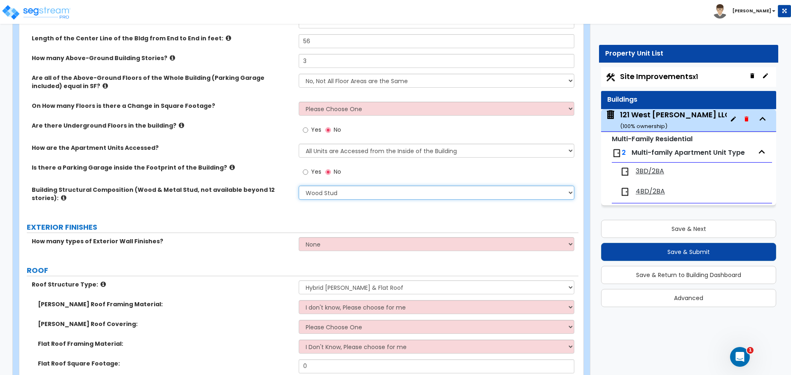
click at [353, 194] on select "Please Choose One Reinforced Concrete Structural Steel Brick Masonry CMU Masonr…" at bounding box center [436, 193] width 275 height 14
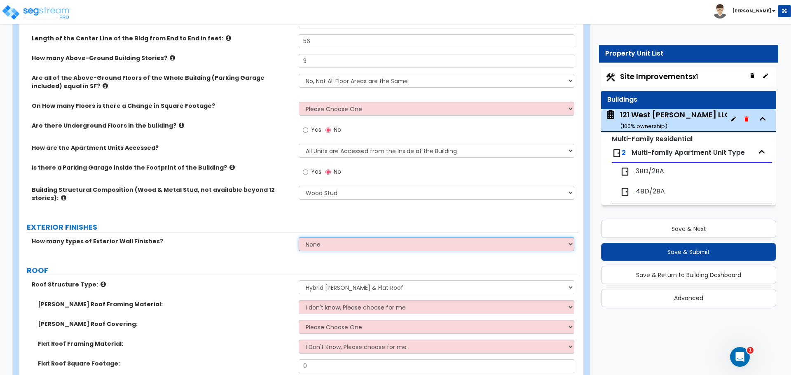
drag, startPoint x: 308, startPoint y: 251, endPoint x: 318, endPoint y: 247, distance: 11.1
click at [308, 251] on select "None 1 2 3" at bounding box center [436, 244] width 275 height 14
click at [318, 246] on select "None 1 2 3" at bounding box center [436, 244] width 275 height 14
click at [341, 240] on select "None 1 2 3" at bounding box center [436, 244] width 275 height 14
click at [299, 237] on select "None 1 2 3" at bounding box center [436, 244] width 275 height 14
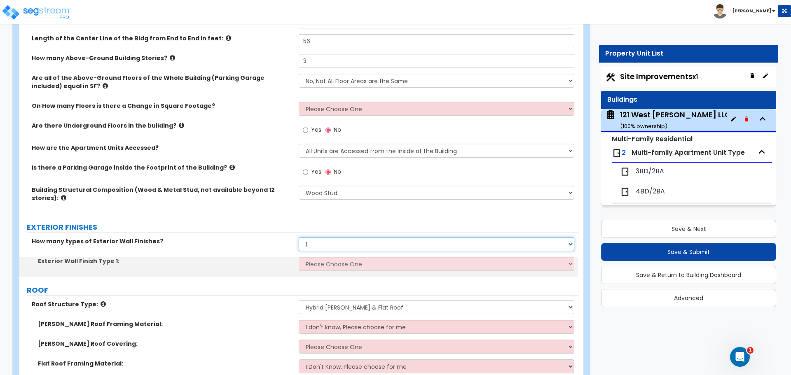
click at [324, 240] on select "None 1 2 3" at bounding box center [436, 244] width 275 height 14
select select "2"
click at [299, 237] on select "None 1 2 3" at bounding box center [436, 244] width 275 height 14
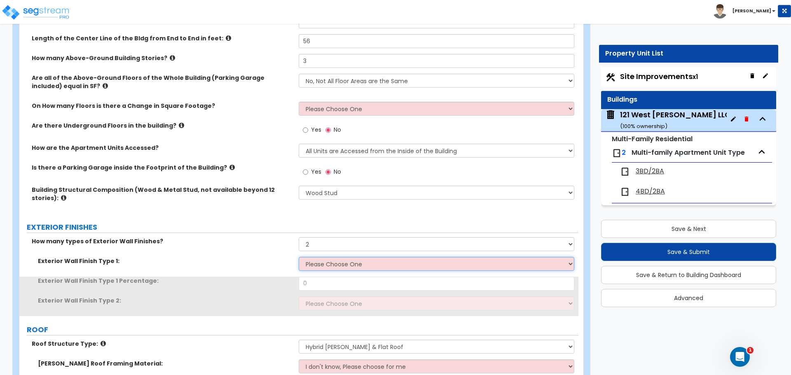
click at [323, 266] on select "Please Choose One No Finish/Shared Wall No Wall Brick Veneer Stone Veneer Wood …" at bounding box center [436, 264] width 275 height 14
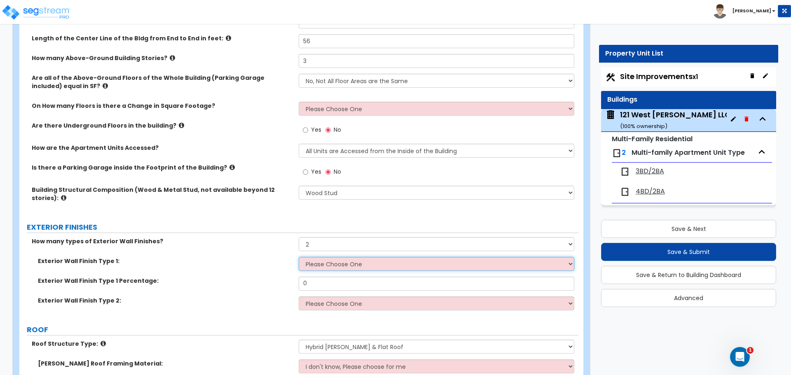
select select "2"
click at [299, 257] on select "Please Choose One No Finish/Shared Wall No Wall Brick Veneer Stone Veneer Wood …" at bounding box center [436, 264] width 275 height 14
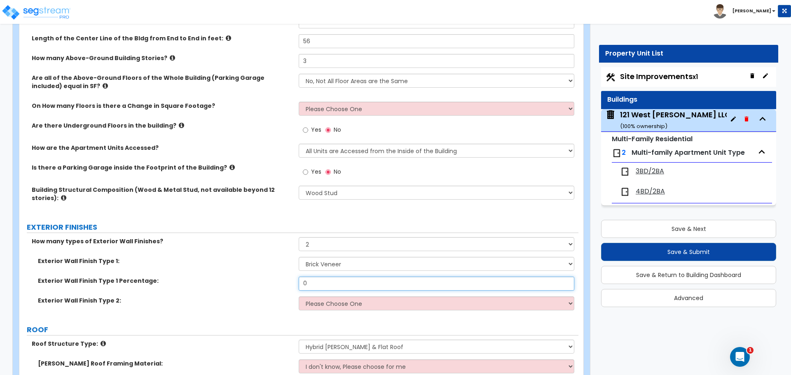
click at [323, 282] on input "0" at bounding box center [436, 284] width 275 height 14
type input "35"
click at [326, 301] on select "Please Choose One No Finish/Shared Wall No Wall Brick Veneer Stone Veneer Wood …" at bounding box center [436, 303] width 275 height 14
select select "5"
click at [299, 296] on select "Please Choose One No Finish/Shared Wall No Wall Brick Veneer Stone Veneer Wood …" at bounding box center [436, 303] width 275 height 14
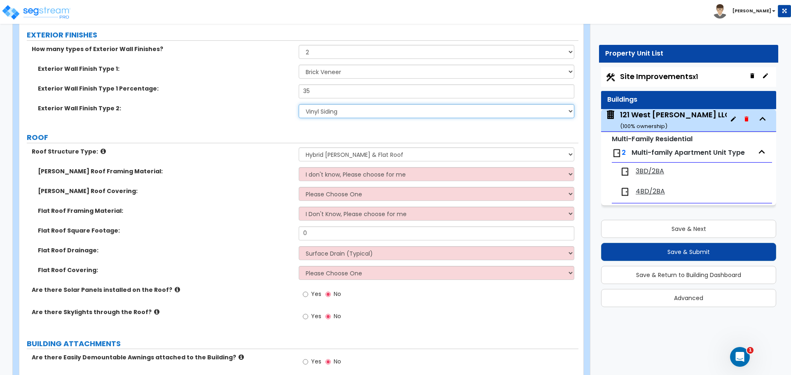
scroll to position [371, 0]
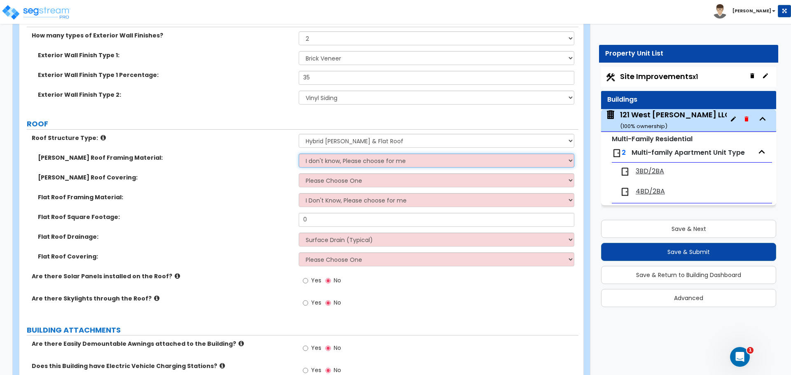
click at [320, 162] on select "I don't know, Please choose for me Metal Wood" at bounding box center [436, 161] width 275 height 14
select select "2"
click at [299, 154] on select "I don't know, Please choose for me Metal Wood" at bounding box center [436, 161] width 275 height 14
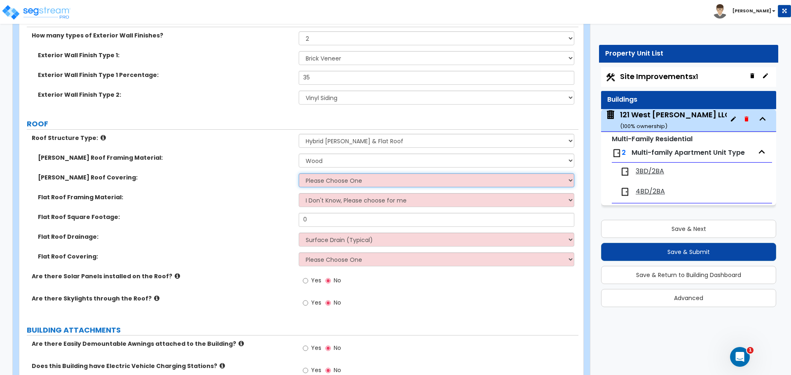
click at [340, 182] on select "Please Choose One Asphalt Shingle Clay Tile Wood Shingle Metal Shingle Standing…" at bounding box center [436, 180] width 275 height 14
select select "1"
click at [299, 173] on select "Please Choose One Asphalt Shingle Clay Tile Wood Shingle Metal Shingle Standing…" at bounding box center [436, 180] width 275 height 14
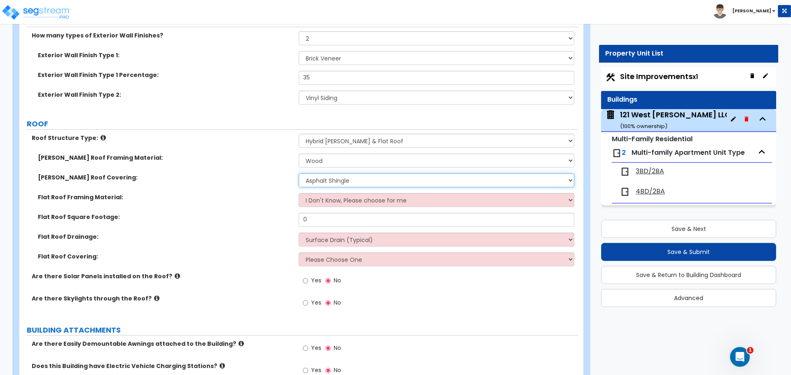
click at [335, 180] on select "Please Choose One Asphalt Shingle Clay Tile Wood Shingle Metal Shingle Standing…" at bounding box center [436, 180] width 275 height 14
click at [326, 202] on select "I Don't Know, Please choose for me Metal Wood" at bounding box center [436, 200] width 275 height 14
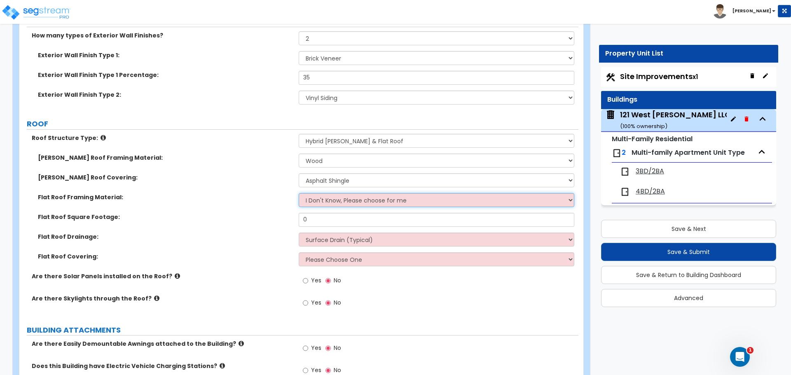
select select "2"
click at [299, 193] on select "I Don't Know, Please choose for me Metal Wood" at bounding box center [436, 200] width 275 height 14
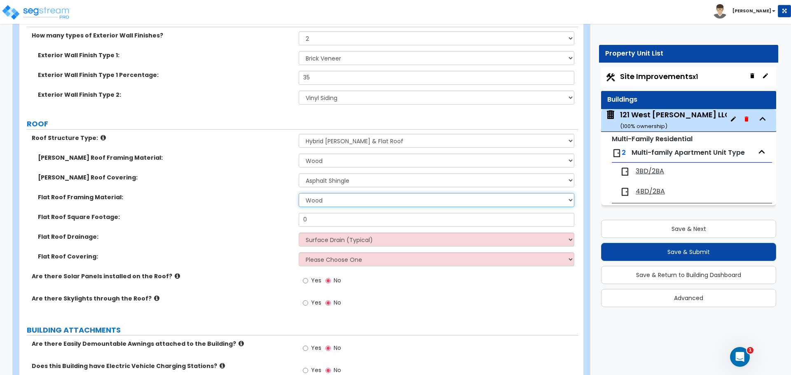
click at [320, 200] on select "I Don't Know, Please choose for me Metal Wood" at bounding box center [436, 200] width 275 height 14
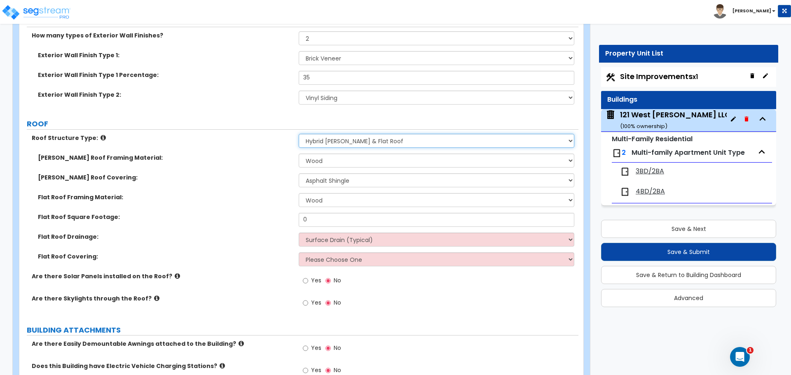
click at [386, 143] on select "Please Choose One [PERSON_NAME] Roof Flat Roof Hybrid [PERSON_NAME] & Flat Roof" at bounding box center [436, 141] width 275 height 14
select select "1"
click at [299, 134] on select "Please Choose One [PERSON_NAME] Roof Flat Roof Hybrid [PERSON_NAME] & Flat Roof" at bounding box center [436, 141] width 275 height 14
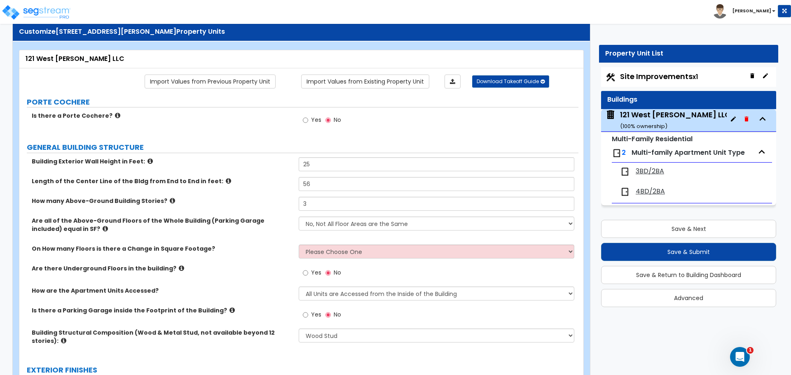
scroll to position [41, 0]
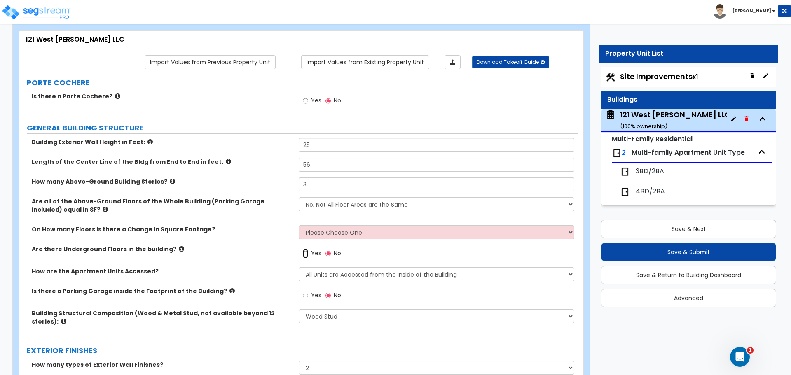
click at [306, 252] on input "Yes" at bounding box center [305, 253] width 5 height 9
radio input "true"
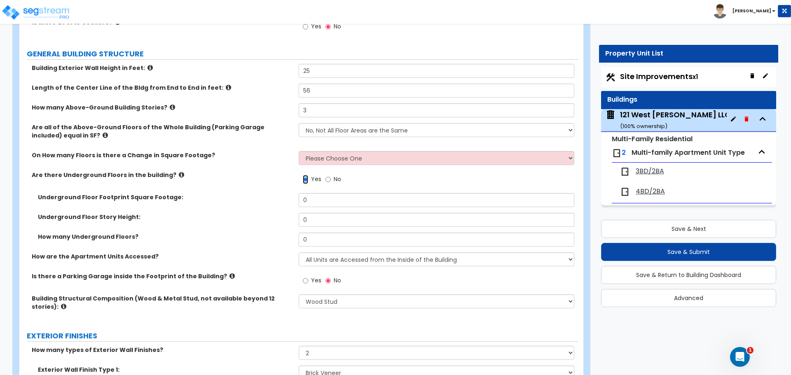
scroll to position [124, 0]
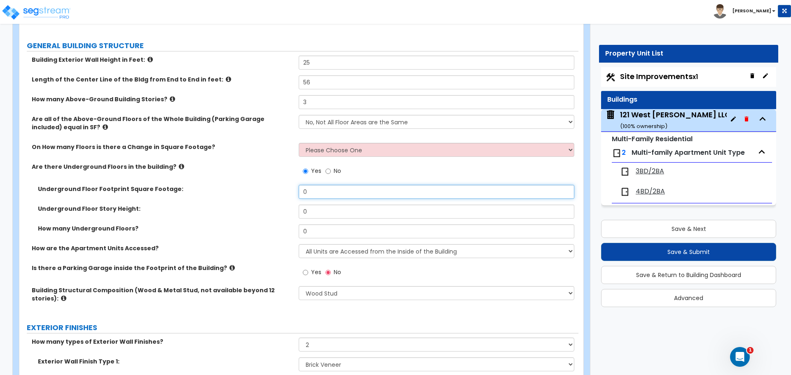
click at [312, 191] on input "0" at bounding box center [436, 192] width 275 height 14
click at [314, 211] on input "0" at bounding box center [436, 212] width 275 height 14
type input "8"
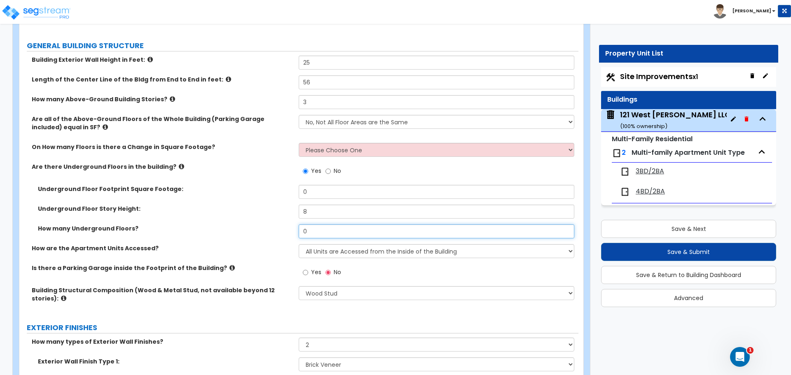
click at [318, 229] on input "0" at bounding box center [436, 231] width 275 height 14
type input "1"
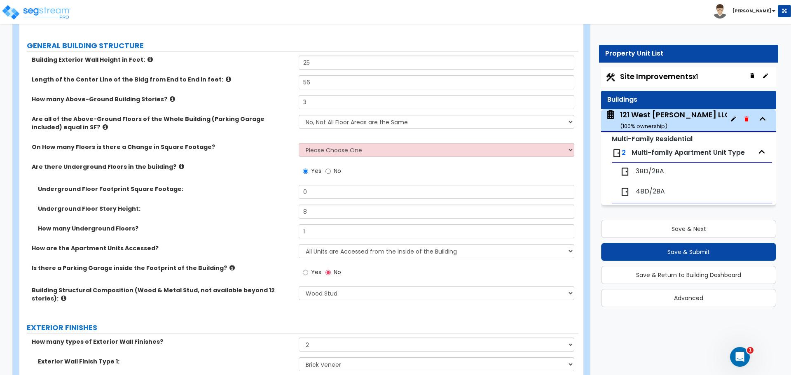
click at [357, 269] on div "Yes No" at bounding box center [438, 275] width 279 height 22
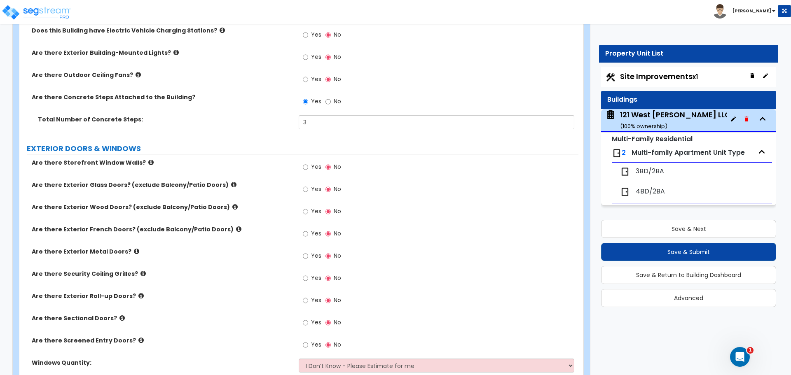
scroll to position [700, 0]
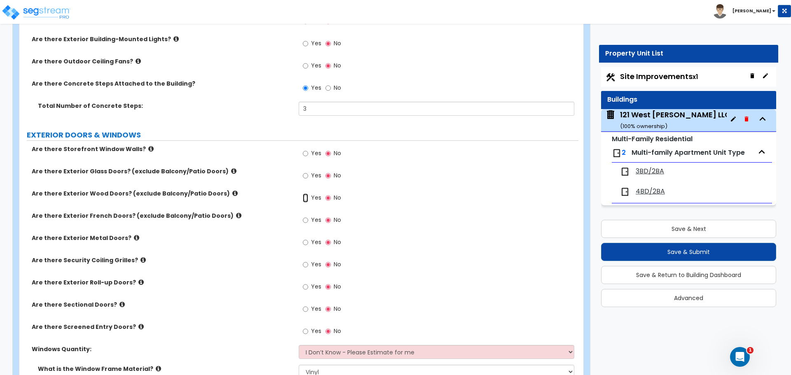
click at [308, 198] on input "Yes" at bounding box center [305, 198] width 5 height 9
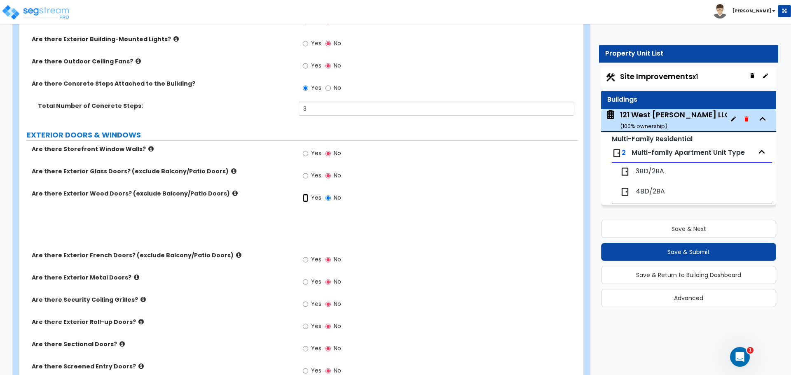
radio input "true"
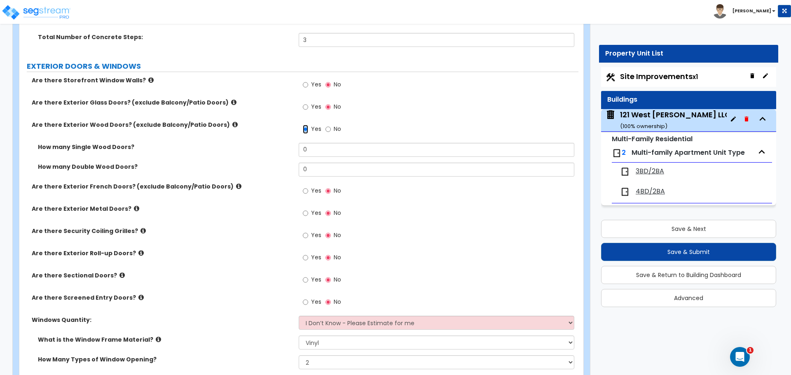
scroll to position [782, 0]
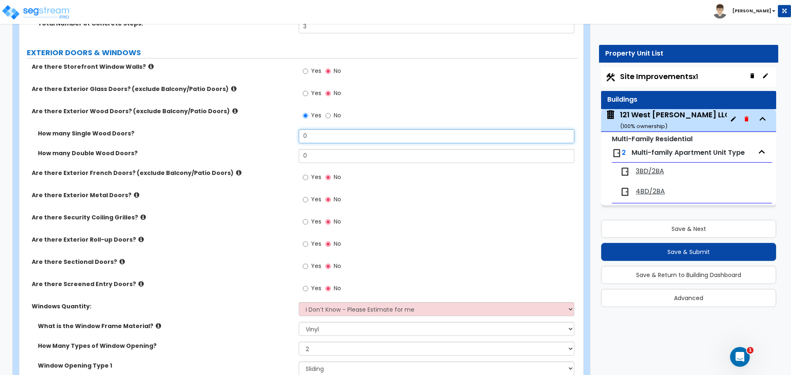
click at [313, 133] on input "0" at bounding box center [436, 136] width 275 height 14
type input "3"
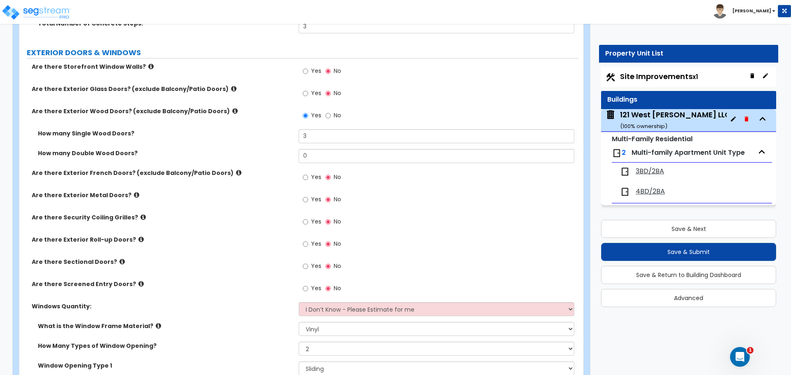
click at [396, 199] on div "Yes No" at bounding box center [438, 202] width 279 height 22
click at [236, 171] on icon at bounding box center [238, 173] width 5 height 6
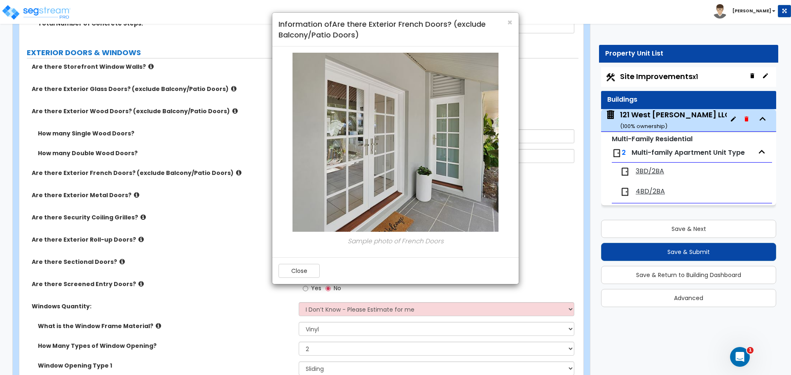
click at [243, 142] on div "× Information of Are there Exterior French Doors? (exclude Balcony/Patio Doors)…" at bounding box center [395, 187] width 791 height 375
click at [288, 266] on button "Close" at bounding box center [298, 271] width 41 height 14
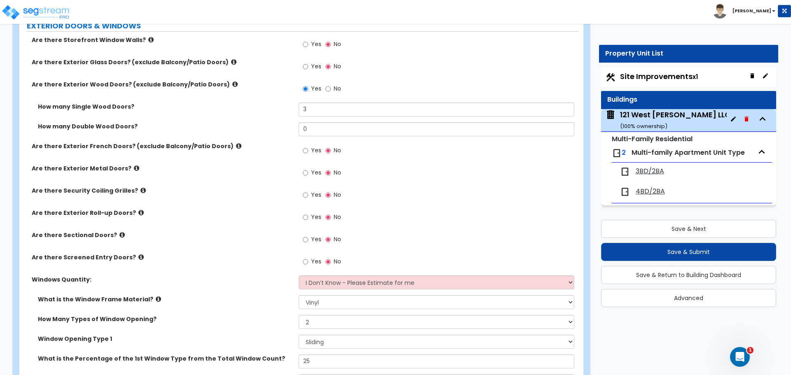
scroll to position [824, 0]
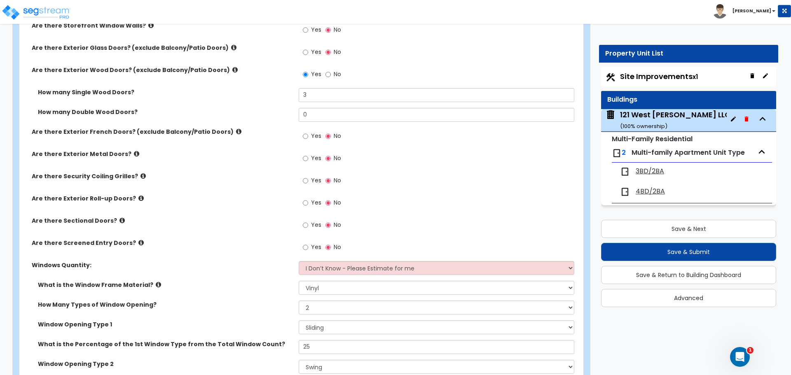
click at [140, 176] on icon at bounding box center [142, 176] width 5 height 6
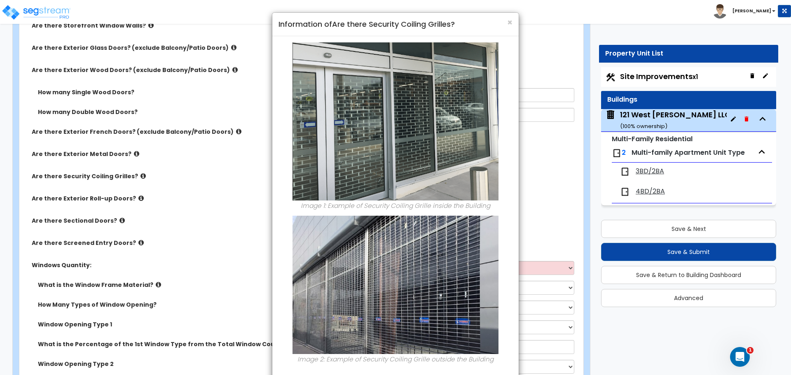
click at [136, 176] on div "× Information of Are there Security Coiling Grilles? Image 1: Example of Securi…" at bounding box center [395, 187] width 791 height 375
click at [159, 177] on div "× Information of Are there Security Coiling Grilles? Image 1: Example of Securi…" at bounding box center [395, 187] width 791 height 375
click at [509, 24] on span "×" at bounding box center [509, 22] width 5 height 12
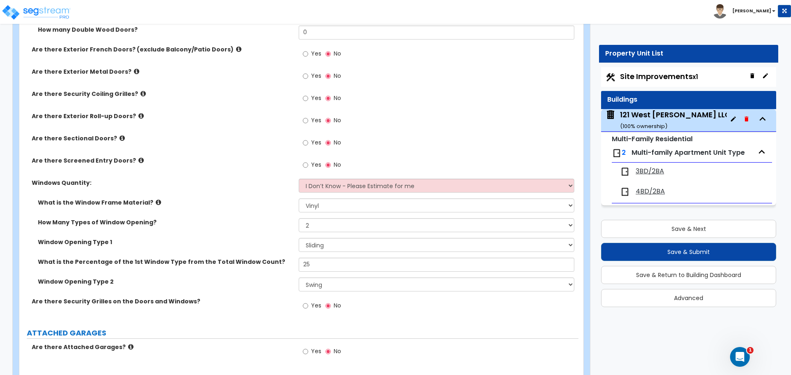
scroll to position [947, 0]
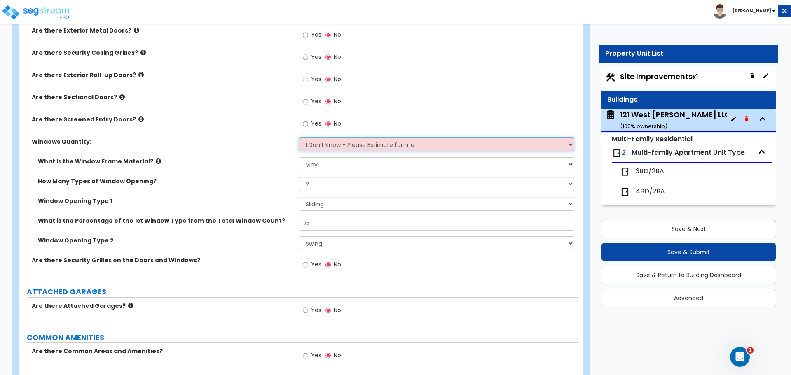
click at [330, 146] on select "I Don’t Know - Please Estimate for me I want to Enter the Quantity" at bounding box center [436, 145] width 275 height 14
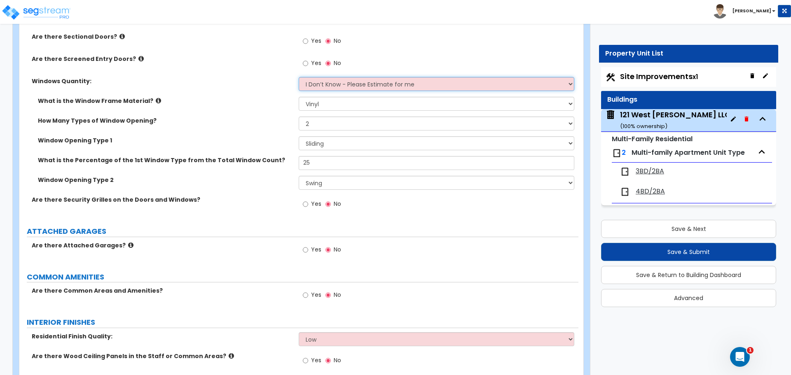
scroll to position [988, 0]
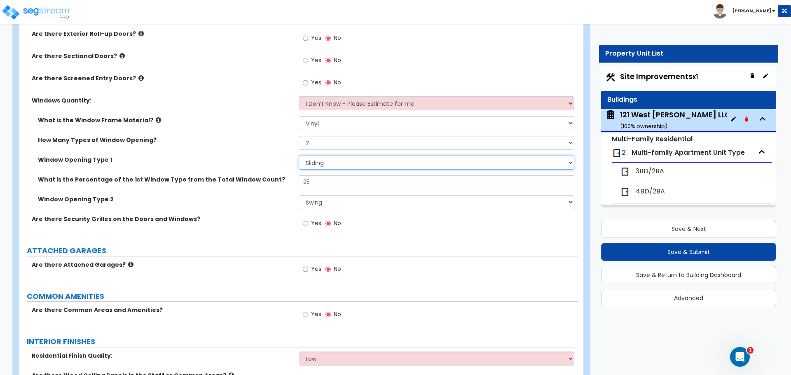
click at [325, 161] on select "Please Choose One Sliding Picture/Fixed Double/Single Hung Awning Swing" at bounding box center [436, 163] width 275 height 14
click at [299, 156] on select "Please Choose One Sliding Picture/Fixed Double/Single Hung Awning Swing" at bounding box center [436, 163] width 275 height 14
click at [326, 163] on select "Please Choose One Sliding Picture/Fixed Double/Single Hung Awning Swing" at bounding box center [436, 163] width 275 height 14
select select "3"
click at [299, 156] on select "Please Choose One Sliding Picture/Fixed Double/Single Hung Awning Swing" at bounding box center [436, 163] width 275 height 14
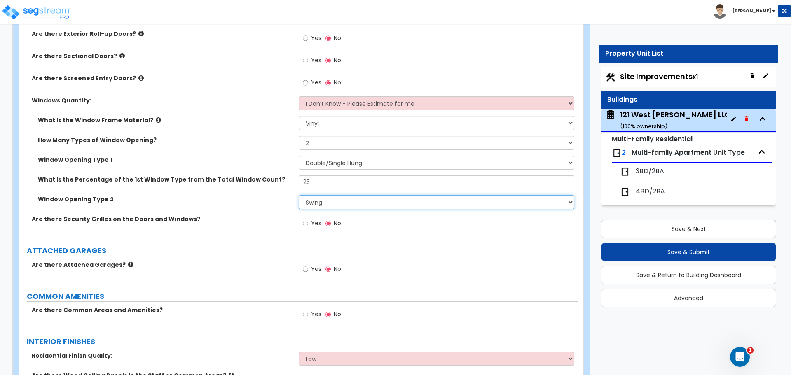
click at [335, 205] on select "Please Choose One Sliding Picture/Fixed Double/Single Hung Awning Swing" at bounding box center [436, 202] width 275 height 14
select select "3"
click at [299, 195] on select "Please Choose One Sliding Picture/Fixed Double/Single Hung Awning Swing" at bounding box center [436, 202] width 275 height 14
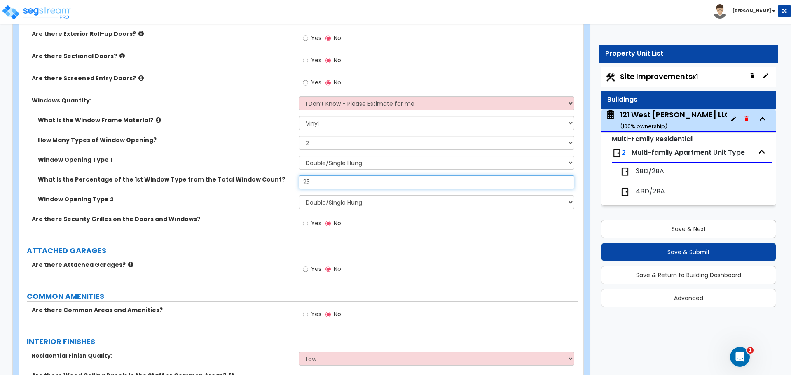
click at [315, 182] on input "25" at bounding box center [436, 182] width 275 height 14
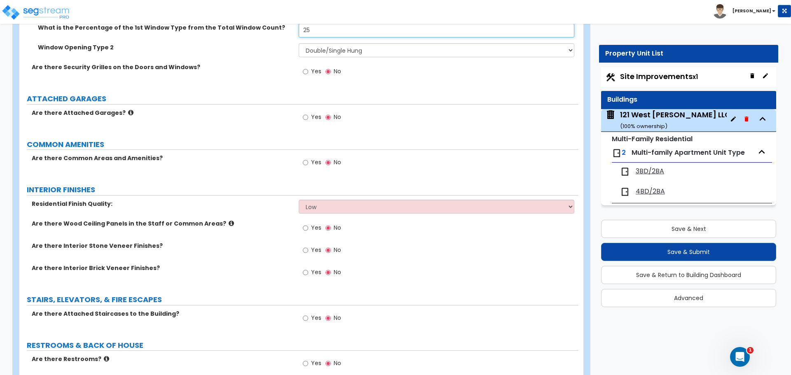
scroll to position [1153, 0]
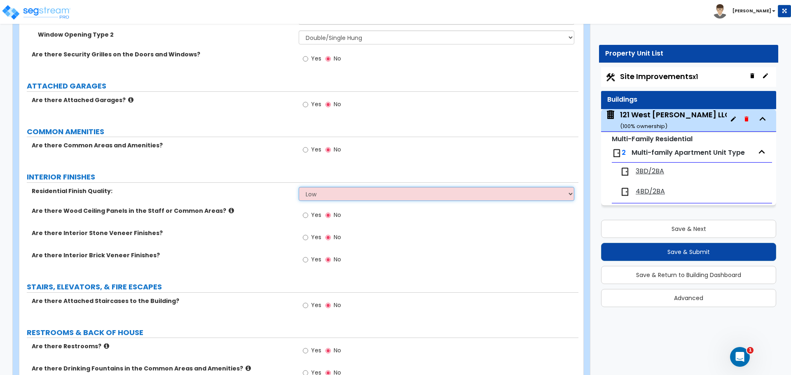
click at [375, 196] on select "Low Average High" at bounding box center [436, 194] width 275 height 14
select select "1"
click at [299, 187] on select "Low Average High" at bounding box center [436, 194] width 275 height 14
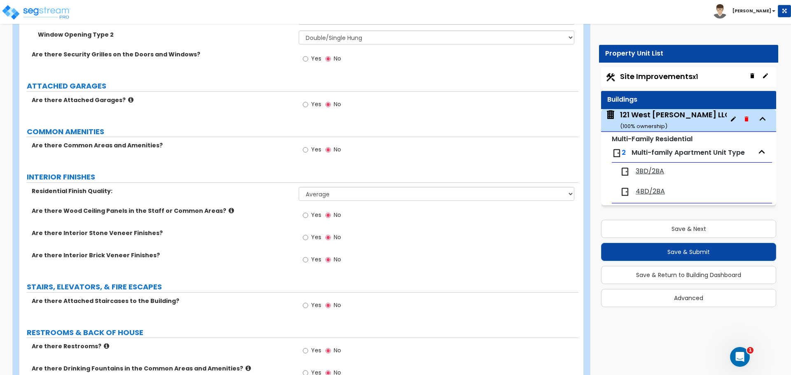
click at [437, 224] on div "Yes No" at bounding box center [438, 218] width 279 height 22
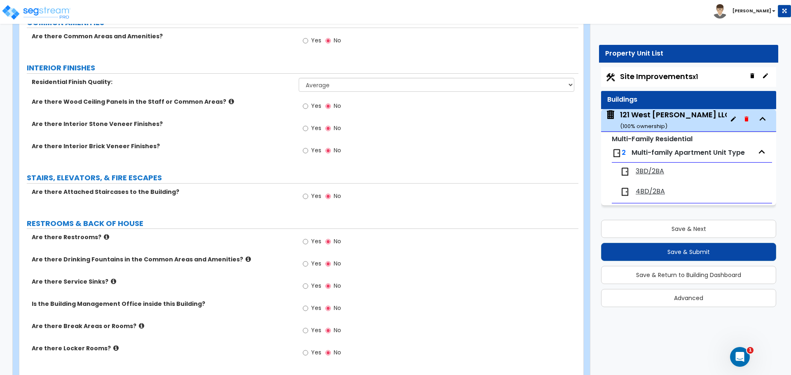
scroll to position [1276, 0]
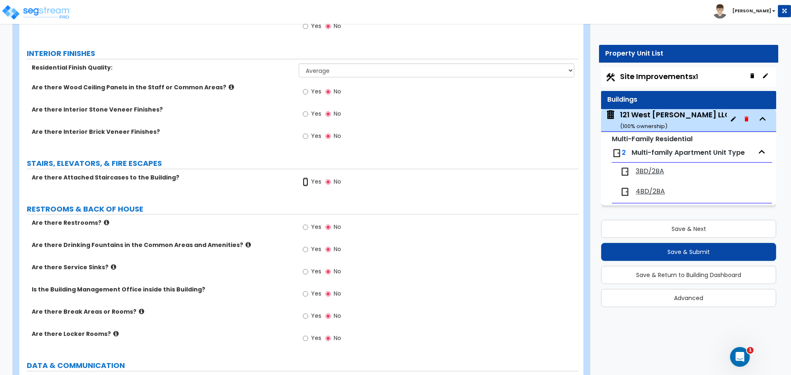
click at [305, 182] on input "Yes" at bounding box center [305, 181] width 5 height 9
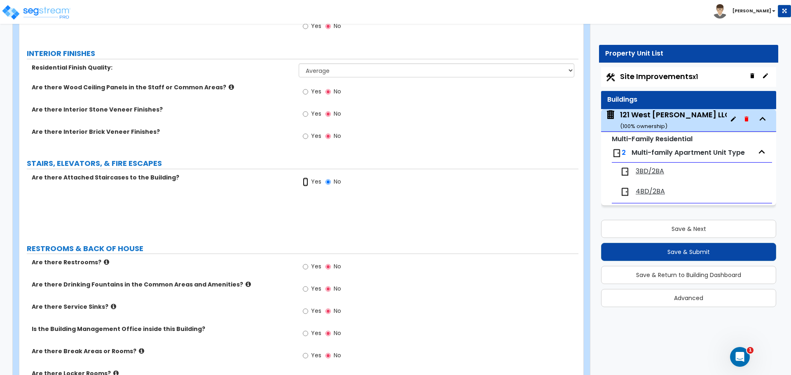
radio input "true"
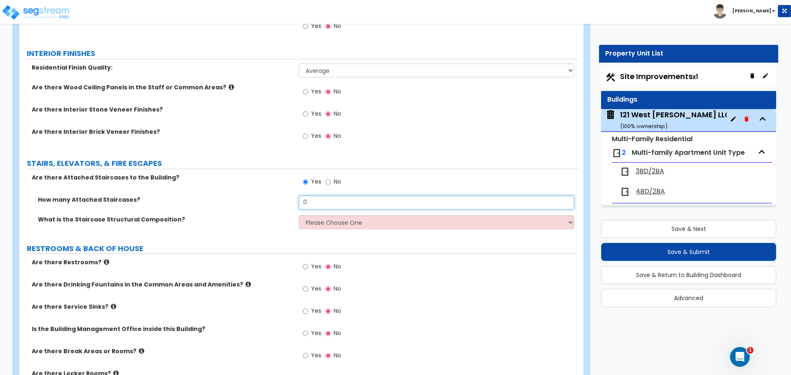
click at [321, 203] on input "0" at bounding box center [436, 203] width 275 height 14
type input "1"
type input "3"
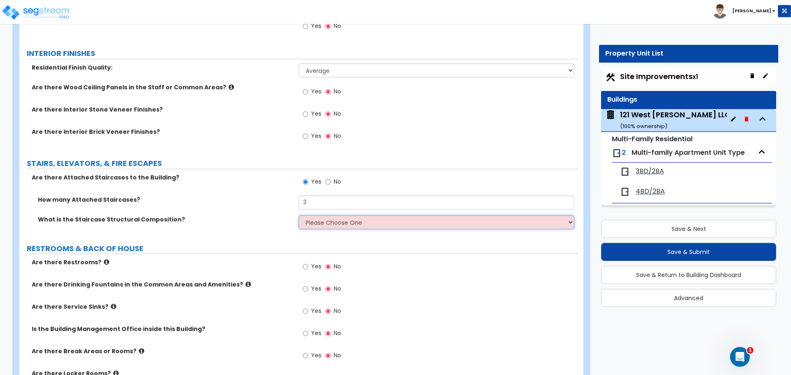
click at [339, 224] on select "Please Choose One Reinforced Concrete Structural Steel Wood" at bounding box center [436, 222] width 275 height 14
select select "7"
click at [299, 215] on select "Please Choose One Reinforced Concrete Structural Steel Wood" at bounding box center [436, 222] width 275 height 14
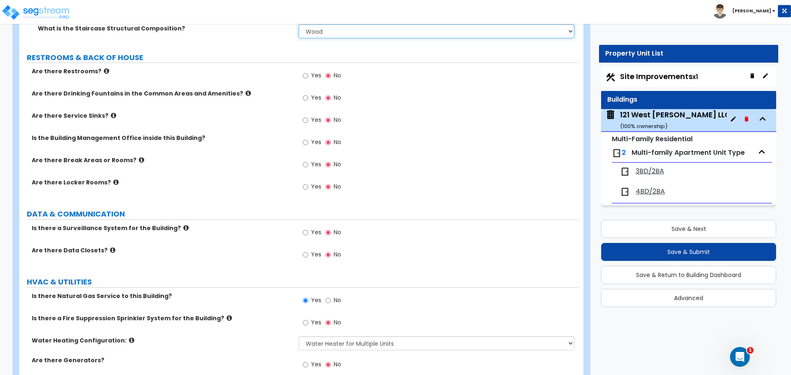
scroll to position [1509, 0]
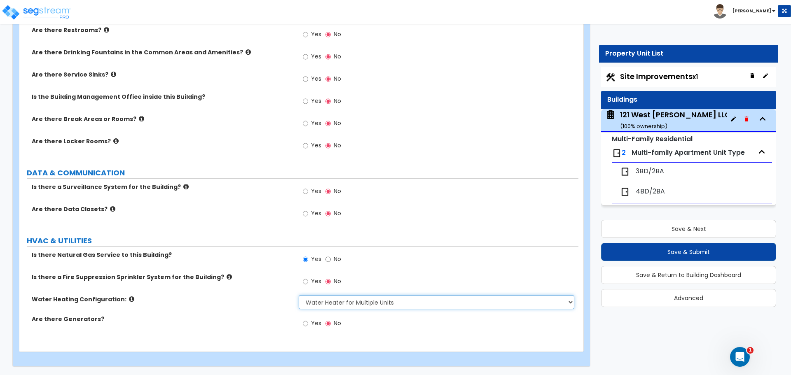
click at [446, 304] on select "None Water Heater for Multiple Units Water Heater for Individual Units" at bounding box center [436, 302] width 275 height 14
select select "2"
click at [299, 295] on select "None Water Heater for Multiple Units Water Heater for Individual Units" at bounding box center [436, 302] width 275 height 14
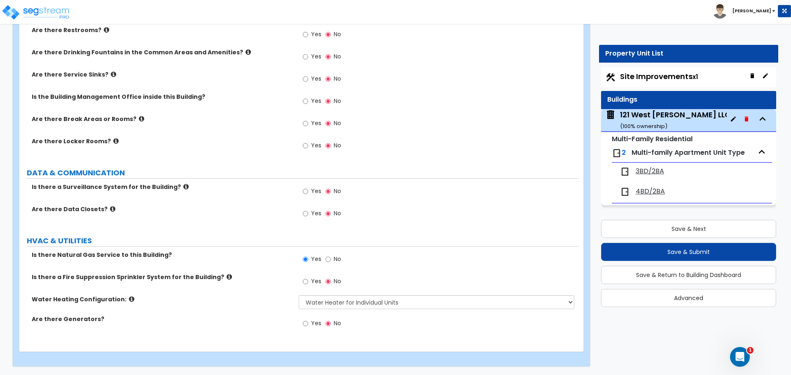
click at [457, 267] on div "Yes No" at bounding box center [438, 262] width 279 height 22
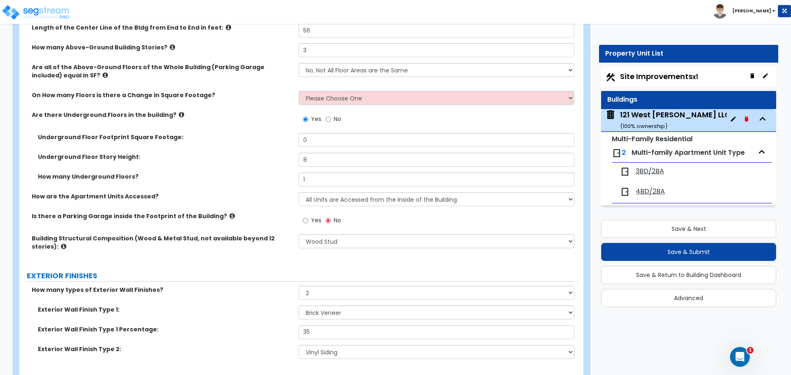
scroll to position [0, 0]
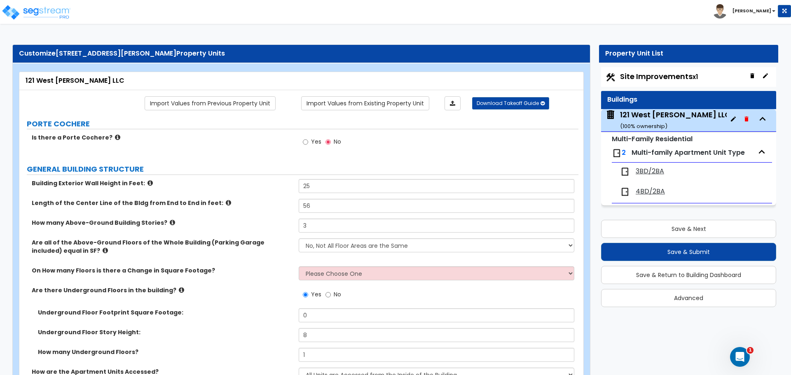
click at [644, 168] on span "3BD/2BA" at bounding box center [649, 171] width 28 height 9
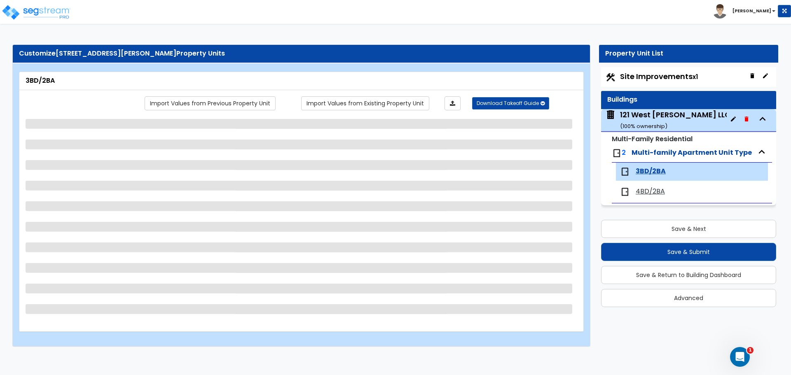
select select "4"
select select "1"
select select "3"
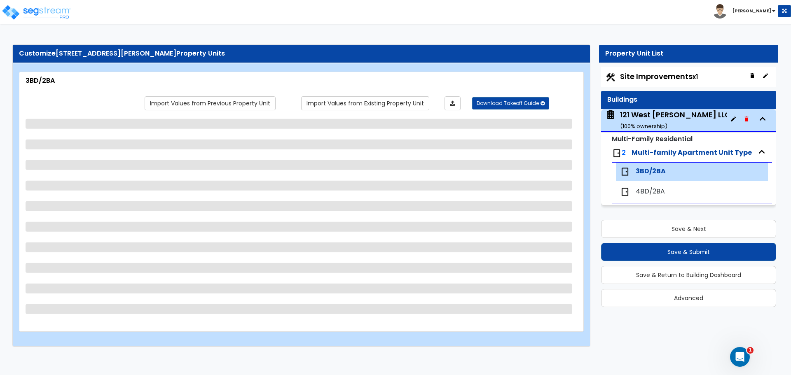
select select "1"
select select "2"
select select "1"
select select "3"
select select "2"
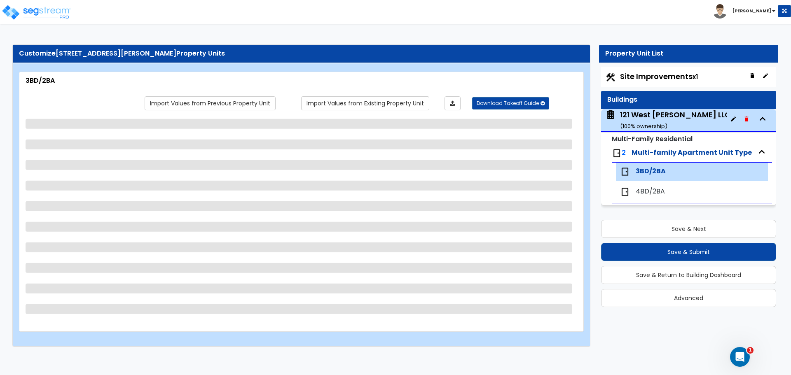
select select "2"
select select "1"
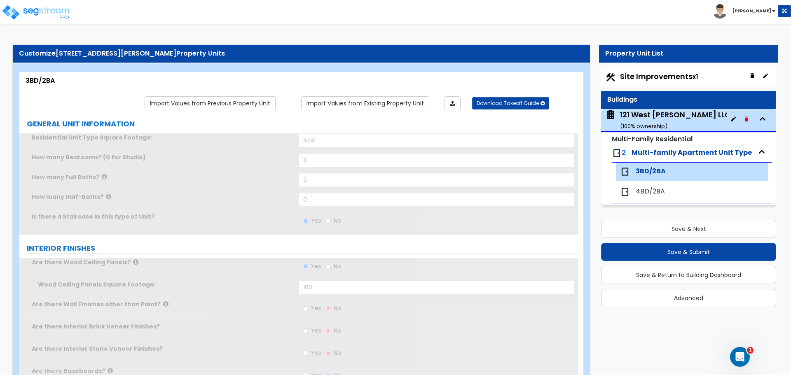
radio input "true"
select select "1"
radio input "true"
type input "1.5"
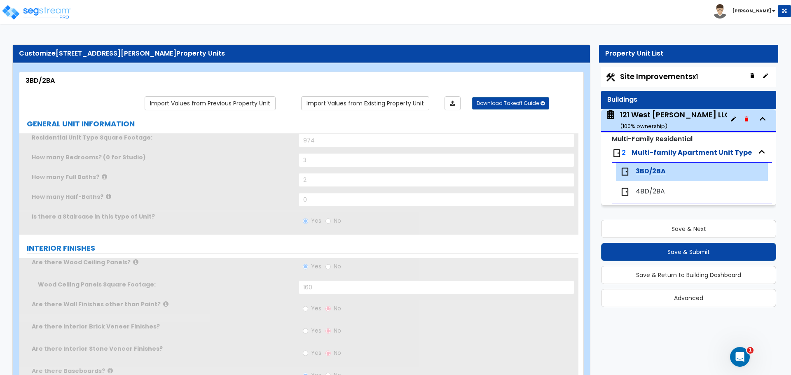
select select "6"
select select "1"
radio input "true"
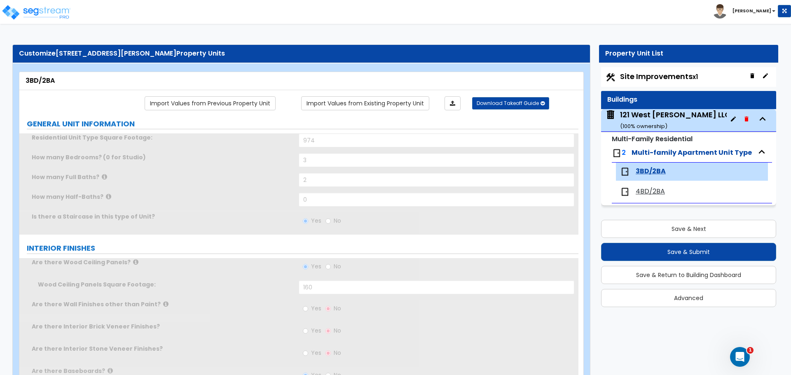
type input "1"
select select "3"
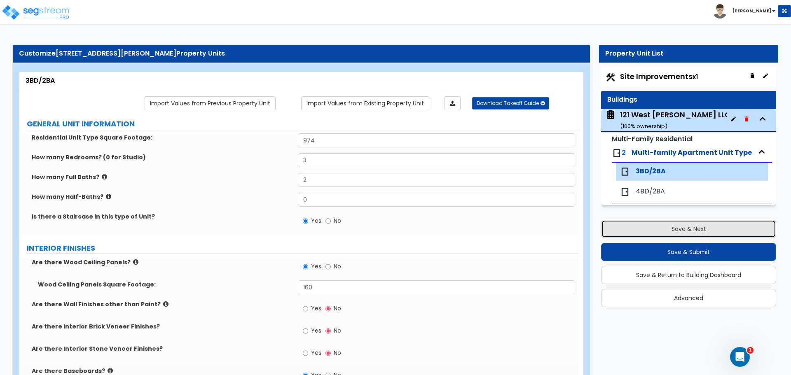
click at [663, 233] on button "Save & Next" at bounding box center [688, 229] width 175 height 18
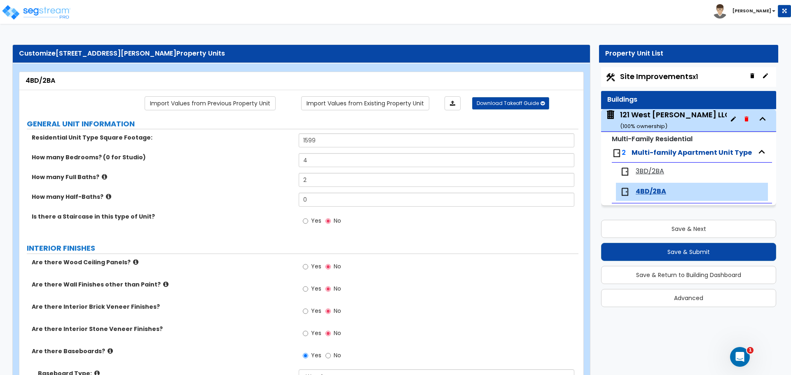
click at [644, 170] on span "3BD/2BA" at bounding box center [649, 171] width 28 height 9
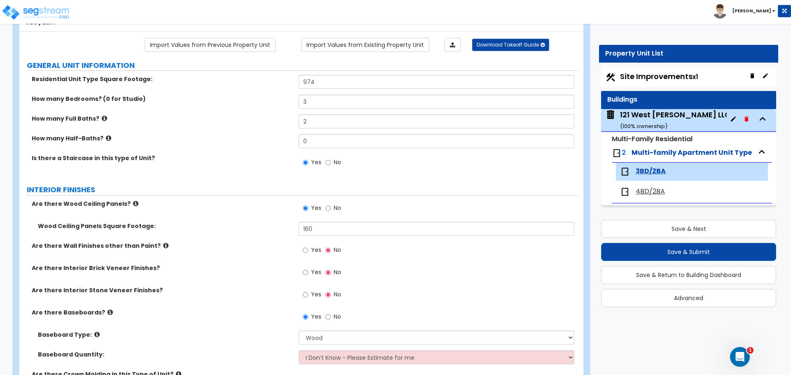
scroll to position [82, 0]
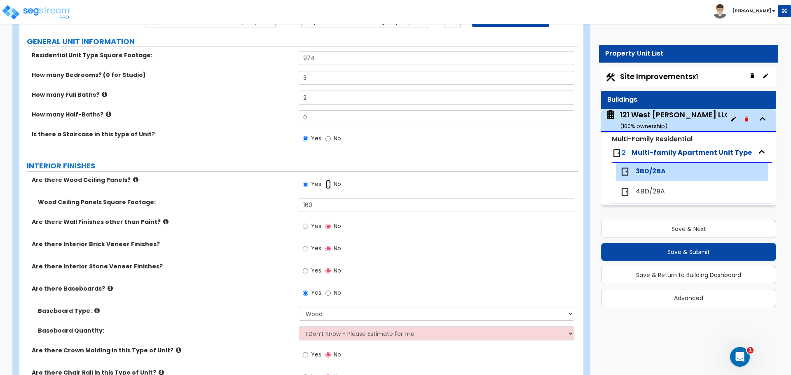
click at [329, 185] on input "No" at bounding box center [327, 184] width 5 height 9
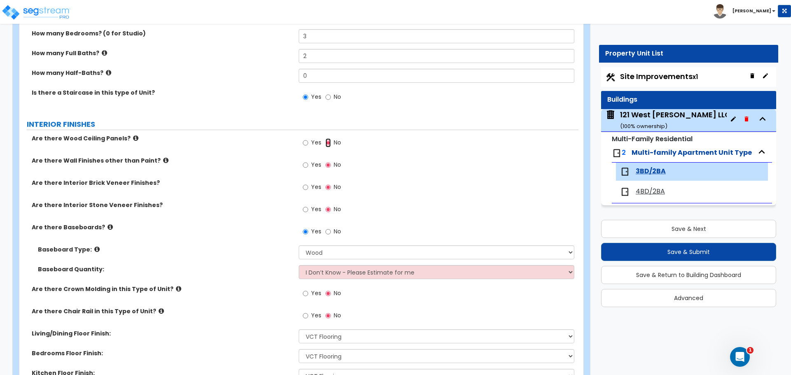
scroll to position [165, 0]
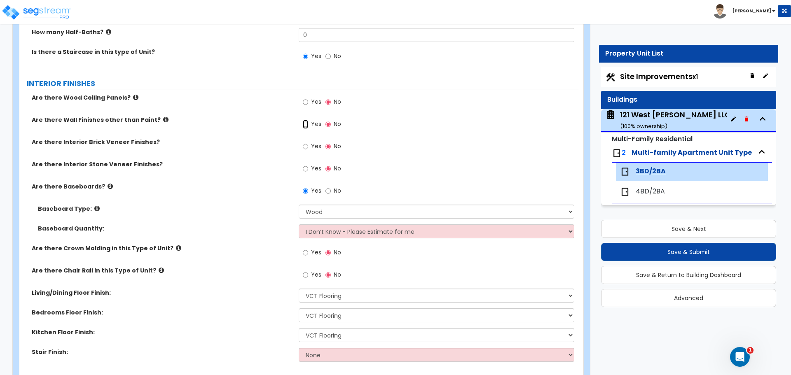
click at [308, 122] on input "Yes" at bounding box center [305, 124] width 5 height 9
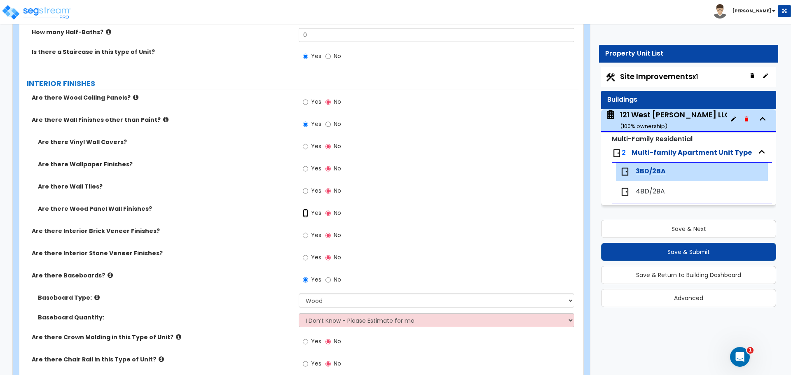
click at [308, 214] on input "Yes" at bounding box center [305, 213] width 5 height 9
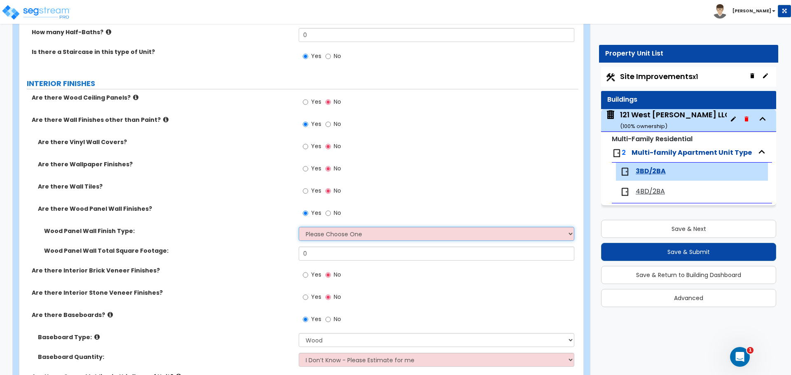
click at [326, 233] on select "Please Choose One Birch Mahogany Oak or Cherry Rosewood Teak I Don't Know, Plea…" at bounding box center [436, 234] width 275 height 14
click at [299, 227] on select "Please Choose One Birch Mahogany Oak or Cherry Rosewood Teak I Don't Know, Plea…" at bounding box center [436, 234] width 275 height 14
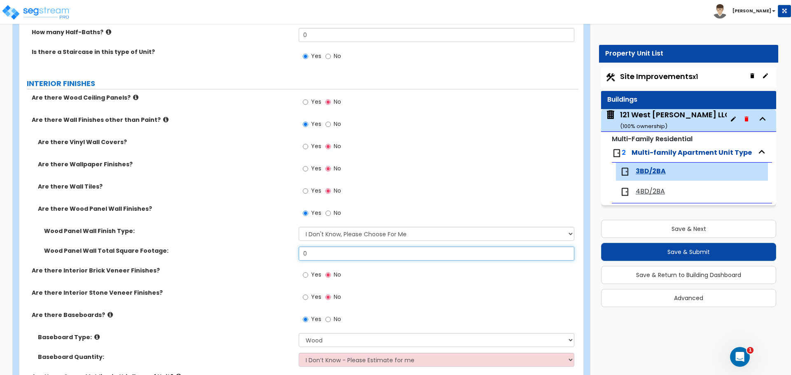
click at [342, 258] on input "0" at bounding box center [436, 254] width 275 height 14
click at [399, 280] on div "Yes No" at bounding box center [438, 277] width 279 height 22
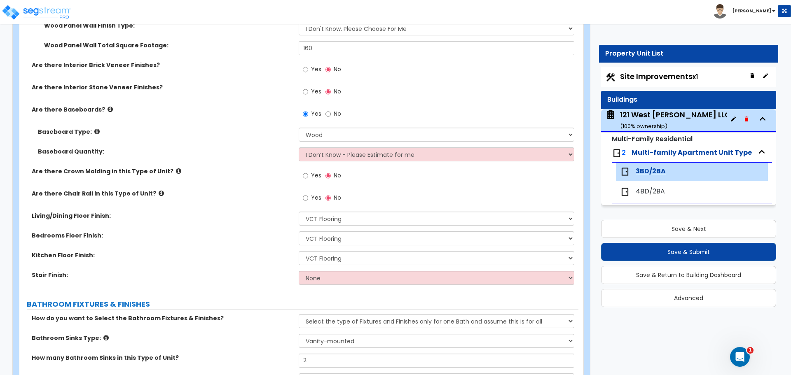
scroll to position [371, 0]
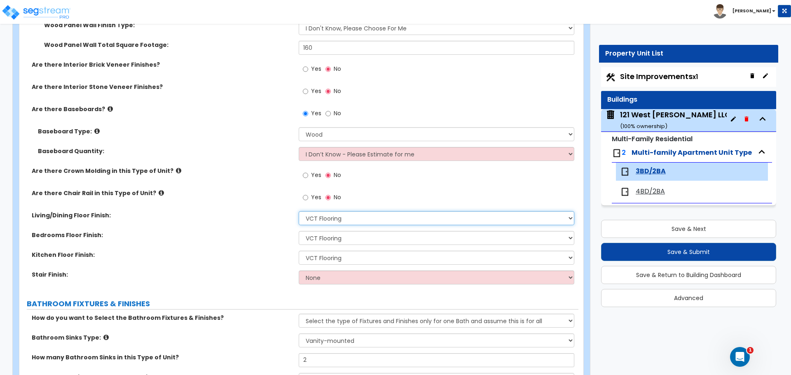
click at [362, 217] on select "None Tile Flooring Hardwood Flooring Resilient Laminate Flooring VCT Flooring S…" at bounding box center [436, 218] width 275 height 14
click at [299, 211] on select "None Tile Flooring Hardwood Flooring Resilient Laminate Flooring VCT Flooring S…" at bounding box center [436, 218] width 275 height 14
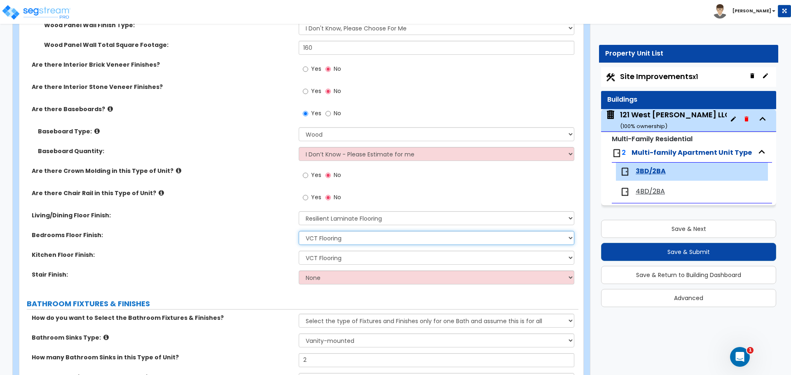
click at [323, 238] on select "None Tile Flooring Hardwood Flooring Resilient Laminate Flooring VCT Flooring S…" at bounding box center [436, 238] width 275 height 14
click at [299, 231] on select "None Tile Flooring Hardwood Flooring Resilient Laminate Flooring VCT Flooring S…" at bounding box center [436, 238] width 275 height 14
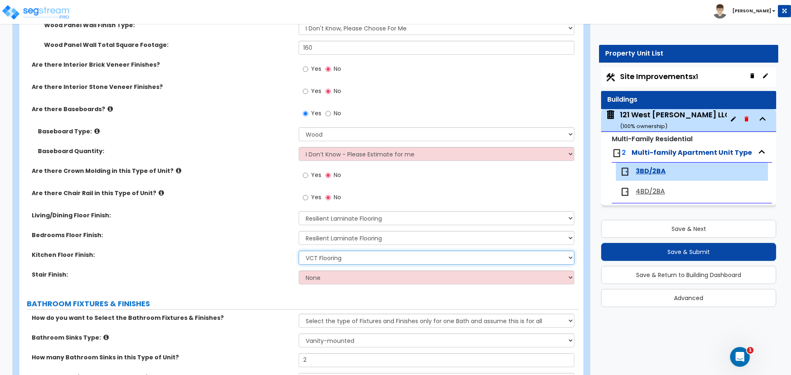
click at [323, 256] on select "None Tile Flooring Hardwood Flooring Resilient Laminate Flooring VCT Flooring S…" at bounding box center [436, 258] width 275 height 14
click at [299, 251] on select "None Tile Flooring Hardwood Flooring Resilient Laminate Flooring VCT Flooring S…" at bounding box center [436, 258] width 275 height 14
click at [344, 280] on select "None Tile Wood Laminate VCT Sheet Carpet Sheet Vinyl Carpet Tile" at bounding box center [436, 278] width 275 height 14
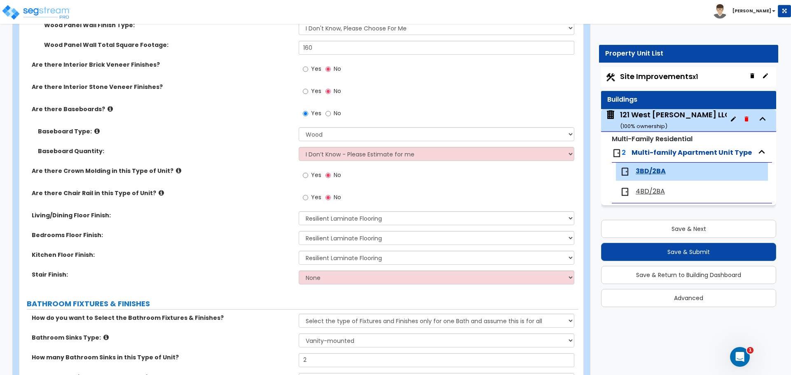
click at [254, 266] on div "Kitchen Floor Finish: None Tile Flooring Hardwood Flooring Resilient Laminate F…" at bounding box center [298, 261] width 559 height 20
click at [324, 284] on select "None Tile Wood Laminate VCT Sheet Carpet Sheet Vinyl Carpet Tile" at bounding box center [436, 278] width 275 height 14
click at [299, 271] on select "None Tile Wood Laminate VCT Sheet Carpet Sheet Vinyl Carpet Tile" at bounding box center [436, 278] width 275 height 14
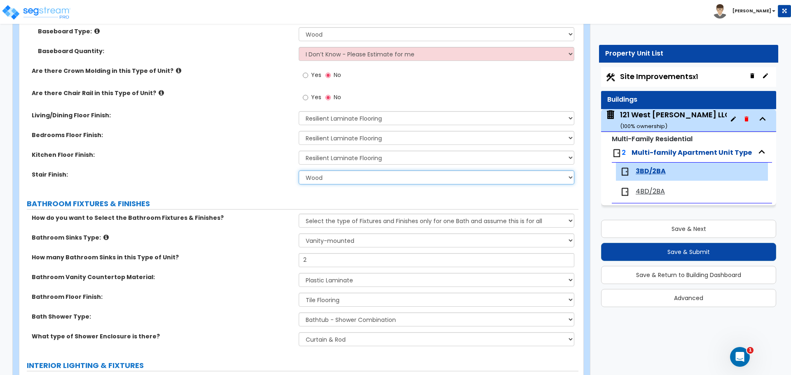
scroll to position [535, 0]
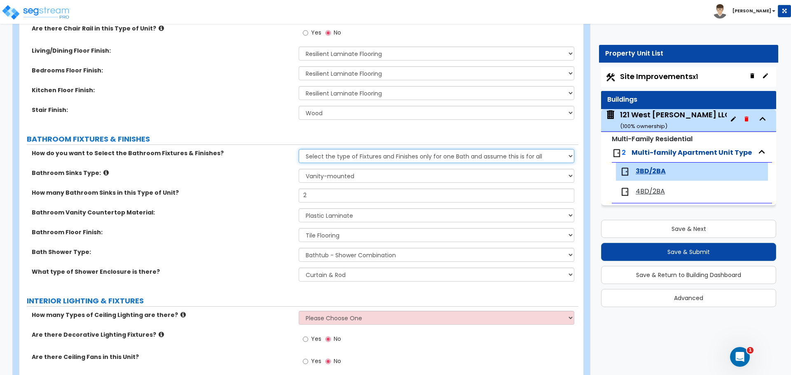
click at [334, 157] on select "Please Choose One Select the type of Fixtures and Finishes only for one Bath an…" at bounding box center [436, 156] width 275 height 14
click at [299, 149] on select "Please Choose One Select the type of Fixtures and Finishes only for one Bath an…" at bounding box center [436, 156] width 275 height 14
click at [322, 194] on input "2" at bounding box center [436, 196] width 275 height 14
click at [239, 228] on label "Bathroom Floor Finish:" at bounding box center [162, 232] width 261 height 8
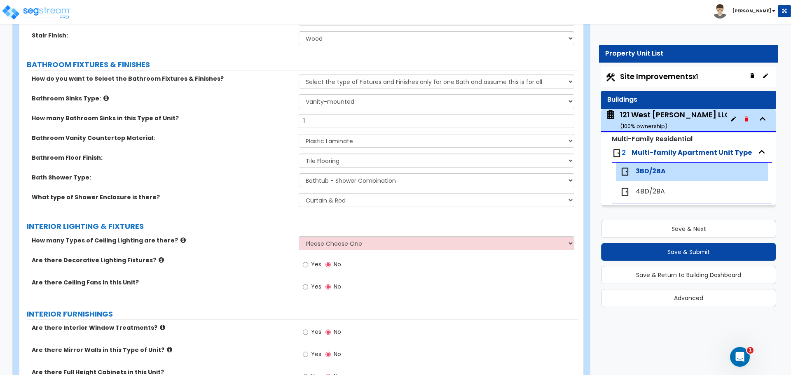
scroll to position [700, 0]
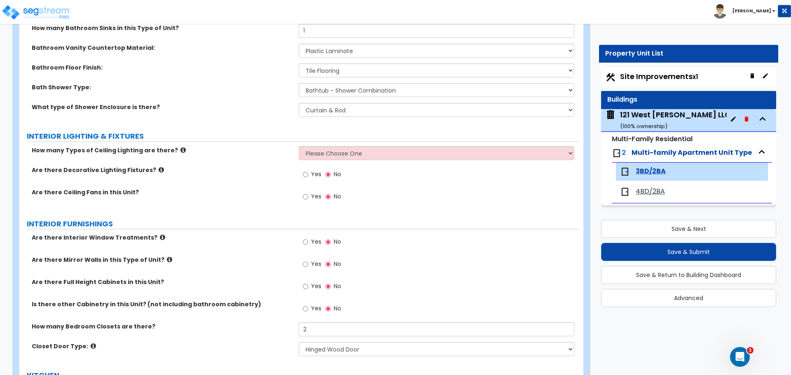
click at [180, 152] on icon at bounding box center [182, 150] width 5 height 6
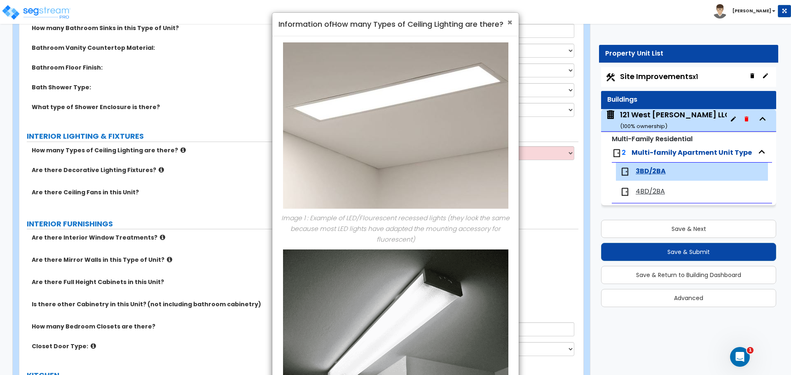
click at [510, 21] on span "×" at bounding box center [509, 22] width 5 height 12
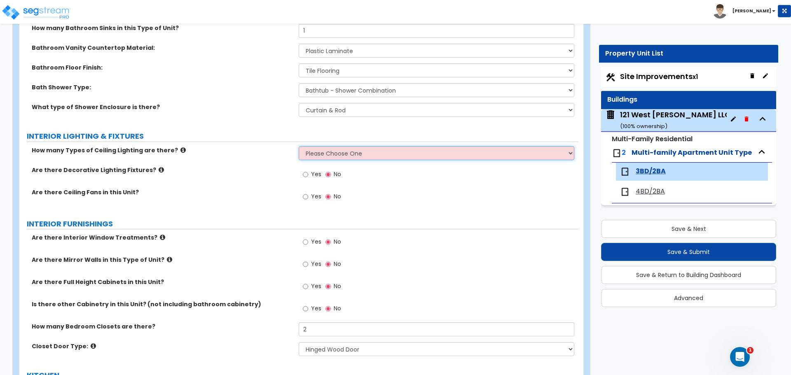
click at [332, 152] on select "Please Choose One 1 2 3" at bounding box center [436, 153] width 275 height 14
click at [299, 146] on select "Please Choose One 1 2 3" at bounding box center [436, 153] width 275 height 14
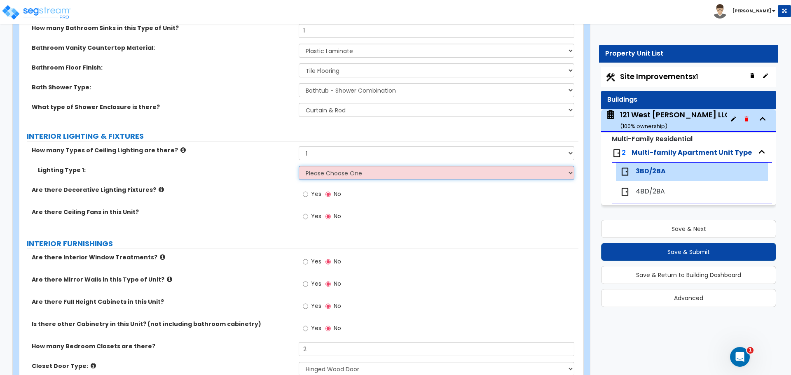
click at [348, 173] on select "Please Choose One LED Surface-Mounted LED Recessed Fluorescent Surface-Mounted …" at bounding box center [436, 173] width 275 height 14
click at [299, 166] on select "Please Choose One LED Surface-Mounted LED Recessed Fluorescent Surface-Mounted …" at bounding box center [436, 173] width 275 height 14
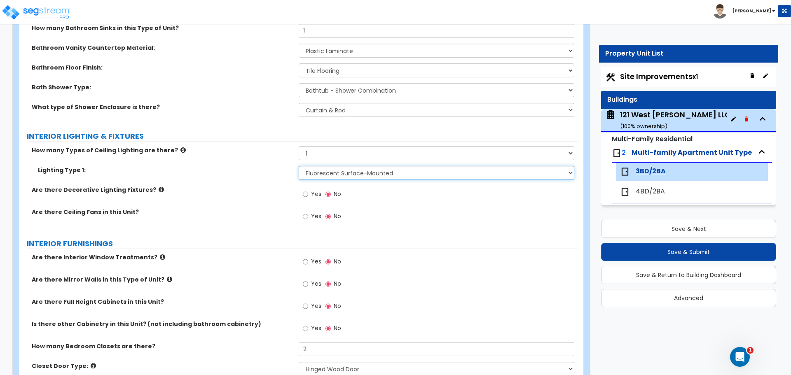
scroll to position [741, 0]
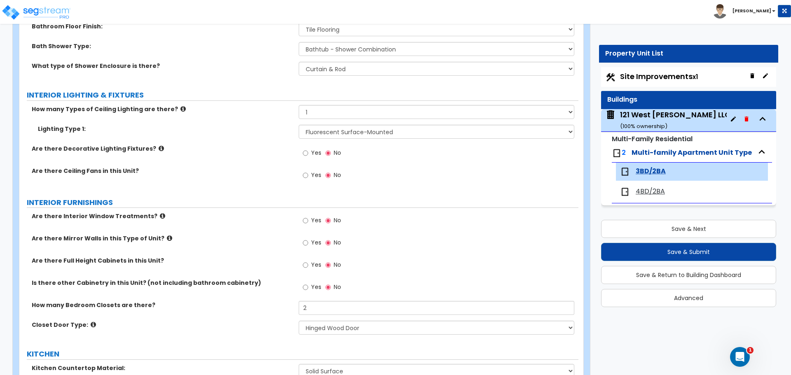
click at [377, 170] on div "Yes No" at bounding box center [438, 178] width 279 height 22
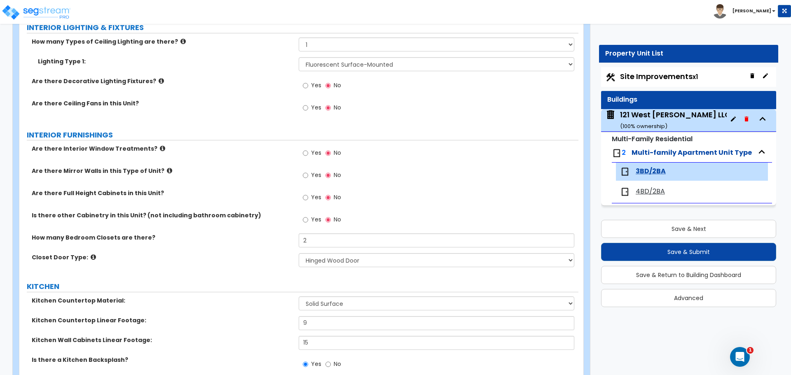
scroll to position [824, 0]
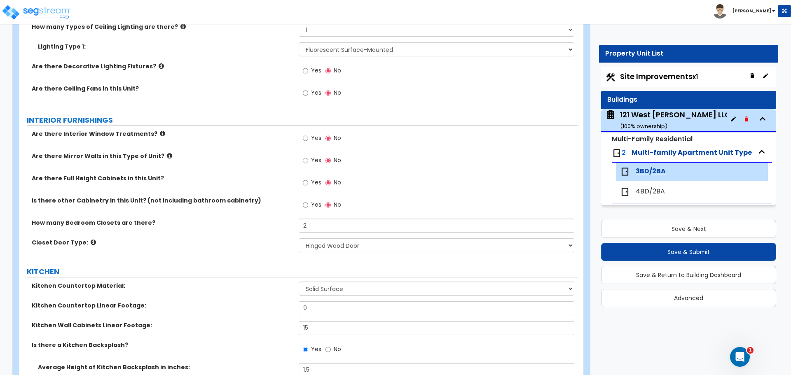
click at [411, 162] on div "Yes No" at bounding box center [438, 163] width 279 height 22
click at [312, 244] on select "None Bi-fold Louvered Doors Bi-fold Panel Doors Sliding Doors Hinged Wood Door" at bounding box center [436, 245] width 275 height 14
click at [299, 238] on select "None Bi-fold Louvered Doors Bi-fold Panel Doors Sliding Doors Hinged Wood Door" at bounding box center [436, 245] width 275 height 14
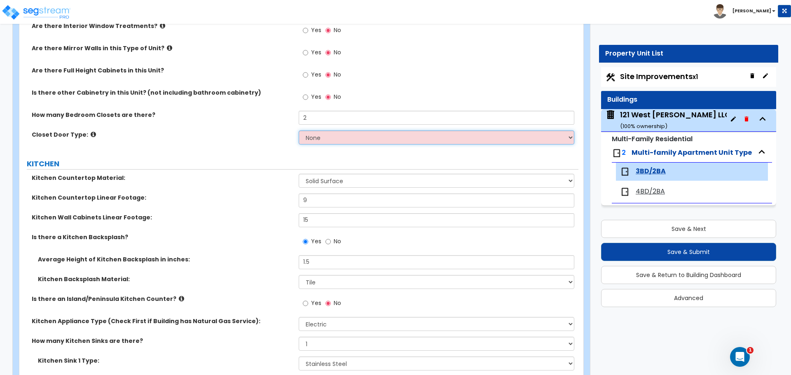
scroll to position [947, 0]
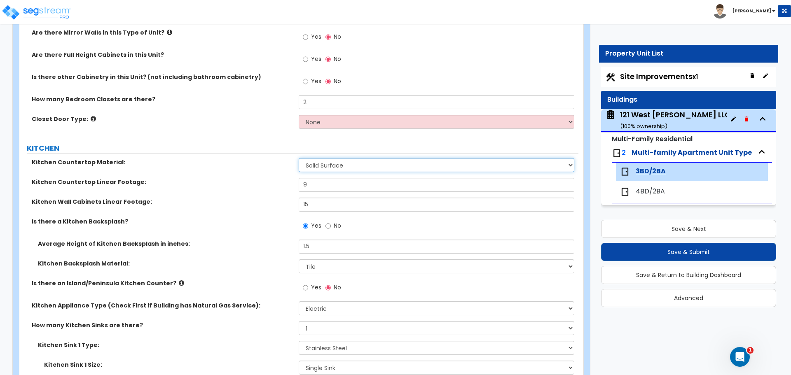
click at [340, 162] on select "Please Choose One Plastic Laminate Solid Surface Stone Quartz Marble Tile Wood …" at bounding box center [436, 165] width 275 height 14
click at [299, 158] on select "Please Choose One Plastic Laminate Solid Surface Stone Quartz Marble Tile Wood …" at bounding box center [436, 165] width 275 height 14
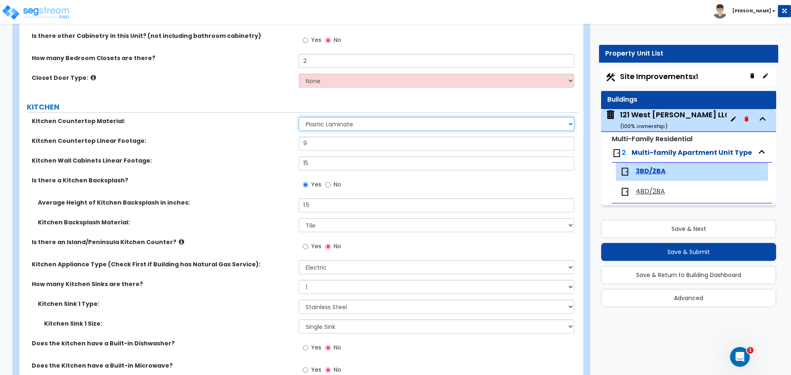
scroll to position [1029, 0]
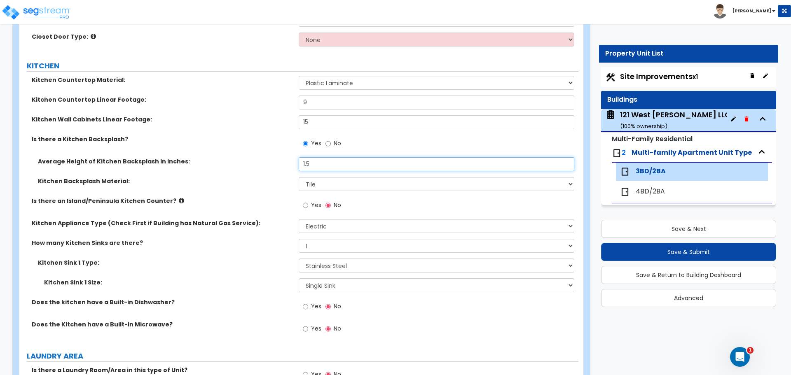
click at [313, 163] on input "1.5" at bounding box center [436, 164] width 275 height 14
click at [364, 193] on div "Kitchen Backsplash Material: Please Choose One Plastic Laminate Solid Surface S…" at bounding box center [298, 187] width 559 height 20
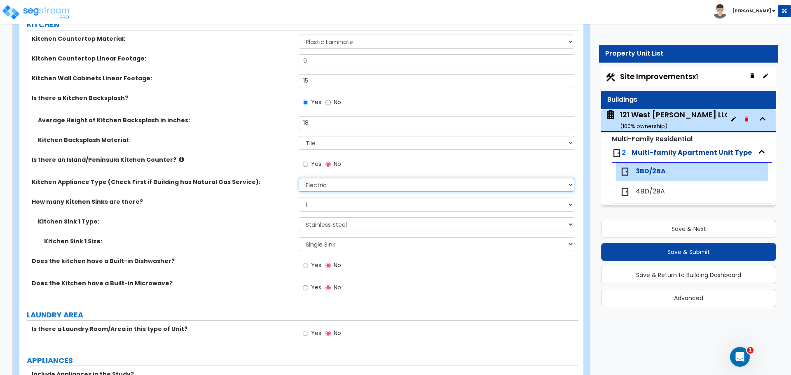
click at [311, 183] on select "Please Choose One Gas Electric" at bounding box center [436, 185] width 275 height 14
click at [327, 186] on select "Please Choose One Gas Electric" at bounding box center [436, 185] width 275 height 14
click at [299, 178] on select "Please Choose One Gas Electric" at bounding box center [436, 185] width 275 height 14
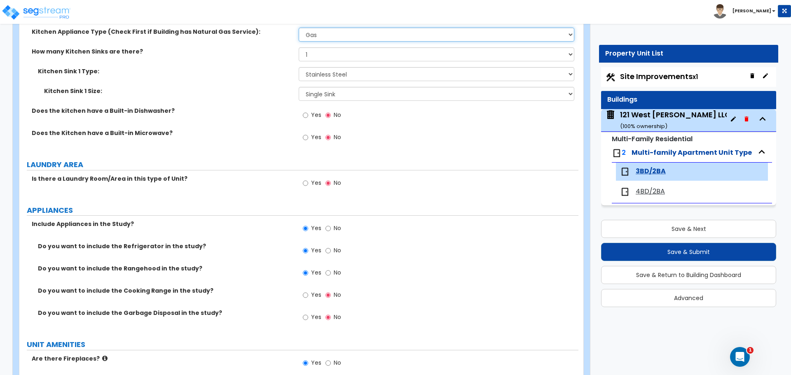
scroll to position [1235, 0]
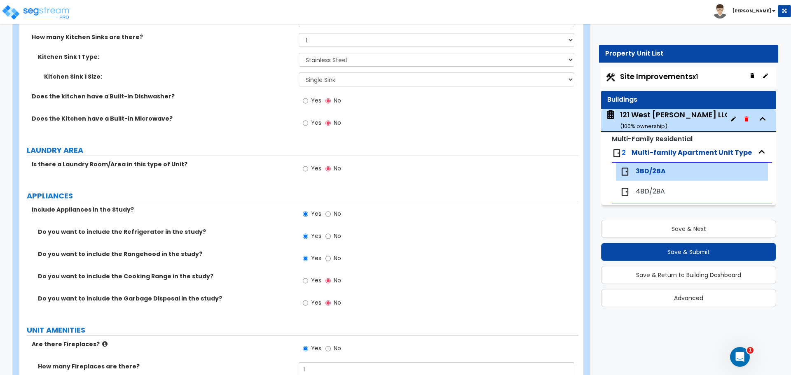
click at [190, 253] on label "Do you want to include the Rangehood in the study?" at bounding box center [165, 254] width 254 height 8
click at [308, 280] on input "Yes" at bounding box center [305, 280] width 5 height 9
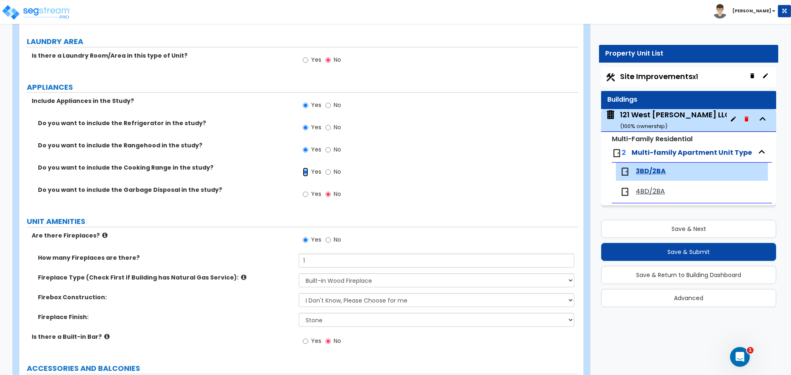
scroll to position [1359, 0]
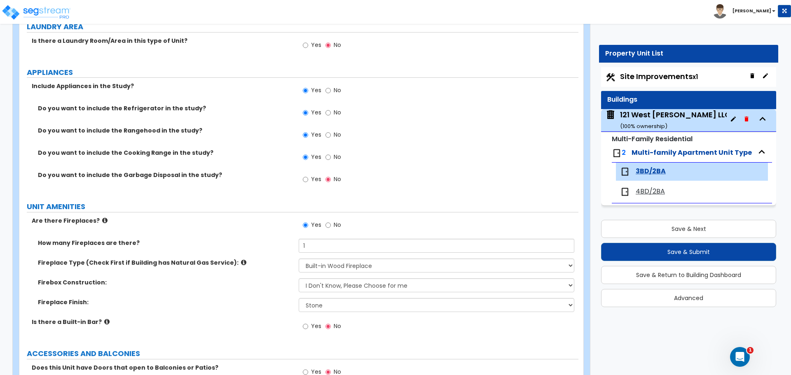
click at [417, 182] on div "Yes No" at bounding box center [438, 182] width 279 height 22
click at [308, 181] on input "Yes" at bounding box center [305, 179] width 5 height 9
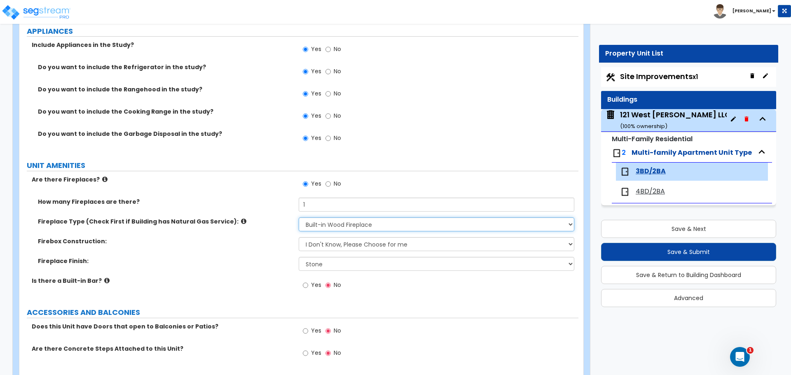
click at [363, 226] on select "Please Choose One Built-in Electric Fireplace Built-in Gas Fireplace Built-in W…" at bounding box center [436, 224] width 275 height 14
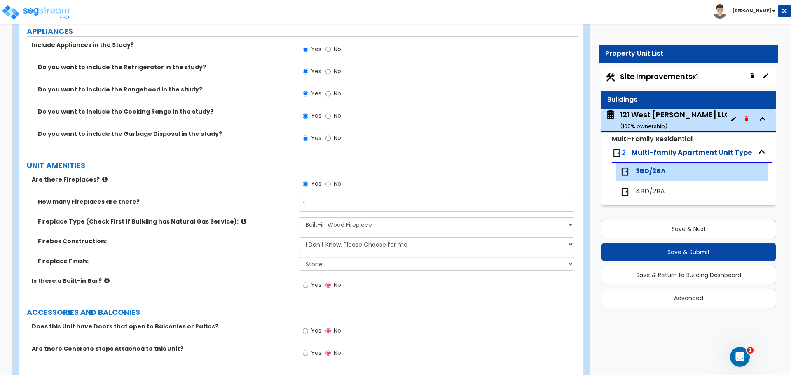
click at [241, 221] on icon at bounding box center [243, 221] width 5 height 6
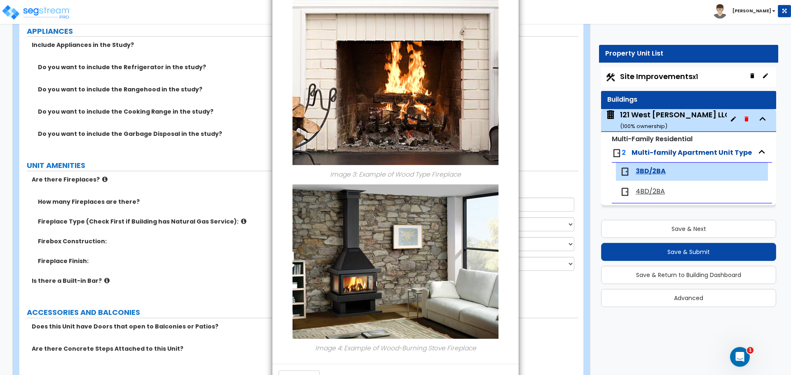
scroll to position [543, 0]
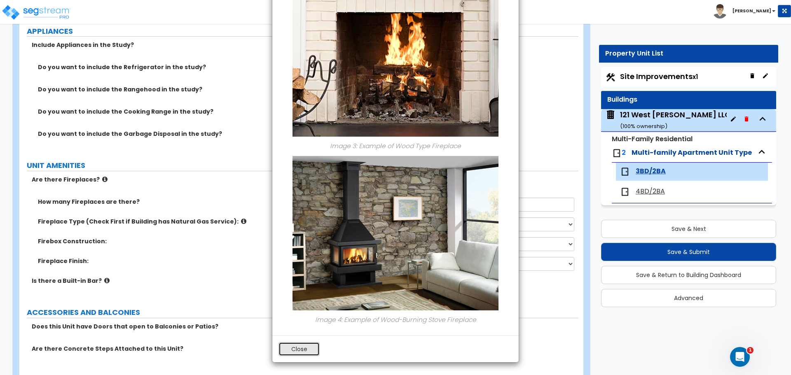
click at [312, 350] on button "Close" at bounding box center [298, 349] width 41 height 14
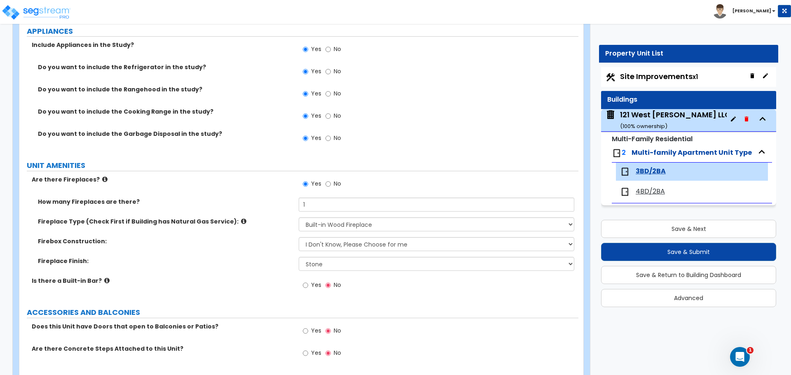
click at [241, 223] on icon at bounding box center [243, 221] width 5 height 6
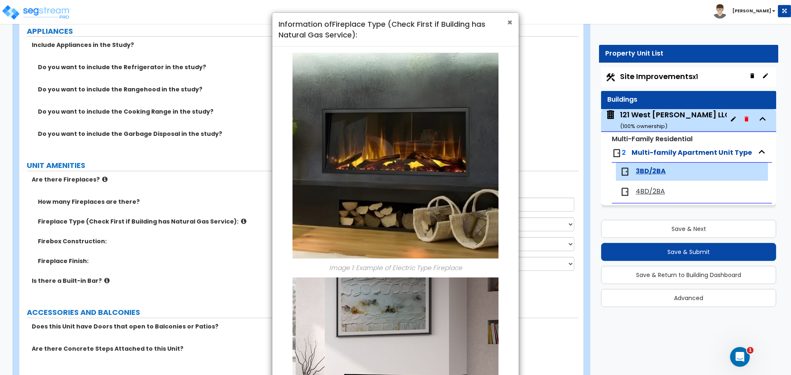
click at [510, 20] on span "×" at bounding box center [509, 22] width 5 height 12
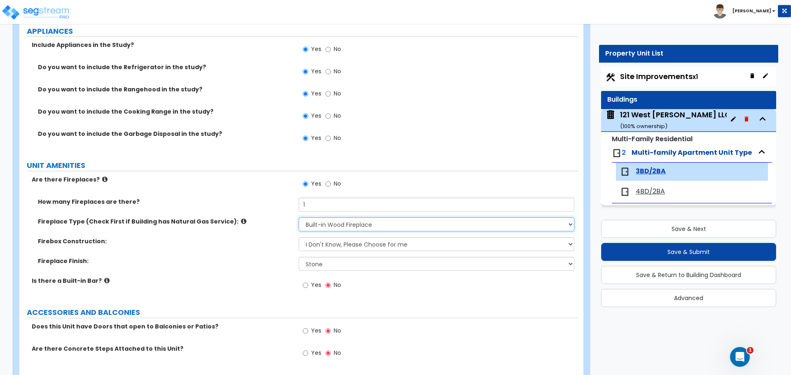
click at [356, 226] on select "Please Choose One Built-in Electric Fireplace Built-in Gas Fireplace Built-in W…" at bounding box center [436, 224] width 275 height 14
click at [299, 217] on select "Please Choose One Built-in Electric Fireplace Built-in Gas Fireplace Built-in W…" at bounding box center [436, 224] width 275 height 14
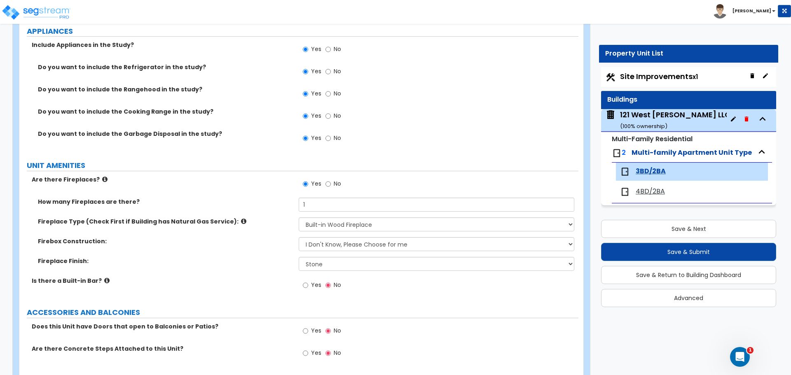
click at [356, 236] on div "Fireplace Type (Check First if Building has Natural Gas Service): Please Choose…" at bounding box center [298, 227] width 559 height 20
click at [354, 238] on select "Please Choose One Brick Stone I Don't Know, Please Choose for me" at bounding box center [436, 244] width 275 height 14
click at [299, 237] on select "Please Choose One Brick Stone I Don't Know, Please Choose for me" at bounding box center [436, 244] width 275 height 14
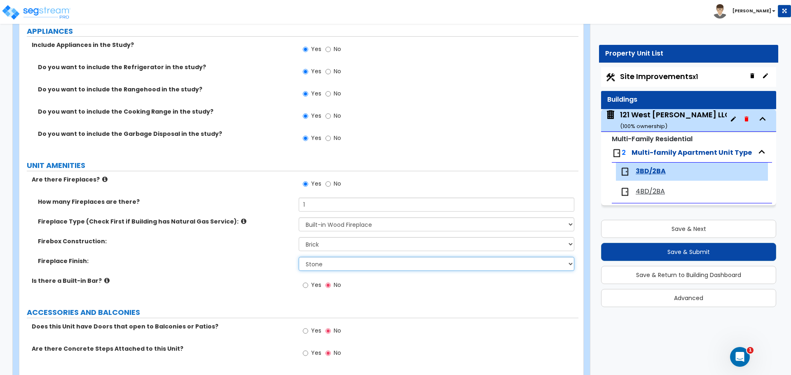
click at [335, 266] on select "None Brick Stone Tile Painted Molding" at bounding box center [436, 264] width 275 height 14
click at [299, 257] on select "None Brick Stone Tile Painted Molding" at bounding box center [436, 264] width 275 height 14
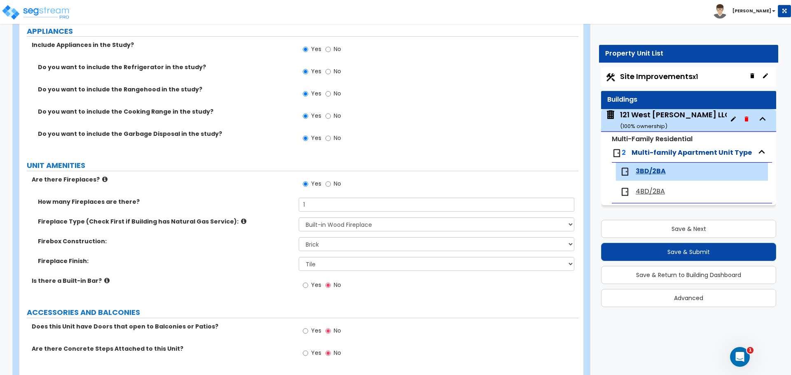
click at [410, 293] on div "Yes No" at bounding box center [438, 288] width 279 height 22
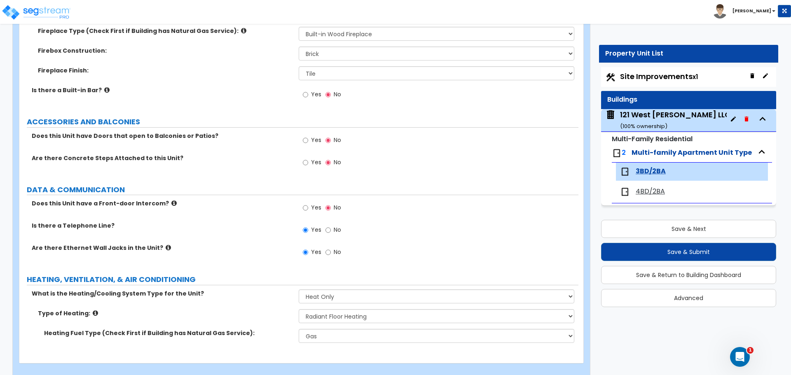
scroll to position [1602, 0]
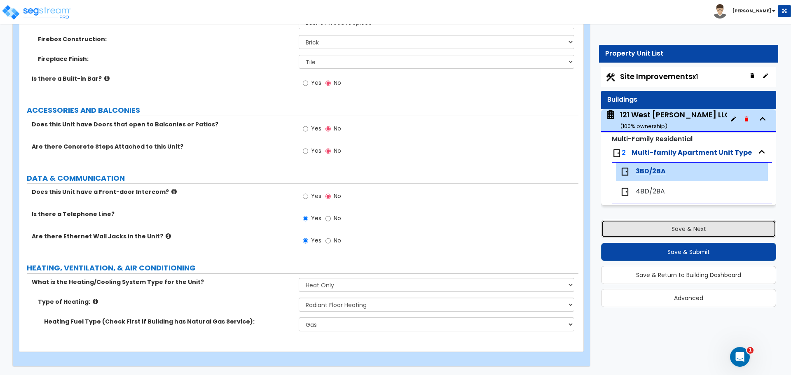
click at [667, 224] on button "Save & Next" at bounding box center [688, 229] width 175 height 18
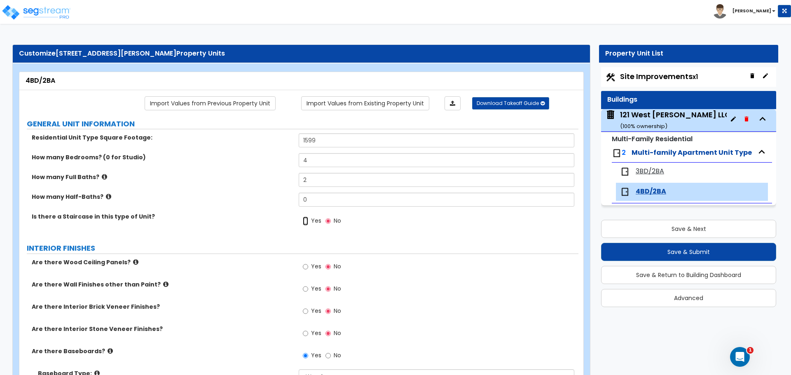
click at [306, 221] on input "Yes" at bounding box center [305, 221] width 5 height 9
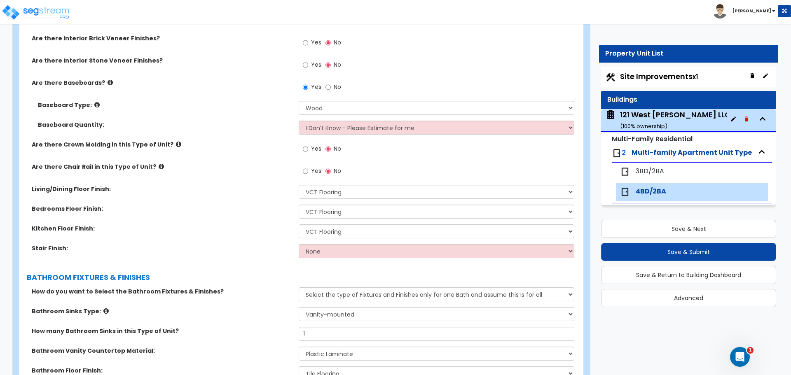
scroll to position [288, 0]
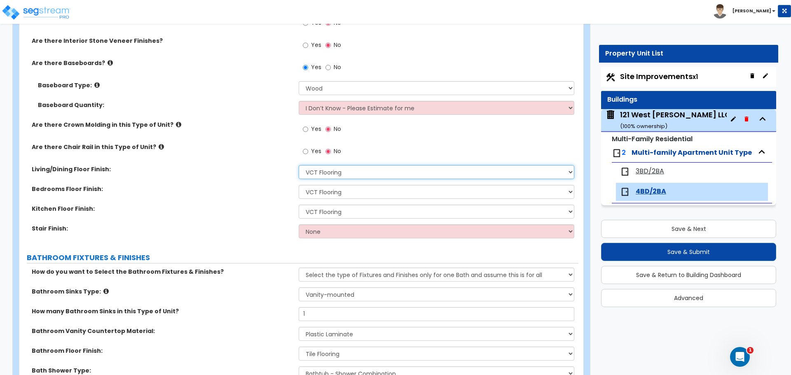
click at [320, 171] on select "None Tile Flooring Hardwood Flooring Resilient Laminate Flooring VCT Flooring S…" at bounding box center [436, 172] width 275 height 14
click at [299, 165] on select "None Tile Flooring Hardwood Flooring Resilient Laminate Flooring VCT Flooring S…" at bounding box center [436, 172] width 275 height 14
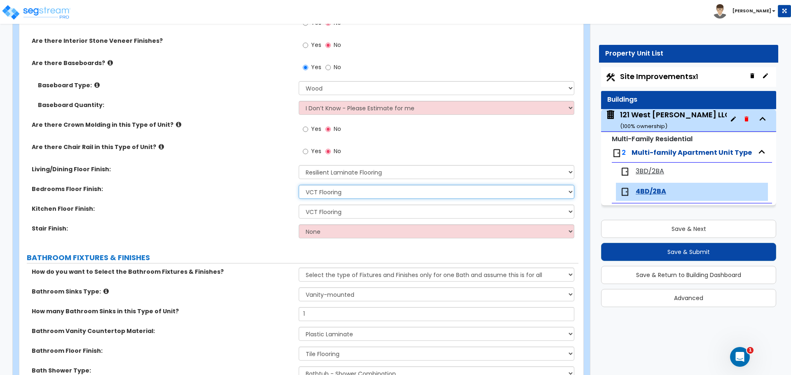
click at [327, 193] on select "None Tile Flooring Hardwood Flooring Resilient Laminate Flooring VCT Flooring S…" at bounding box center [436, 192] width 275 height 14
click at [299, 185] on select "None Tile Flooring Hardwood Flooring Resilient Laminate Flooring VCT Flooring S…" at bounding box center [436, 192] width 275 height 14
click at [338, 210] on select "None Tile Flooring Hardwood Flooring Resilient Laminate Flooring VCT Flooring S…" at bounding box center [436, 212] width 275 height 14
click at [299, 205] on select "None Tile Flooring Hardwood Flooring Resilient Laminate Flooring VCT Flooring S…" at bounding box center [436, 212] width 275 height 14
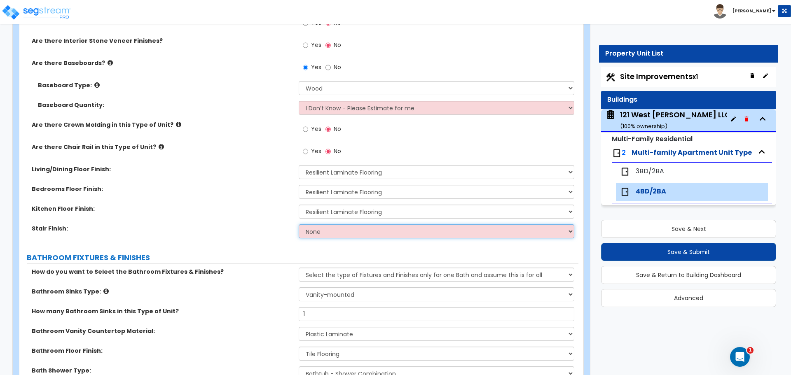
click at [333, 233] on select "None Tile Wood Laminate VCT Sheet Carpet Sheet Vinyl Carpet Tile" at bounding box center [436, 231] width 275 height 14
click at [299, 224] on select "None Tile Wood Laminate VCT Sheet Carpet Sheet Vinyl Carpet Tile" at bounding box center [436, 231] width 275 height 14
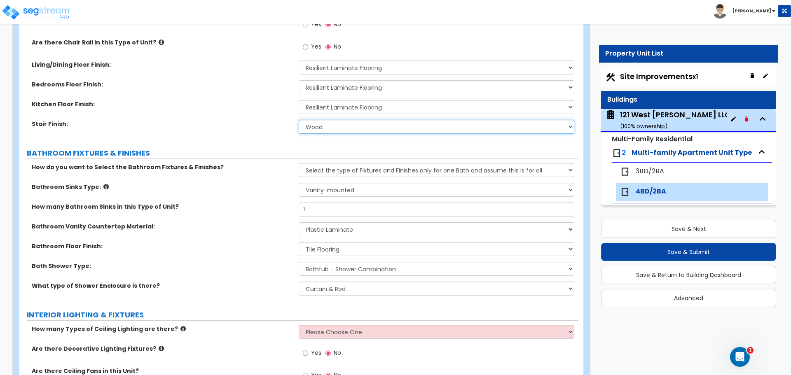
scroll to position [412, 0]
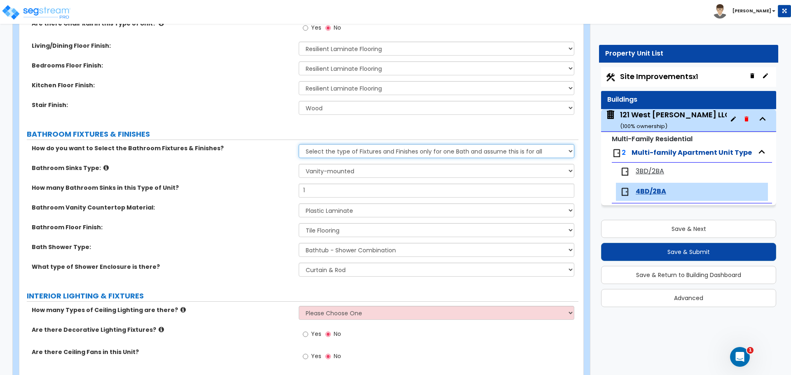
click at [343, 154] on select "Please Choose One Select the type of Fixtures and Finishes only for one Bath an…" at bounding box center [436, 151] width 275 height 14
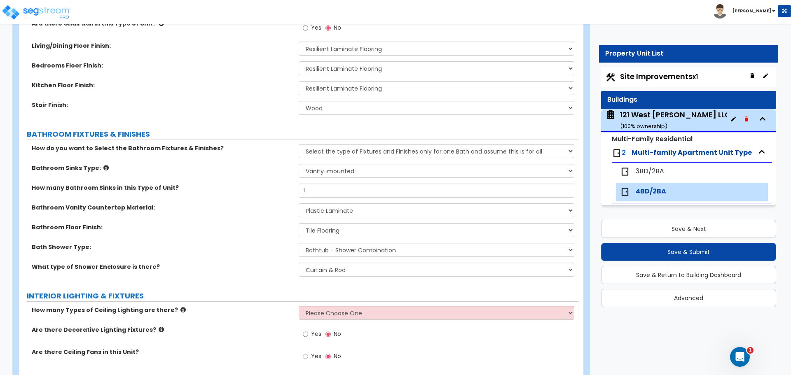
click at [226, 256] on div "Bath Shower Type: Please Choose One Standalone Shower Bathtub - Shower Combinat…" at bounding box center [298, 253] width 559 height 20
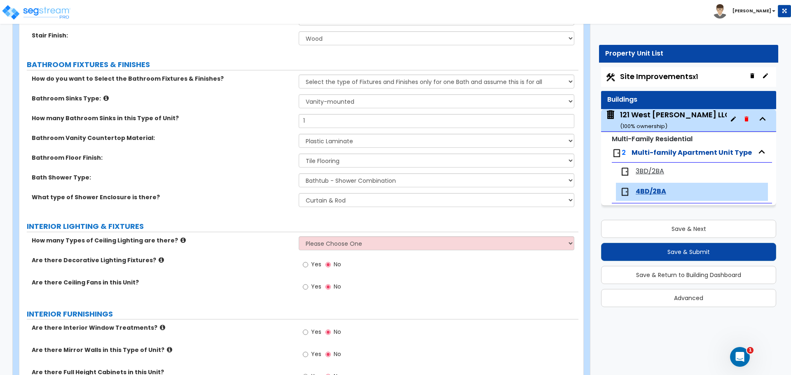
scroll to position [494, 0]
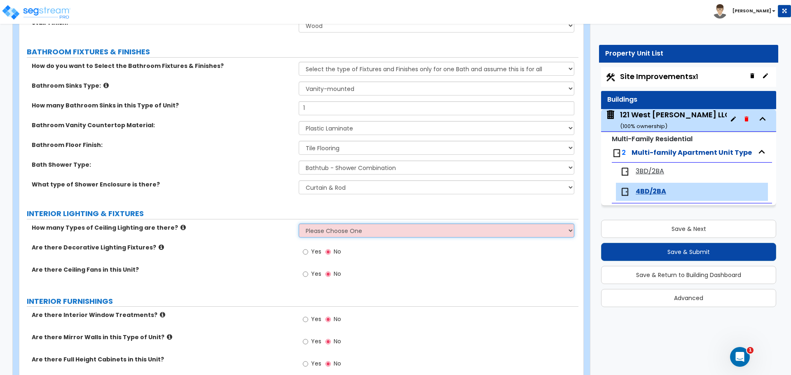
click at [311, 230] on select "Please Choose One 1 2 3" at bounding box center [436, 231] width 275 height 14
click at [299, 224] on select "Please Choose One 1 2 3" at bounding box center [436, 231] width 275 height 14
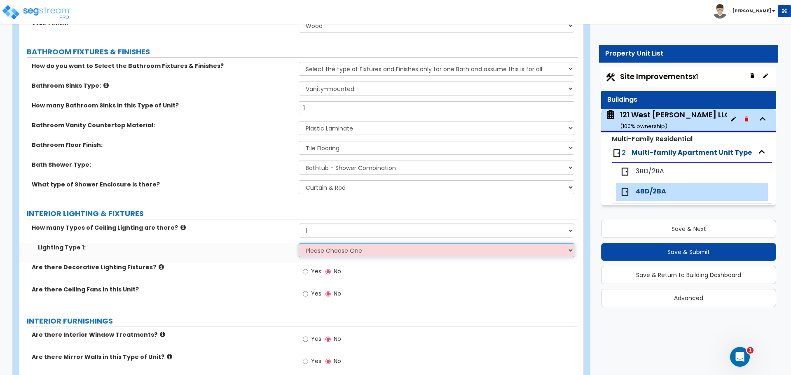
click at [316, 251] on select "Please Choose One LED Surface-Mounted LED Recessed Fluorescent Surface-Mounted …" at bounding box center [436, 250] width 275 height 14
click at [299, 243] on select "Please Choose One LED Surface-Mounted LED Recessed Fluorescent Surface-Mounted …" at bounding box center [436, 250] width 275 height 14
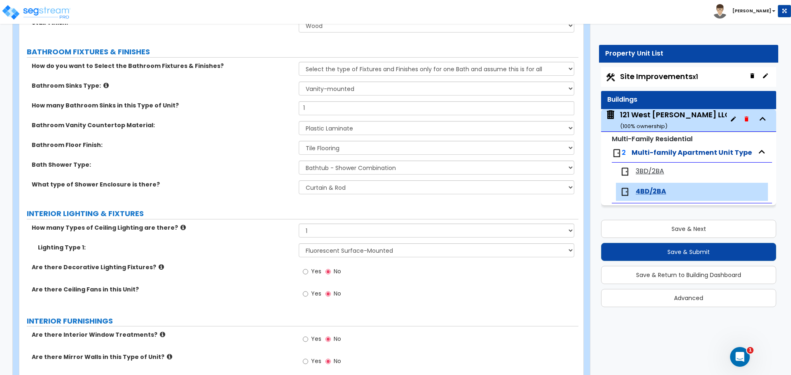
click at [375, 271] on div "Yes No" at bounding box center [438, 274] width 279 height 22
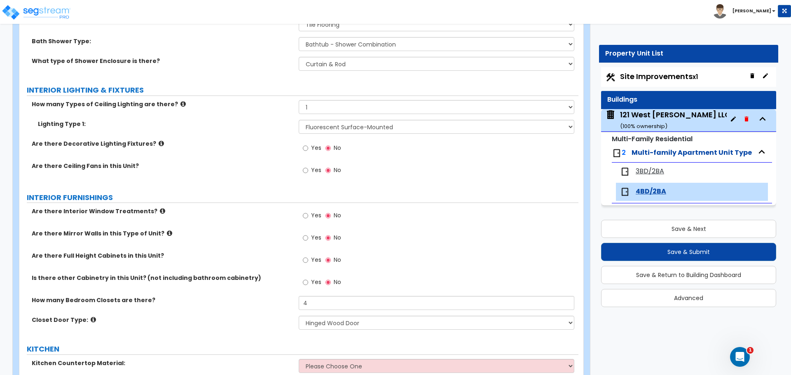
scroll to position [659, 0]
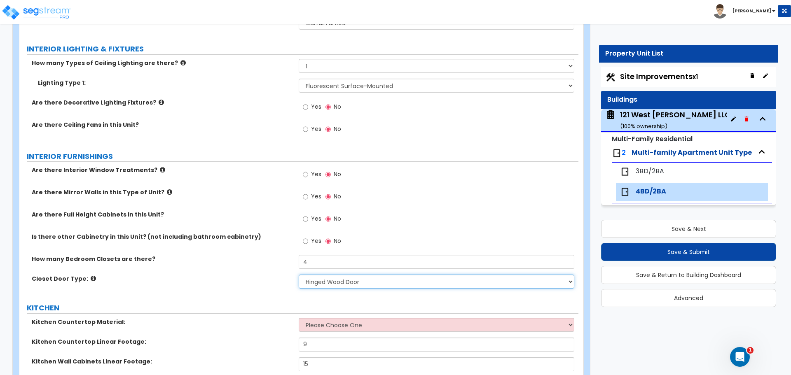
click at [315, 279] on select "None Bi-fold Louvered Doors Bi-fold Panel Doors Sliding Doors Hinged Wood Door" at bounding box center [436, 282] width 275 height 14
click at [299, 275] on select "None Bi-fold Louvered Doors Bi-fold Panel Doors Sliding Doors Hinged Wood Door" at bounding box center [436, 282] width 275 height 14
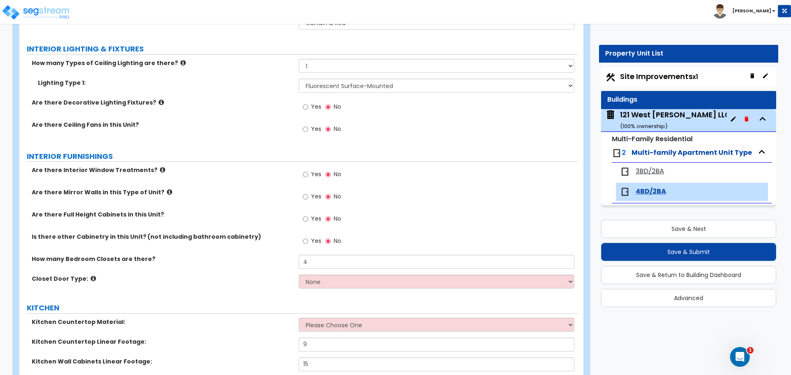
click at [367, 225] on div "Yes No" at bounding box center [438, 221] width 279 height 22
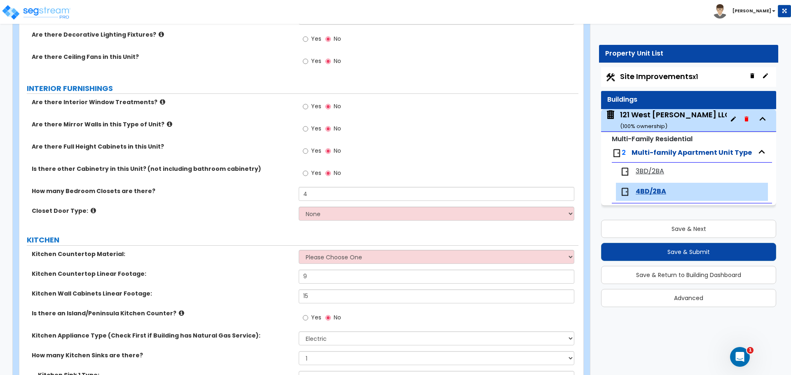
scroll to position [741, 0]
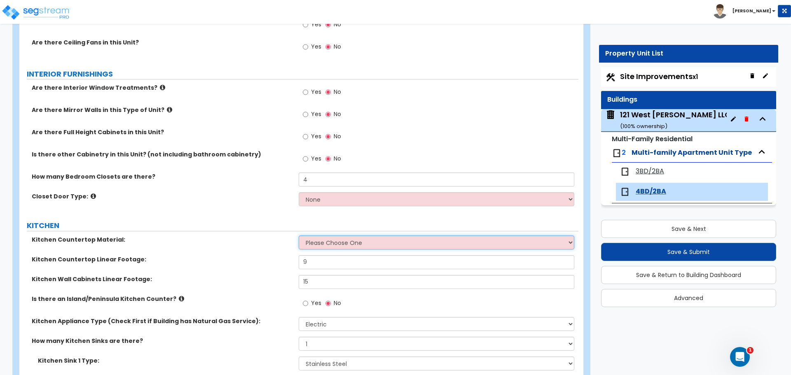
click at [326, 236] on select "Please Choose One Plastic Laminate Solid Surface Stone Quartz Marble Tile Wood …" at bounding box center [436, 243] width 275 height 14
click at [299, 236] on select "Please Choose One Plastic Laminate Solid Surface Stone Quartz Marble Tile Wood …" at bounding box center [436, 243] width 275 height 14
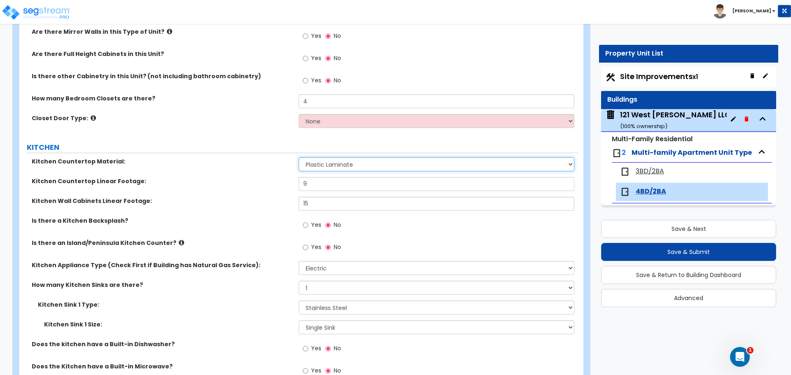
scroll to position [824, 0]
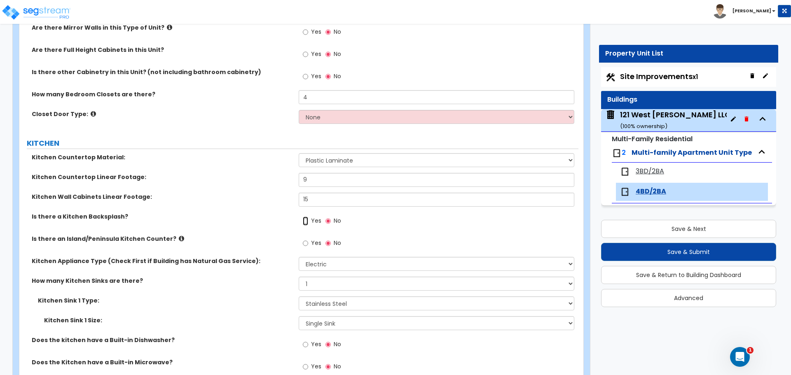
click at [308, 220] on input "Yes" at bounding box center [305, 221] width 5 height 9
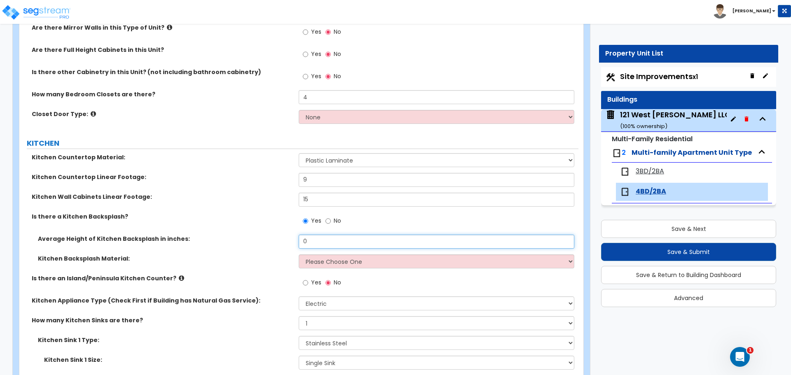
click at [316, 243] on input "0" at bounding box center [436, 242] width 275 height 14
click at [319, 263] on select "Please Choose One Plastic Laminate Solid Surface Stone Quartz Tile Stainless St…" at bounding box center [436, 261] width 275 height 14
click at [299, 254] on select "Please Choose One Plastic Laminate Solid Surface Stone Quartz Tile Stainless St…" at bounding box center [436, 261] width 275 height 14
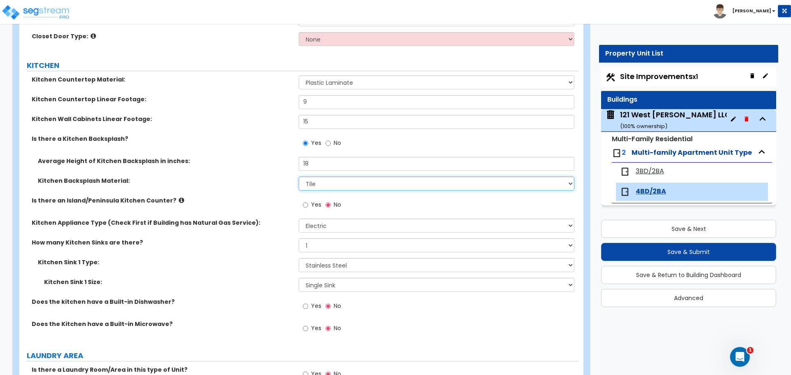
scroll to position [906, 0]
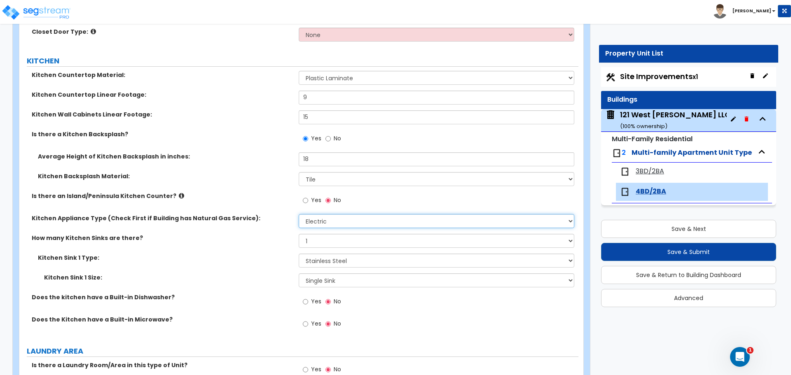
click at [313, 219] on select "Please Choose One Gas Electric" at bounding box center [436, 221] width 275 height 14
click at [299, 214] on select "Please Choose One Gas Electric" at bounding box center [436, 221] width 275 height 14
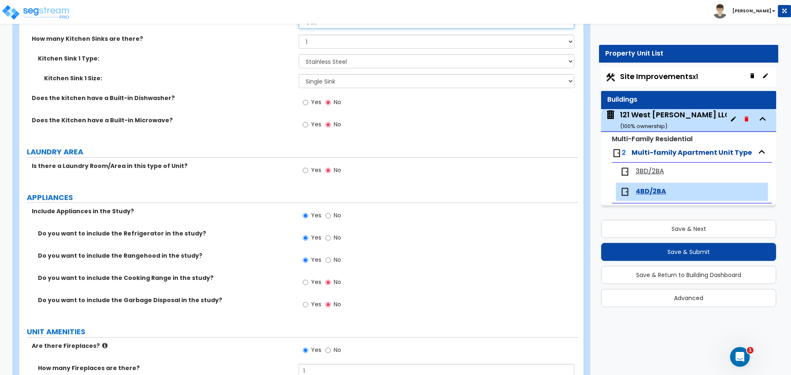
scroll to position [1112, 0]
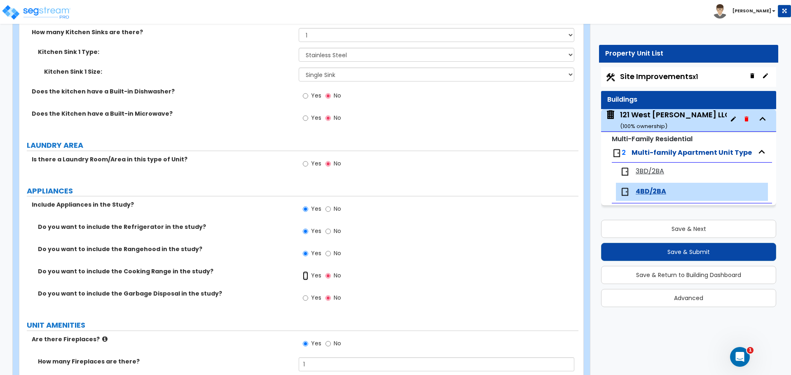
click at [304, 274] on input "Yes" at bounding box center [305, 275] width 5 height 9
click at [307, 296] on input "Yes" at bounding box center [305, 298] width 5 height 9
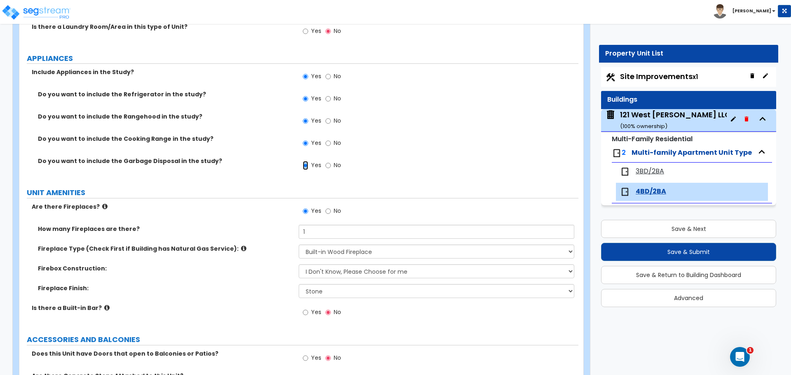
scroll to position [1276, 0]
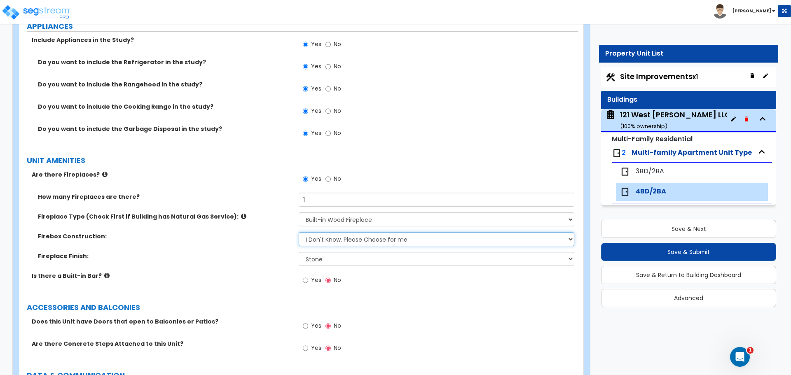
click at [334, 240] on select "Please Choose One Brick Stone I Don't Know, Please Choose for me" at bounding box center [436, 239] width 275 height 14
click at [299, 232] on select "Please Choose One Brick Stone I Don't Know, Please Choose for me" at bounding box center [436, 239] width 275 height 14
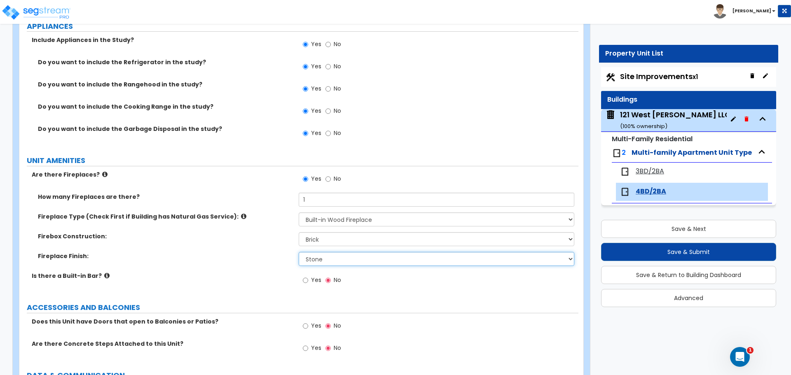
click at [322, 256] on select "None Brick Stone Tile Painted Molding" at bounding box center [436, 259] width 275 height 14
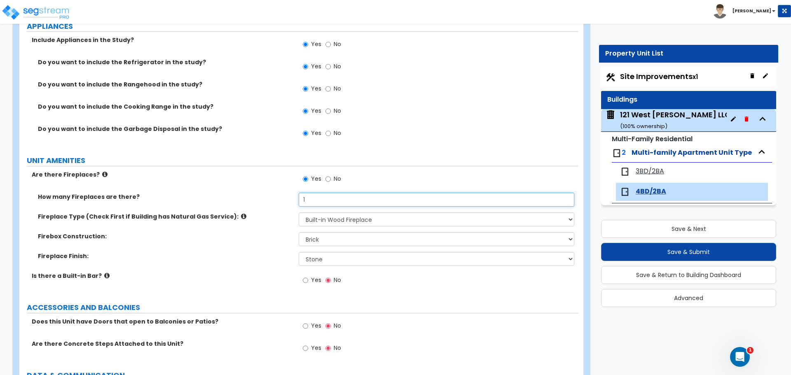
click at [343, 203] on input "1" at bounding box center [436, 200] width 275 height 14
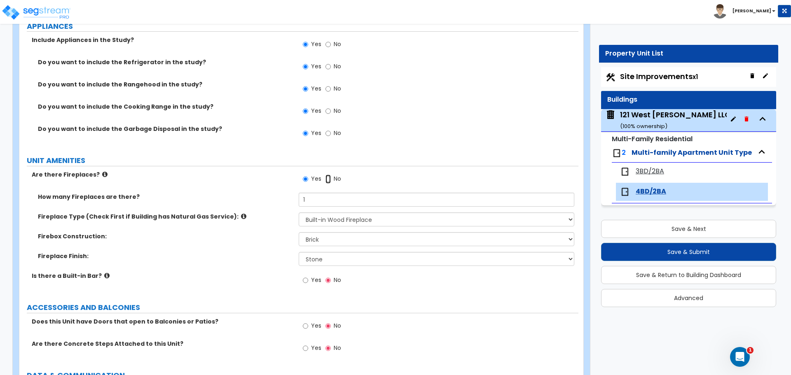
click at [327, 178] on input "No" at bounding box center [327, 179] width 5 height 9
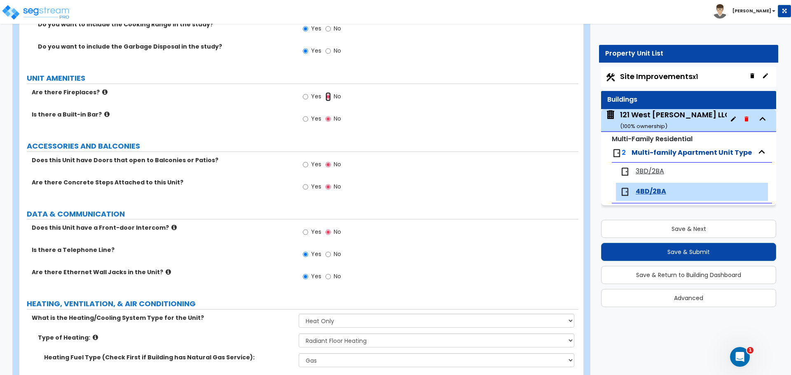
scroll to position [1395, 0]
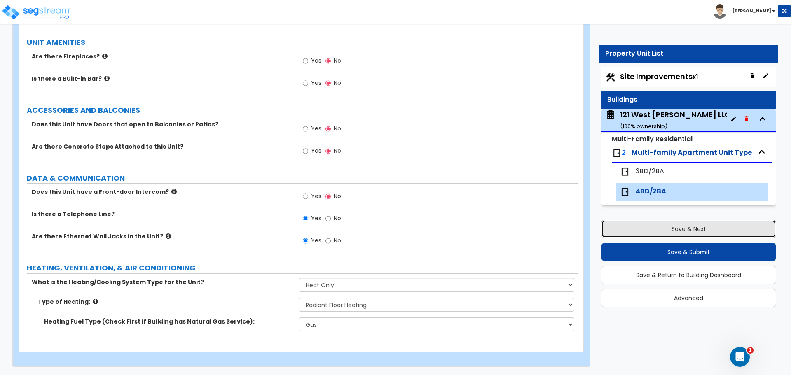
click at [697, 229] on button "Save & Next" at bounding box center [688, 229] width 175 height 18
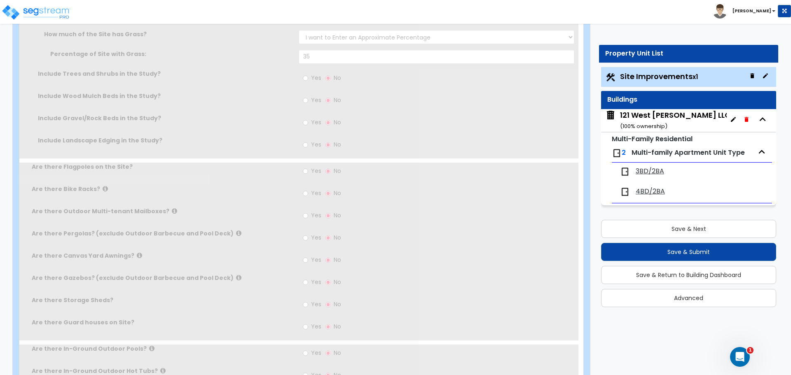
scroll to position [0, 0]
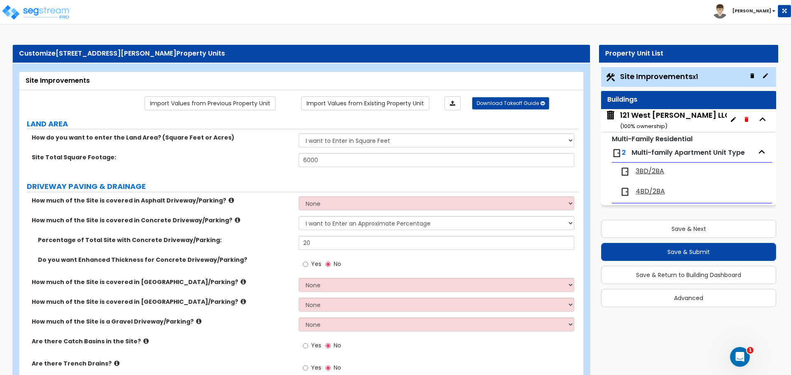
click at [646, 192] on span "4BD/2BA" at bounding box center [649, 191] width 29 height 9
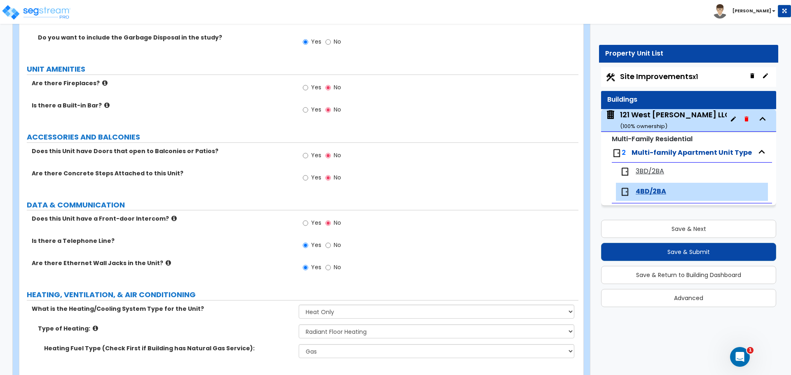
scroll to position [1353, 0]
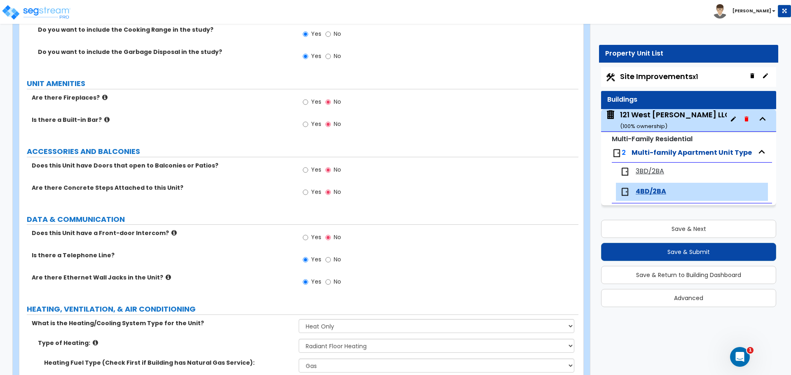
click at [314, 171] on span "Yes" at bounding box center [316, 170] width 10 height 8
click at [308, 171] on input "Yes" at bounding box center [305, 170] width 5 height 9
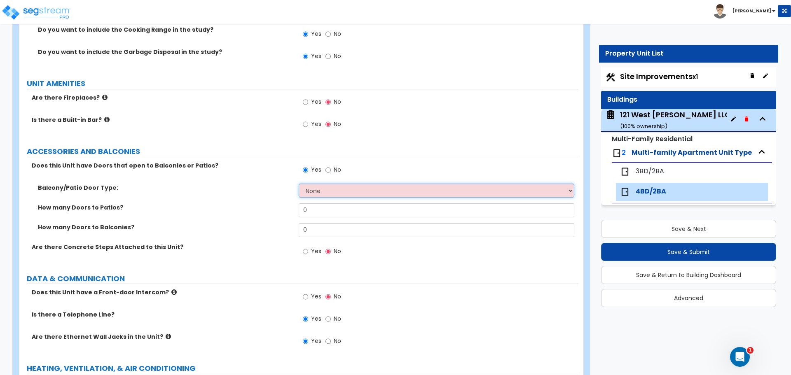
click at [329, 191] on select "None Single Hinged Doors Double Hinged Doors Single French Doors Double French …" at bounding box center [436, 191] width 275 height 14
click at [299, 184] on select "None Single Hinged Doors Double Hinged Doors Single French Doors Double French …" at bounding box center [436, 191] width 275 height 14
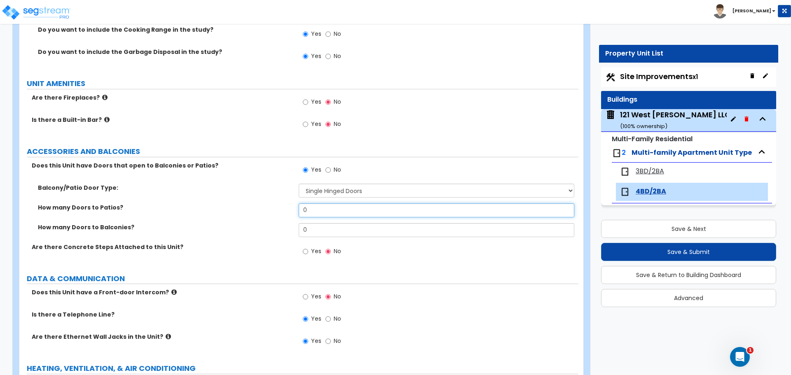
click at [335, 214] on input "0" at bounding box center [436, 210] width 275 height 14
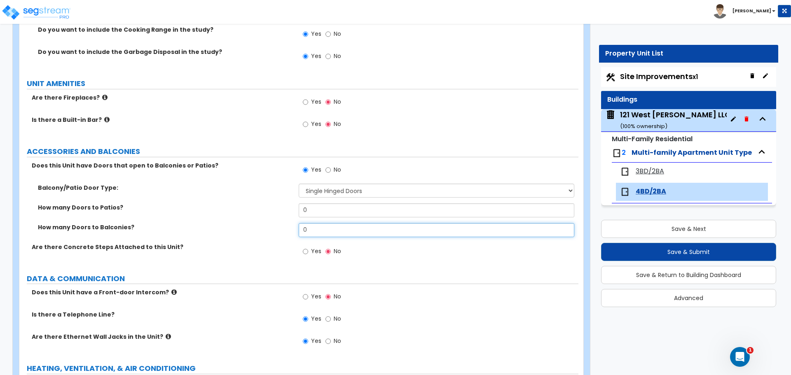
click at [313, 229] on input "0" at bounding box center [436, 230] width 275 height 14
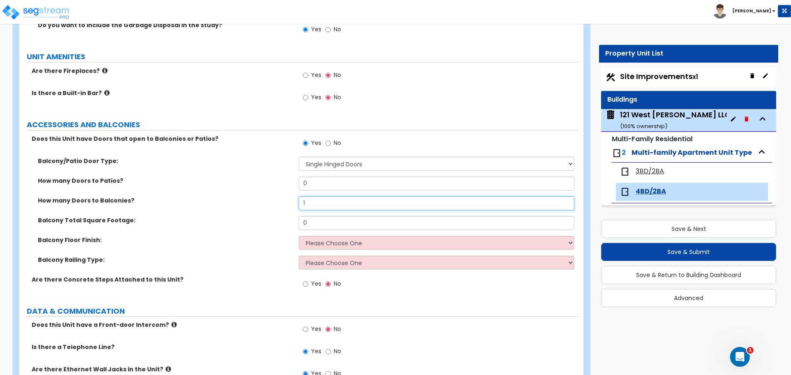
scroll to position [1395, 0]
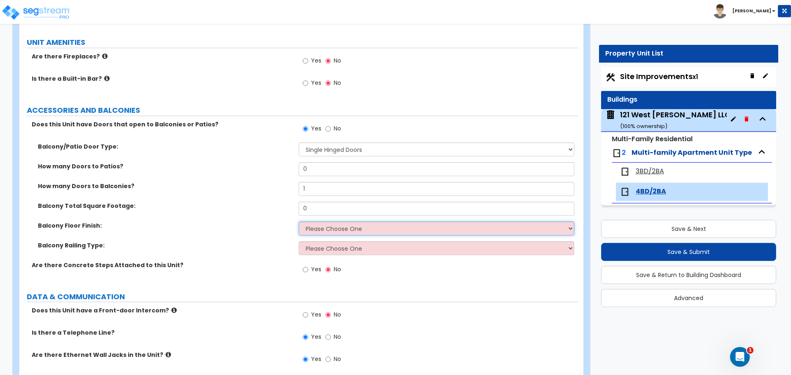
click at [301, 229] on select "Please Choose One Concrete Tile Wood PVC" at bounding box center [436, 229] width 275 height 14
click at [299, 222] on select "Please Choose One Concrete Tile Wood PVC" at bounding box center [436, 229] width 275 height 14
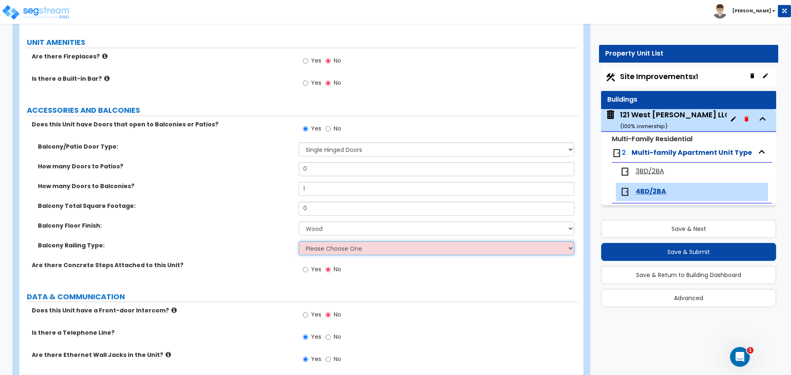
click at [321, 250] on select "Please Choose One Steel Aluminum Wood Glass and Metal Wrought Iron" at bounding box center [436, 248] width 275 height 14
click at [299, 241] on select "Please Choose One Steel Aluminum Wood Glass and Metal Wrought Iron" at bounding box center [436, 248] width 275 height 14
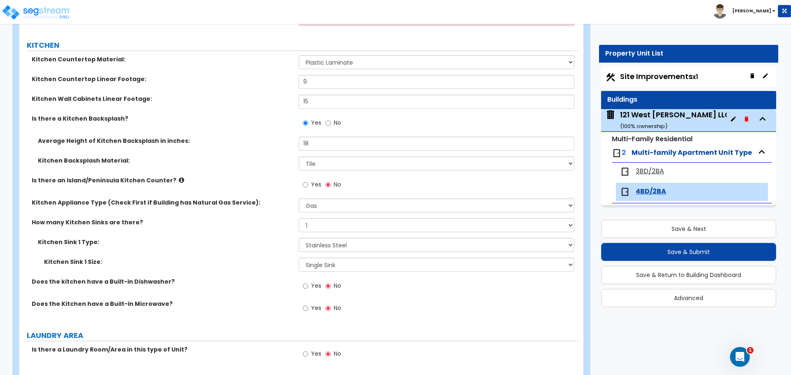
scroll to position [0, 0]
